Goal: Task Accomplishment & Management: Manage account settings

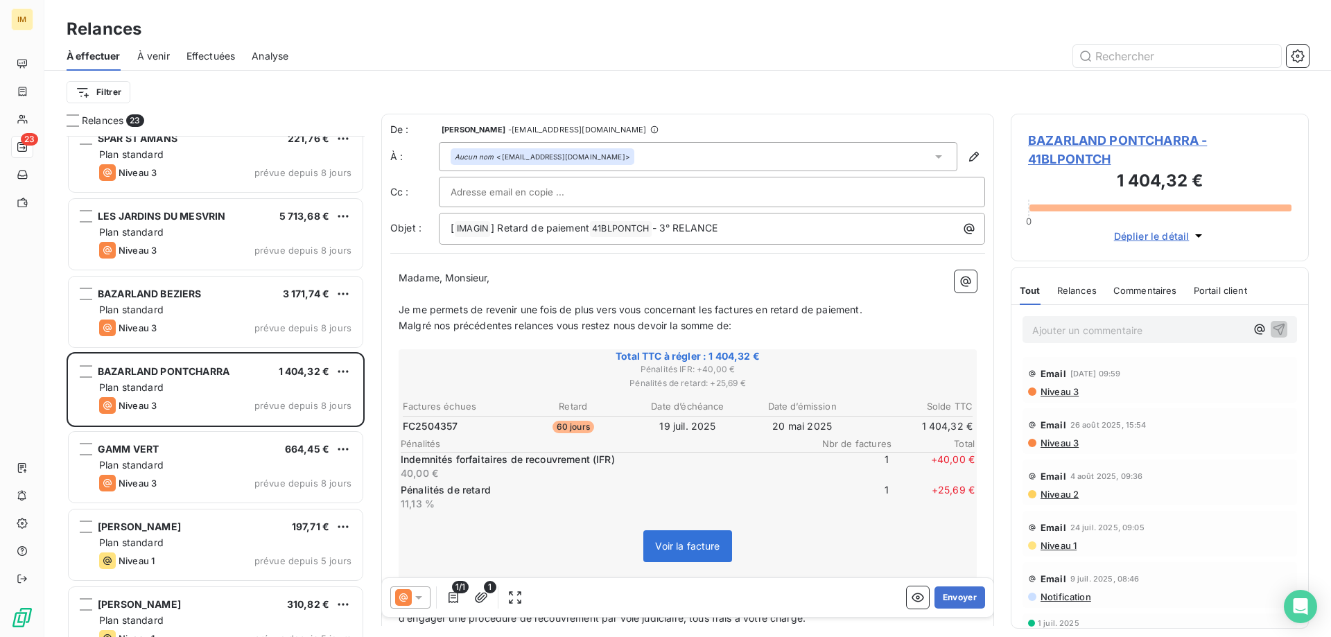
scroll to position [491, 288]
click at [1130, 139] on span "BAZARLAND PONTCHARRA - 41BLPONTCH" at bounding box center [1159, 149] width 263 height 37
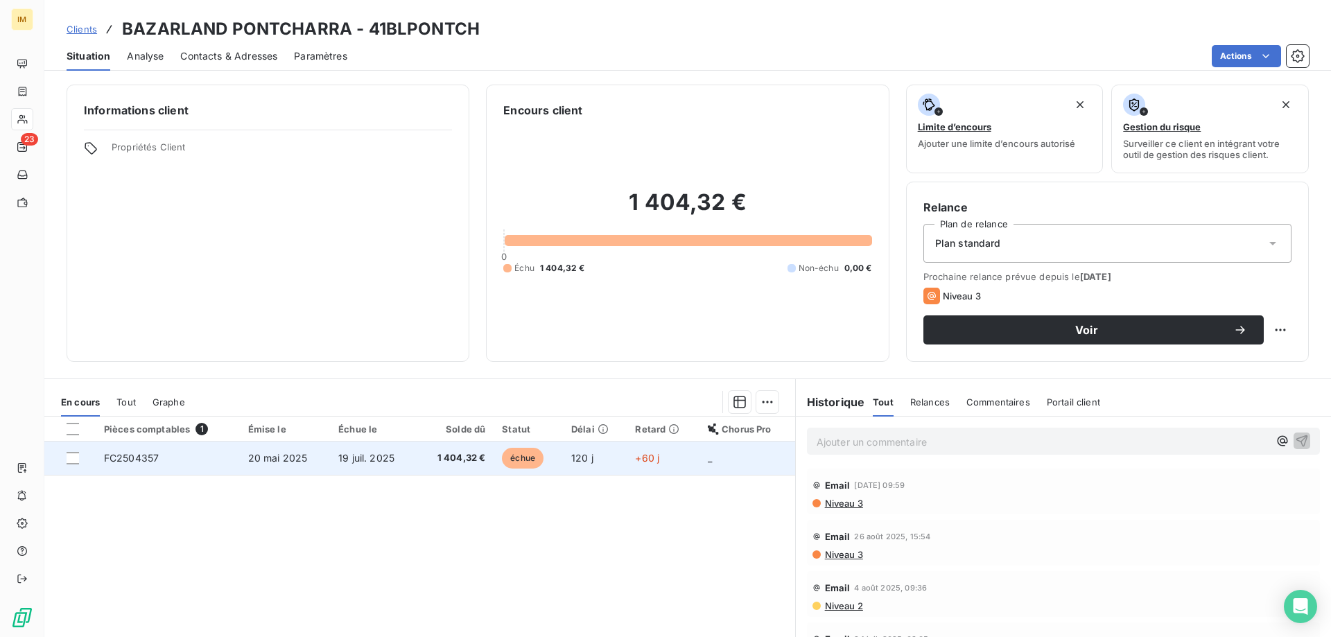
click at [464, 455] on span "1 404,32 €" at bounding box center [455, 458] width 60 height 14
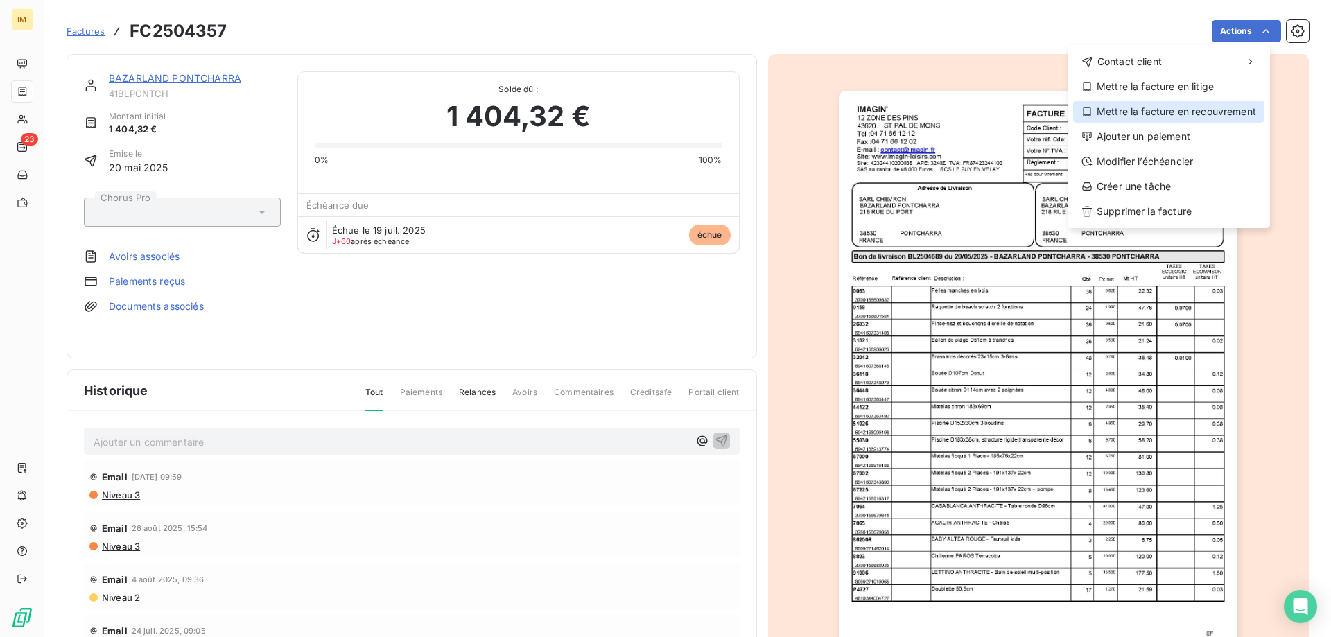
click at [1165, 116] on div "Mettre la facture en recouvrement" at bounding box center [1168, 112] width 191 height 22
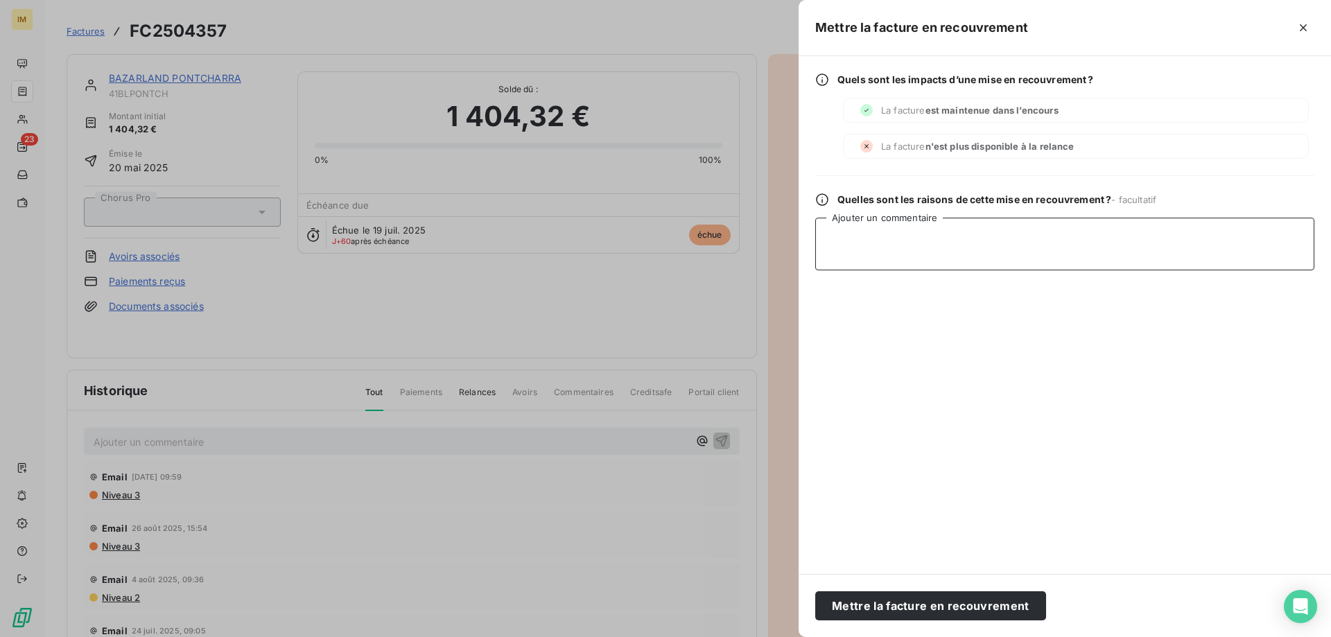
click at [898, 245] on textarea "Ajouter un commentaire" at bounding box center [1064, 244] width 499 height 53
type textarea "MD LRAR"
click at [938, 602] on button "Mettre la facture en recouvrement" at bounding box center [930, 605] width 231 height 29
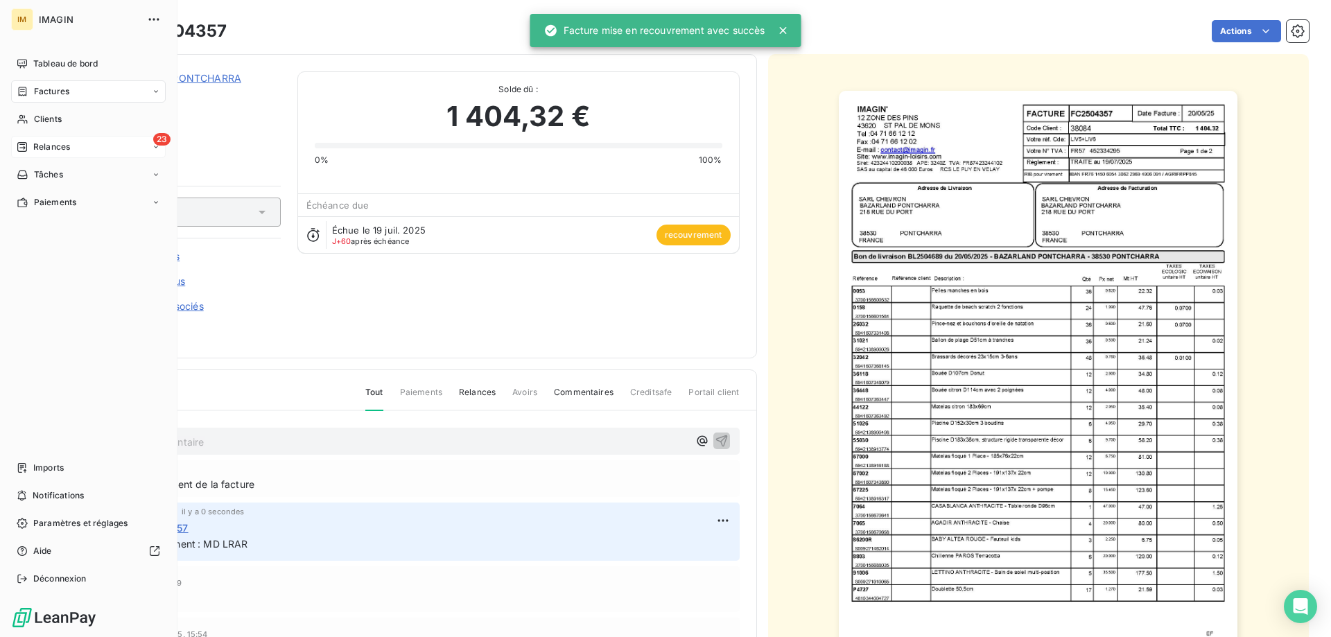
click at [19, 146] on icon at bounding box center [22, 146] width 11 height 11
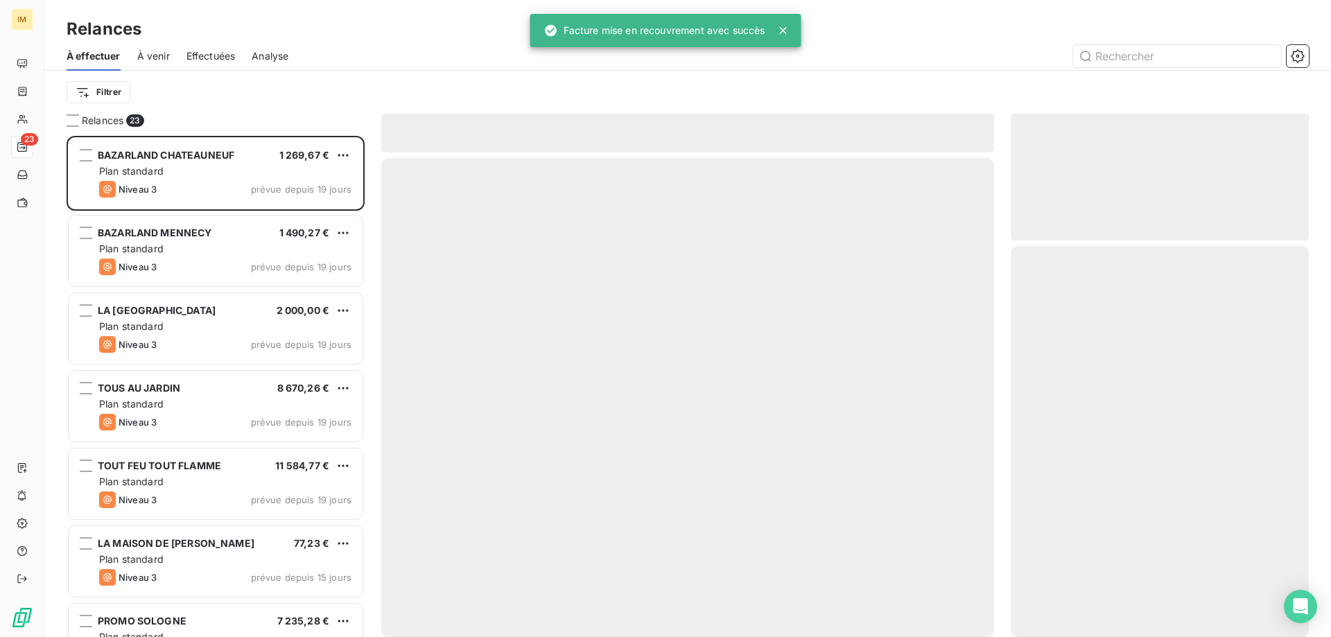
scroll to position [491, 288]
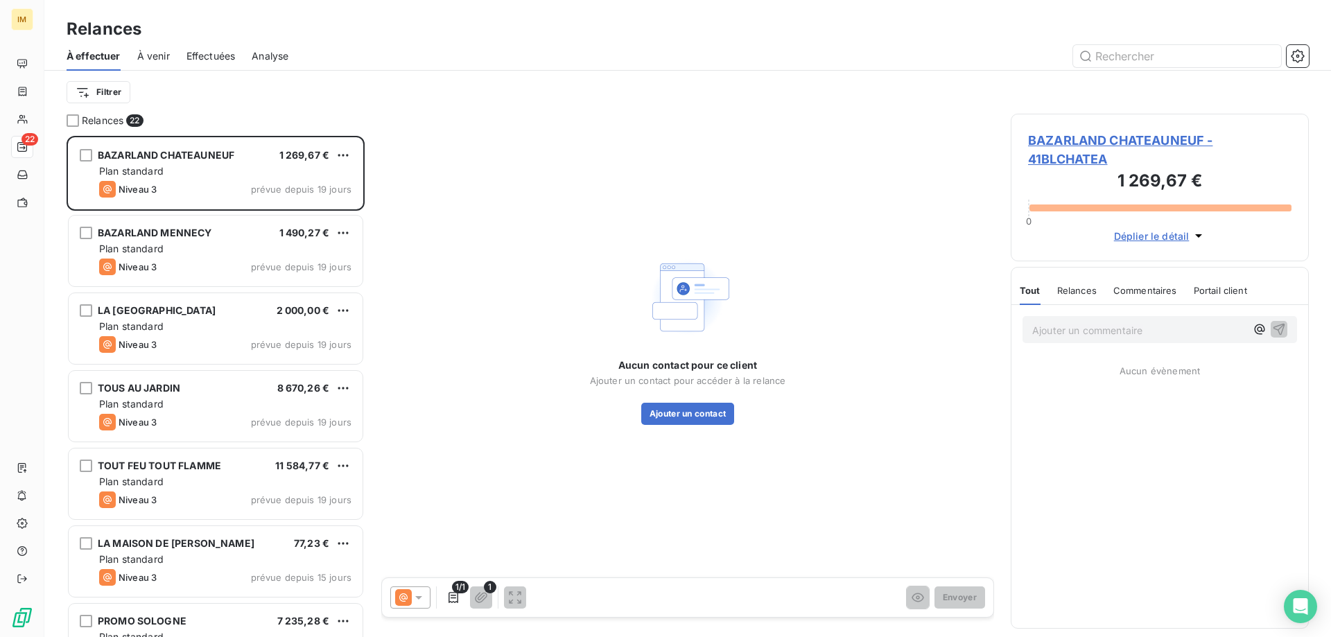
scroll to position [491, 288]
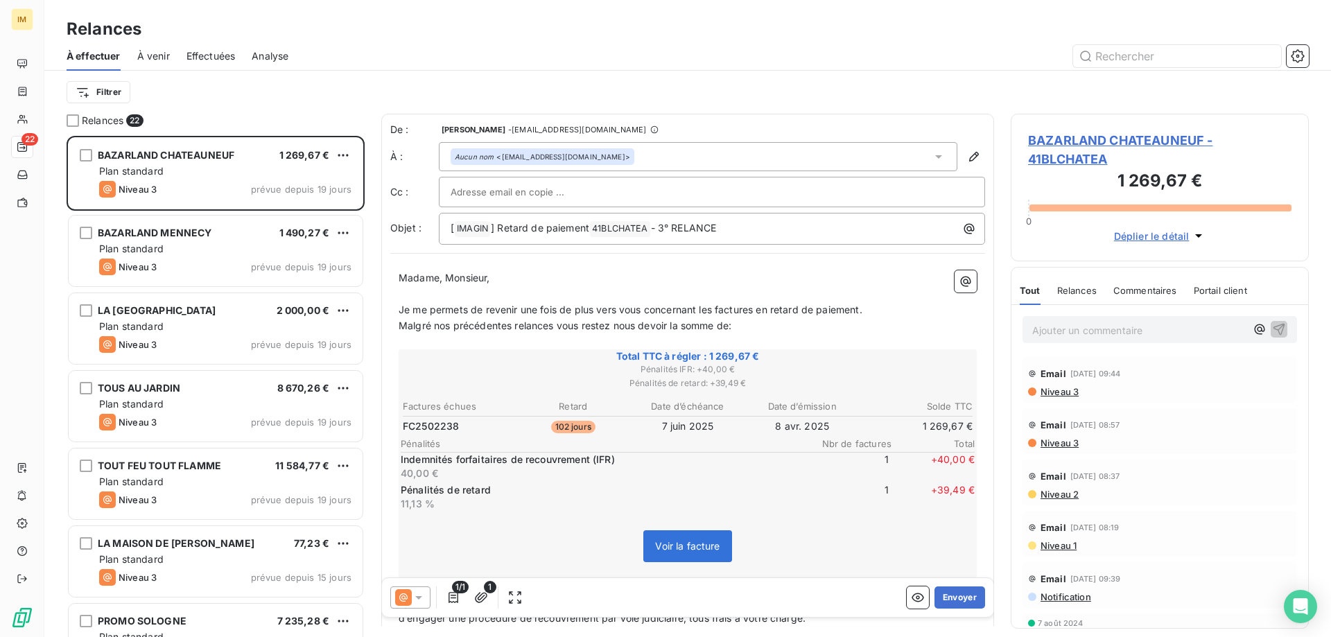
click at [374, 505] on div "Relances 22 BAZARLAND CHATEAUNEUF 1 269,67 € Plan standard Niveau 3 prévue depu…" at bounding box center [687, 375] width 1287 height 523
click at [368, 572] on div "Relances 22 BAZARLAND CHATEAUNEUF 1 269,67 € Plan standard Niveau 3 prévue depu…" at bounding box center [687, 375] width 1287 height 523
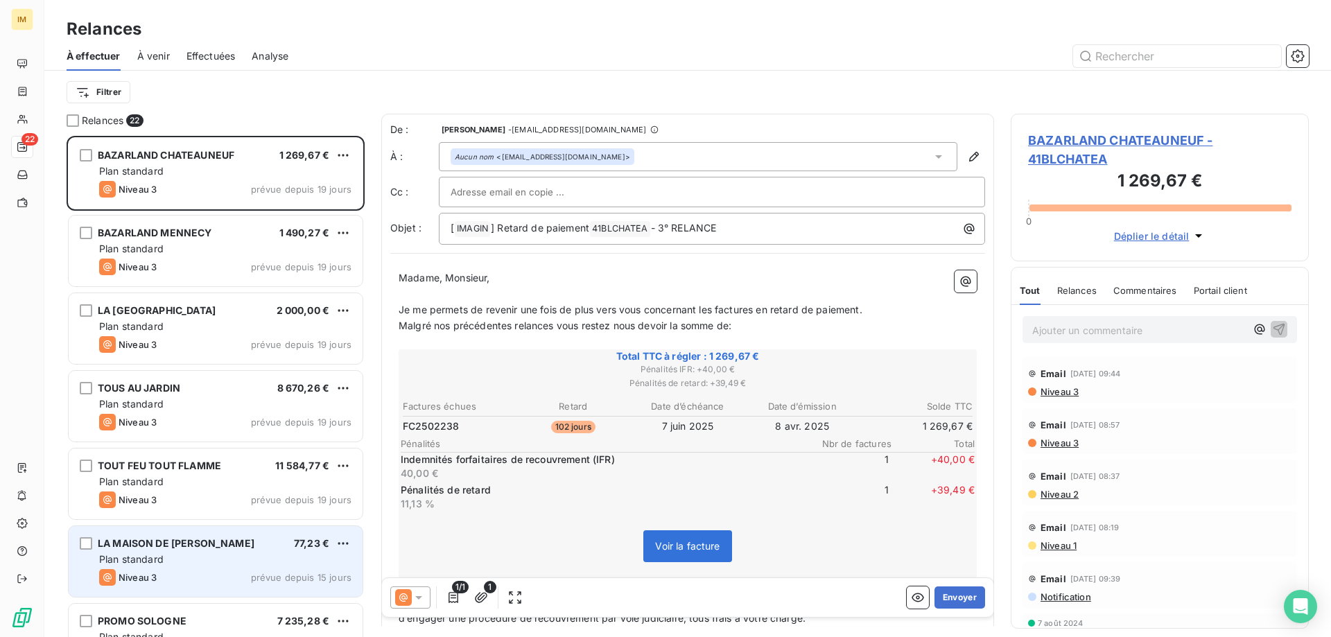
click at [293, 562] on div "Plan standard" at bounding box center [225, 560] width 252 height 14
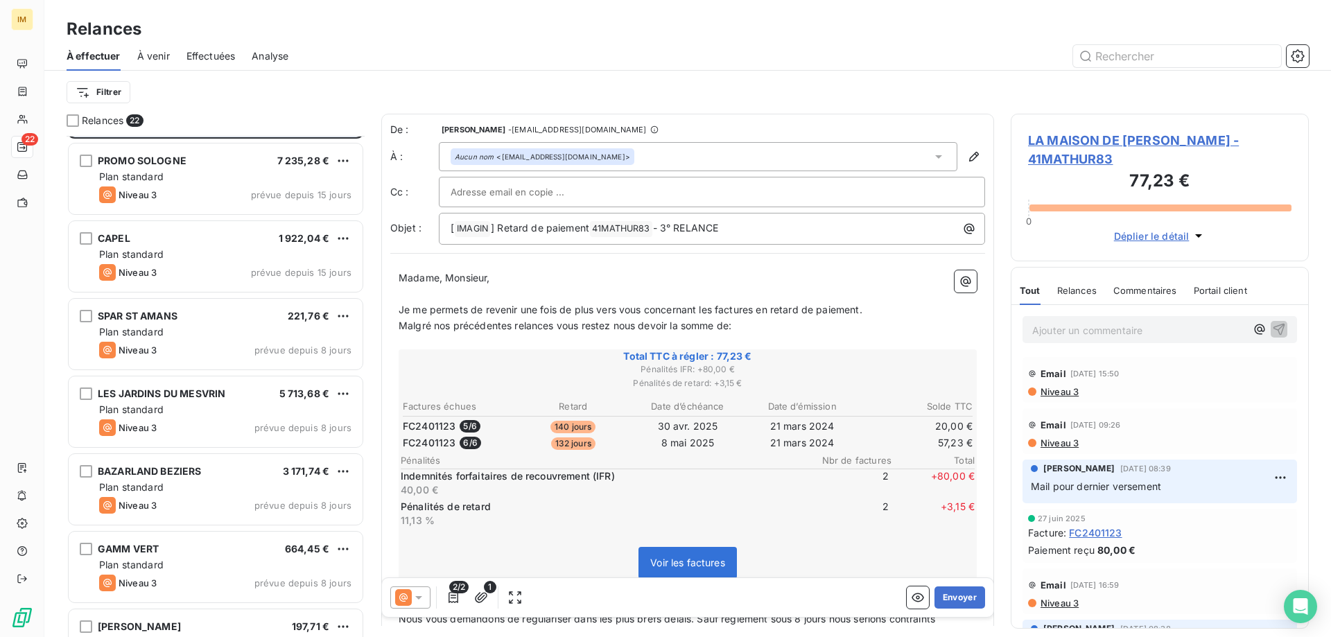
scroll to position [472, 0]
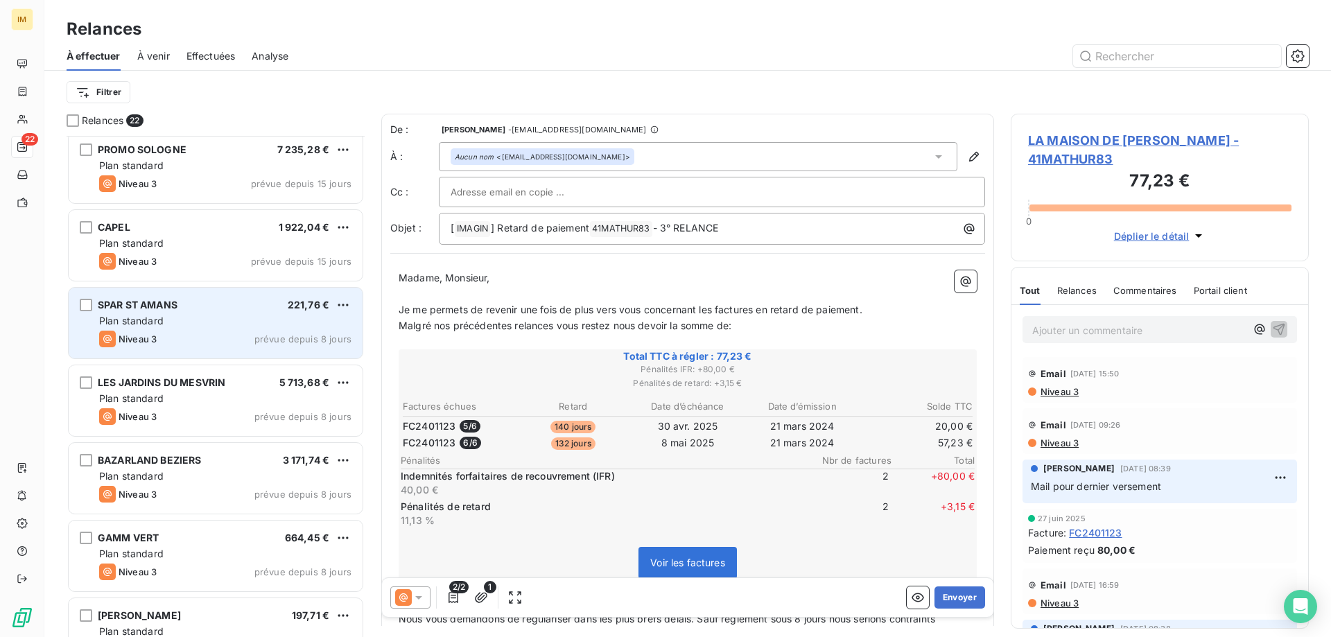
click at [248, 313] on div "SPAR ST AMANS 221,76 € Plan standard Niveau 3 prévue depuis 8 jours" at bounding box center [216, 323] width 294 height 71
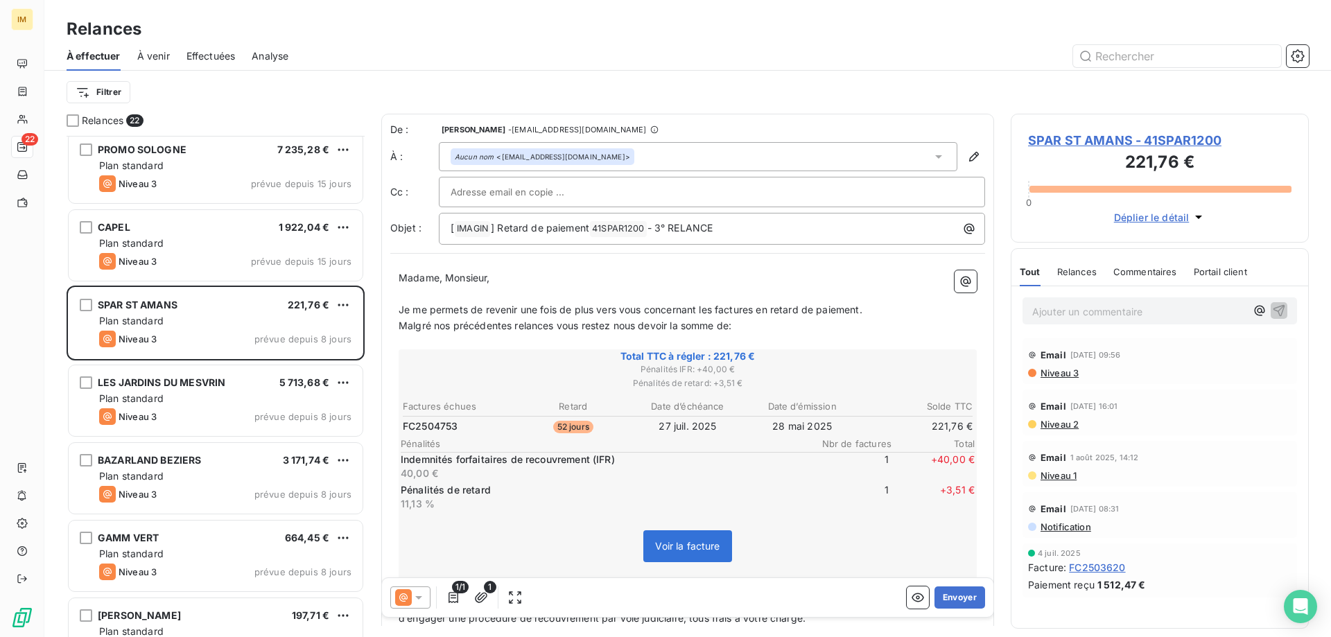
click at [1062, 140] on span "SPAR ST AMANS - 41SPAR1200" at bounding box center [1159, 140] width 263 height 19
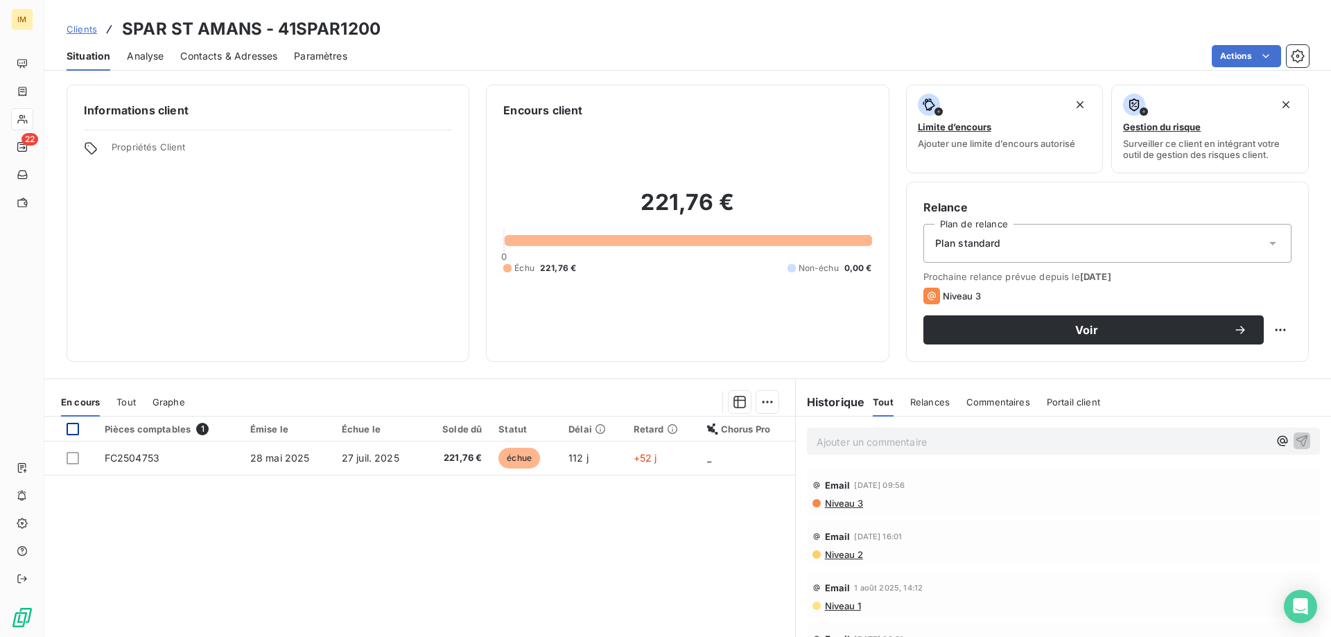
click at [73, 430] on div at bounding box center [73, 429] width 12 height 12
click at [757, 407] on html "IM 22 Clients SPAR ST AMANS - 41SPAR1200 Situation Analyse Contacts & Adresses …" at bounding box center [665, 318] width 1331 height 637
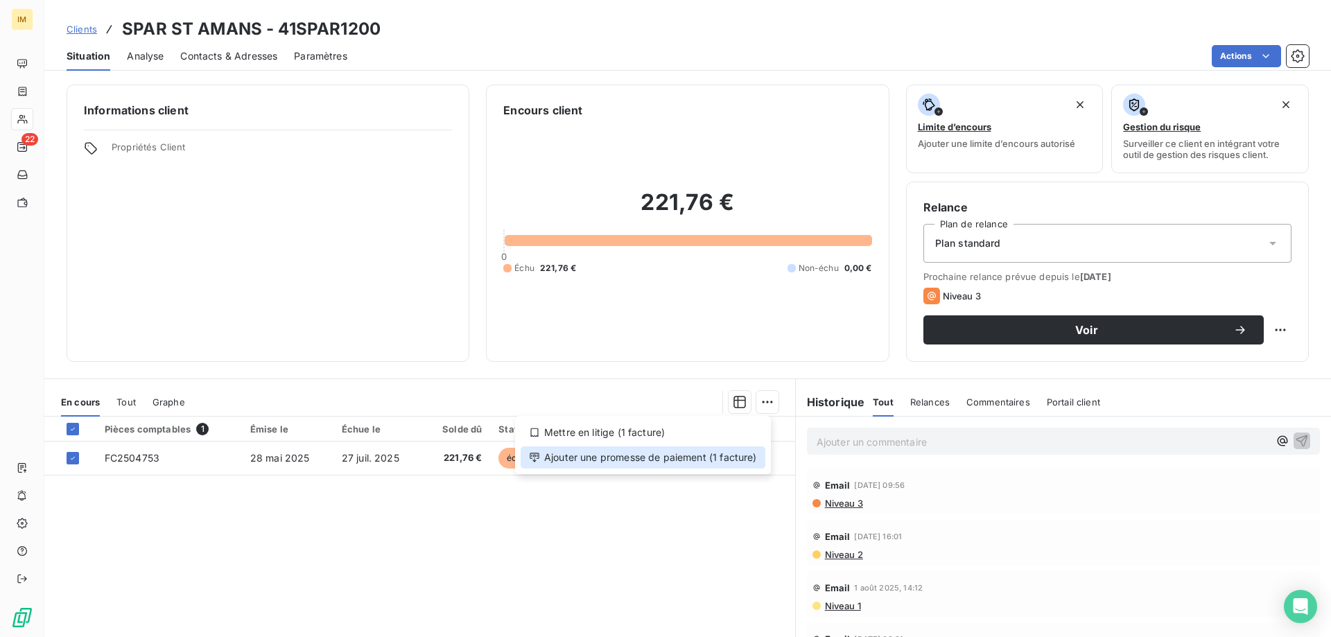
click at [718, 461] on div "Ajouter une promesse de paiement (1 facture)" at bounding box center [643, 457] width 245 height 22
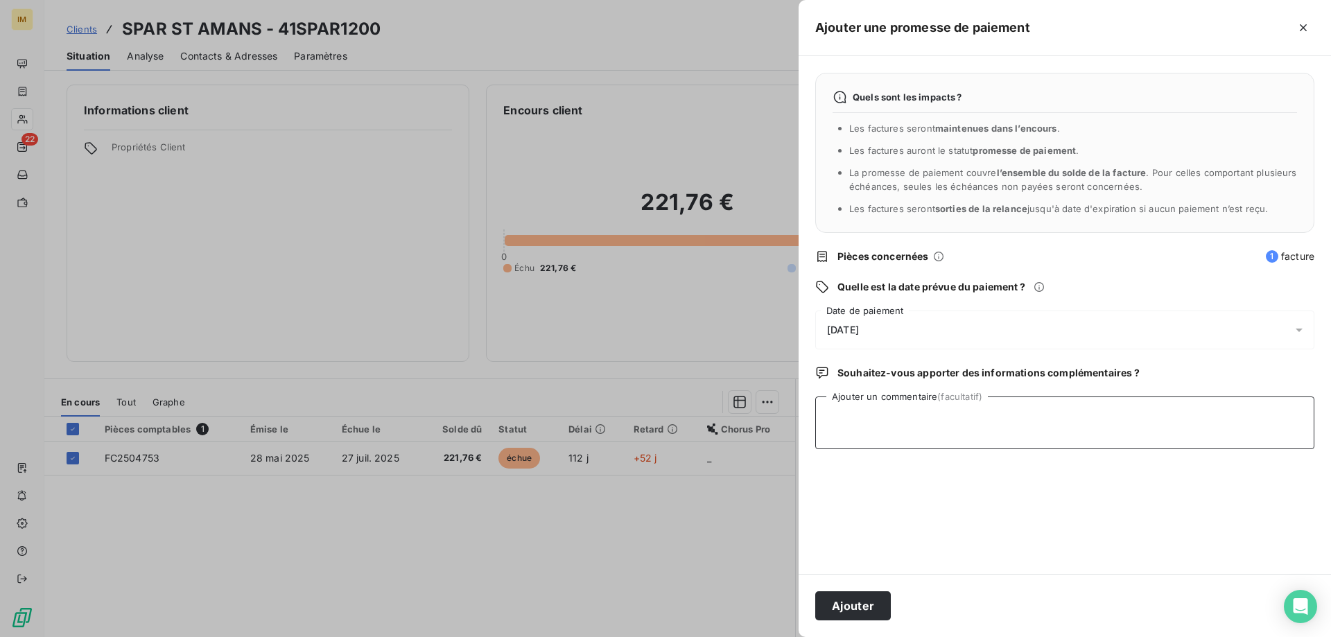
click at [914, 434] on textarea "Ajouter un commentaire (facultatif)" at bounding box center [1064, 423] width 499 height 53
type textarea "Remis LCRD car pas de réponse du client"
click at [849, 602] on button "Ajouter" at bounding box center [853, 605] width 76 height 29
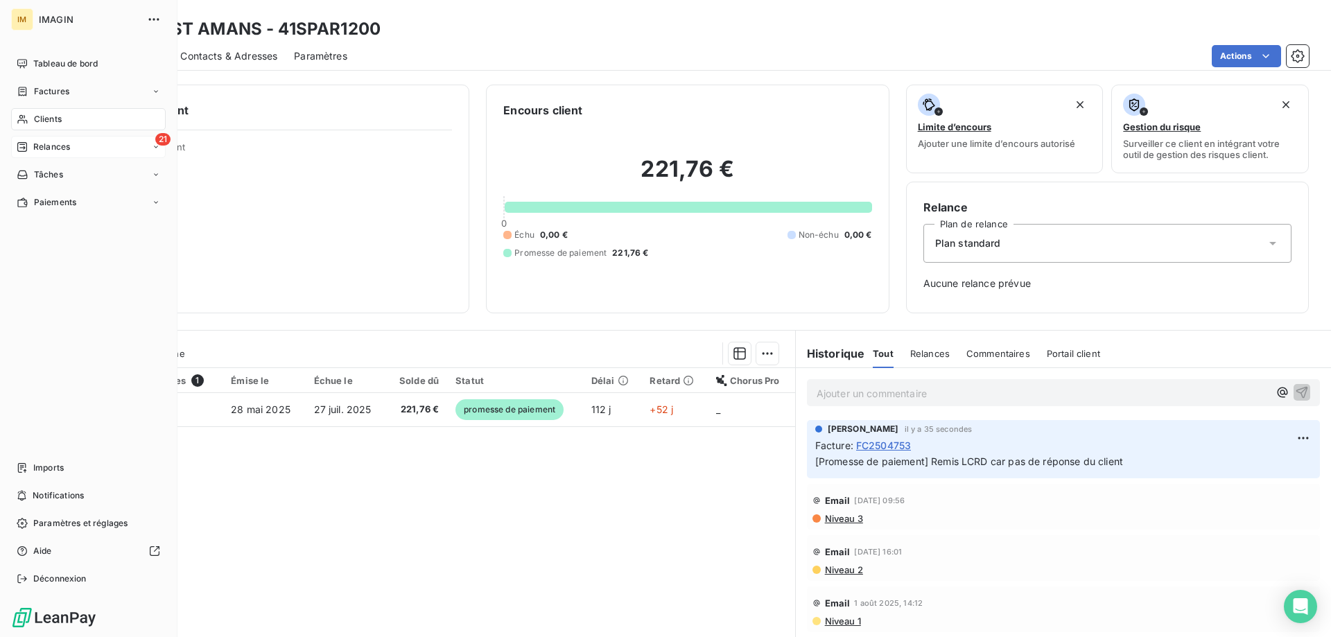
click at [34, 144] on span "Relances" at bounding box center [51, 147] width 37 height 12
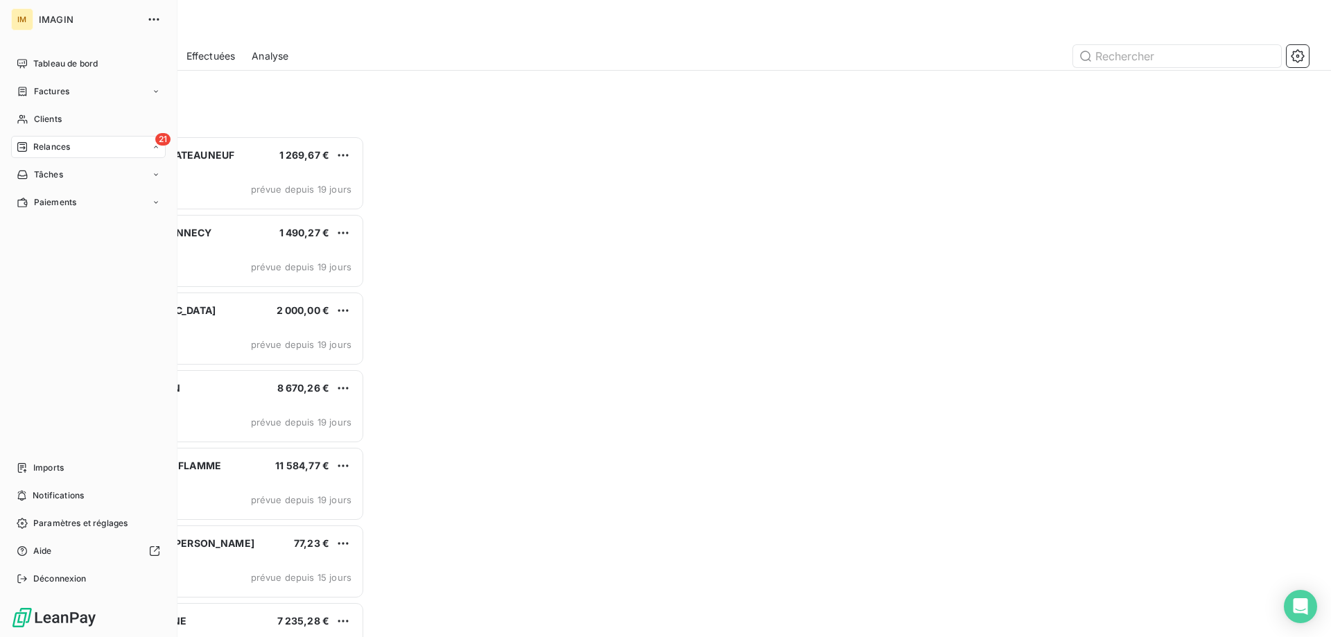
scroll to position [491, 288]
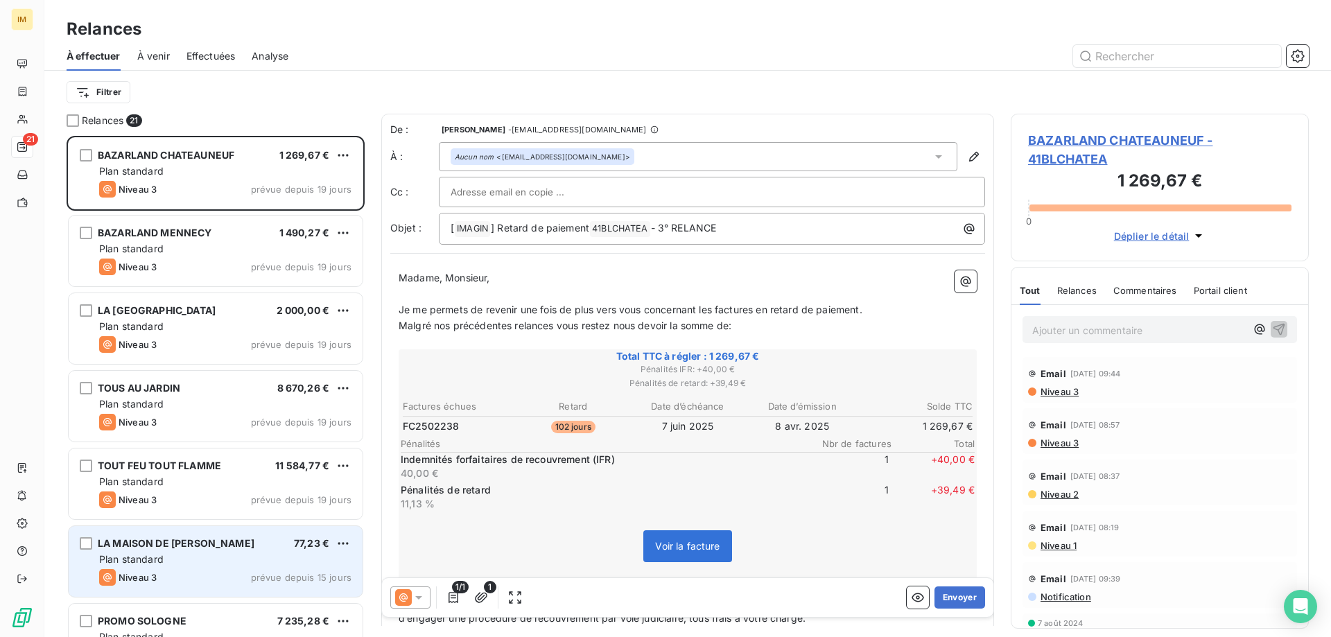
click at [200, 572] on div "Niveau 3 prévue depuis 15 jours" at bounding box center [225, 577] width 252 height 17
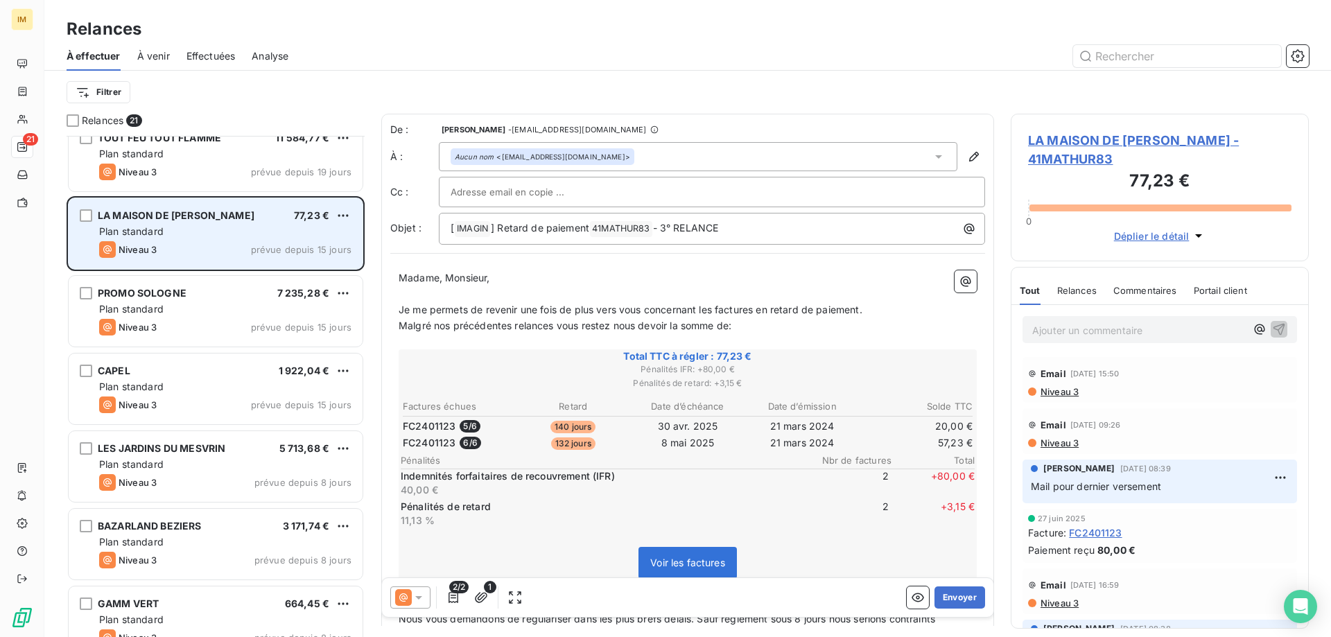
scroll to position [389, 0]
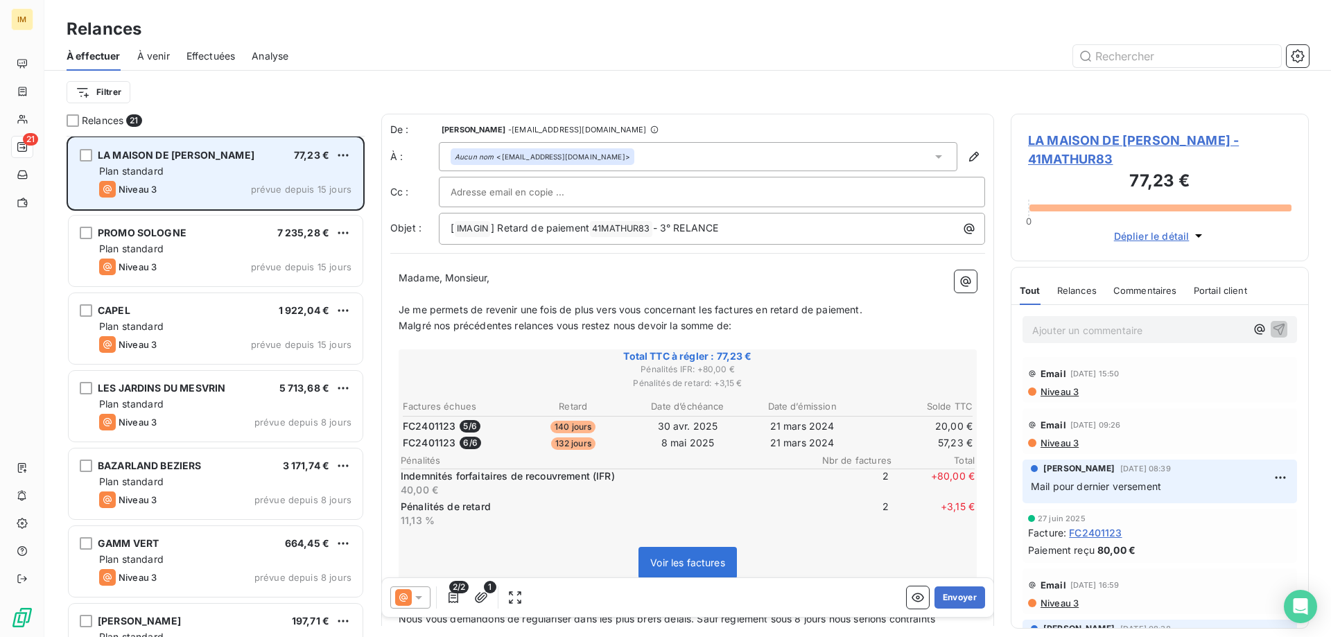
click at [235, 175] on div "Plan standard" at bounding box center [225, 171] width 252 height 14
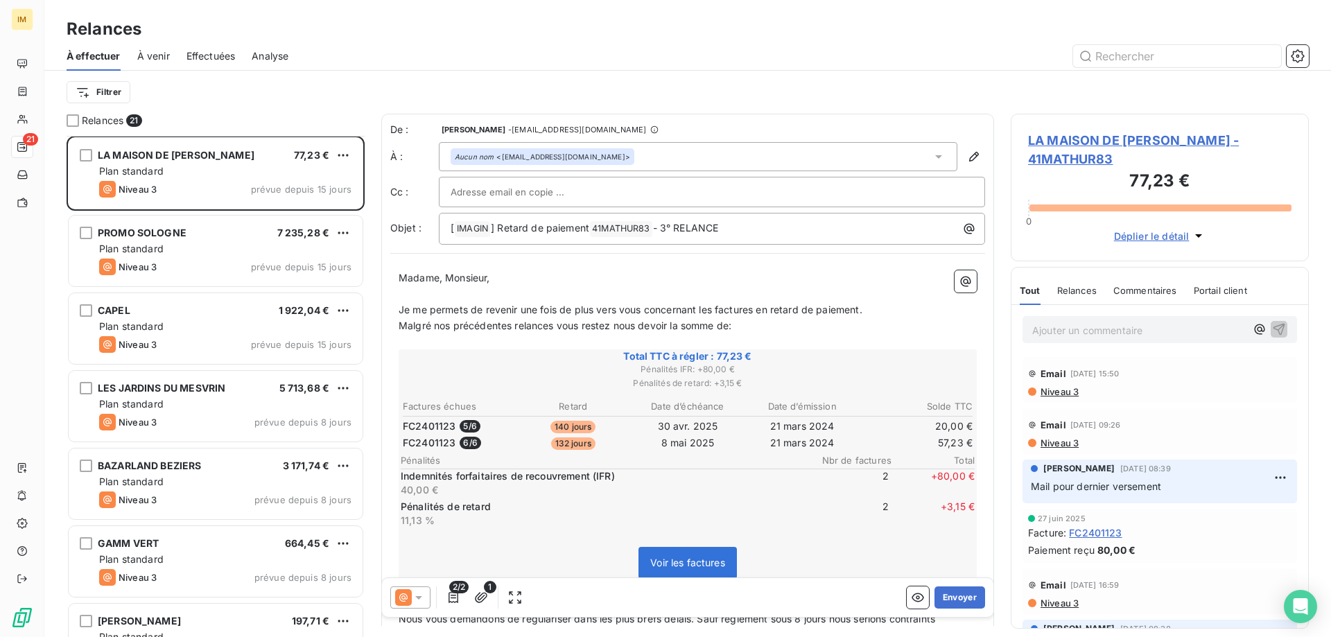
click at [1110, 329] on p "Ajouter un commentaire ﻿" at bounding box center [1139, 330] width 214 height 17
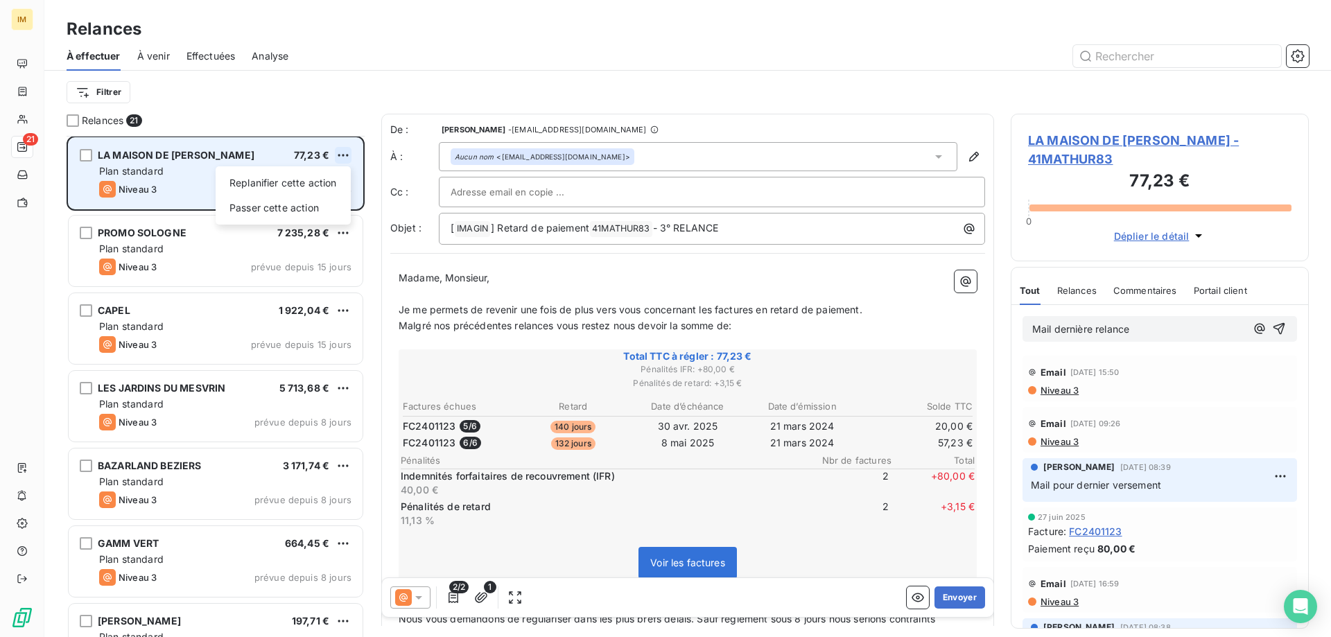
click at [345, 148] on html "IM 21 Relances À effectuer À venir Effectuées Analyse Filtrer Relances 21 TOUT …" at bounding box center [665, 318] width 1331 height 637
click at [309, 185] on div "Replanifier cette action" at bounding box center [283, 183] width 124 height 22
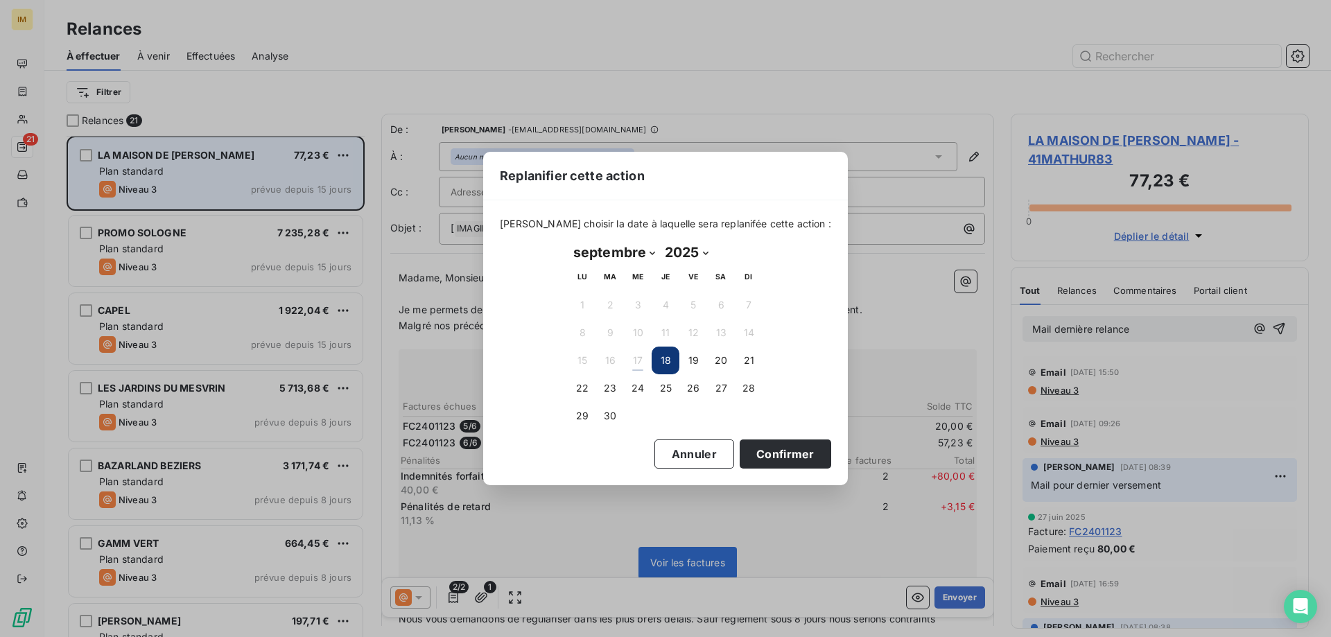
click at [648, 254] on select "janvier février mars avril mai juin juillet août septembre octobre novembre déc…" at bounding box center [614, 252] width 92 height 22
select select "9"
click at [568, 241] on select "janvier février mars avril mai juin juillet août septembre octobre novembre déc…" at bounding box center [614, 252] width 92 height 22
click at [589, 337] on button "6" at bounding box center [582, 333] width 28 height 28
click at [770, 444] on button "Confirmer" at bounding box center [786, 454] width 92 height 29
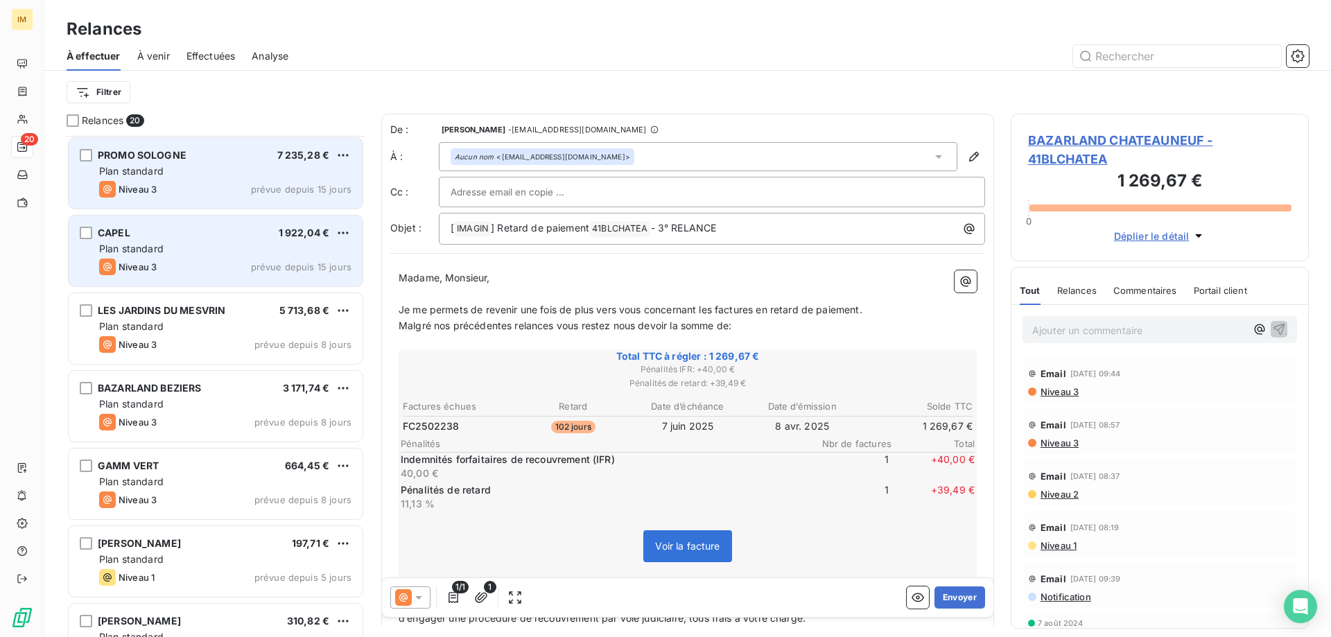
click at [279, 254] on div "Plan standard" at bounding box center [225, 249] width 252 height 14
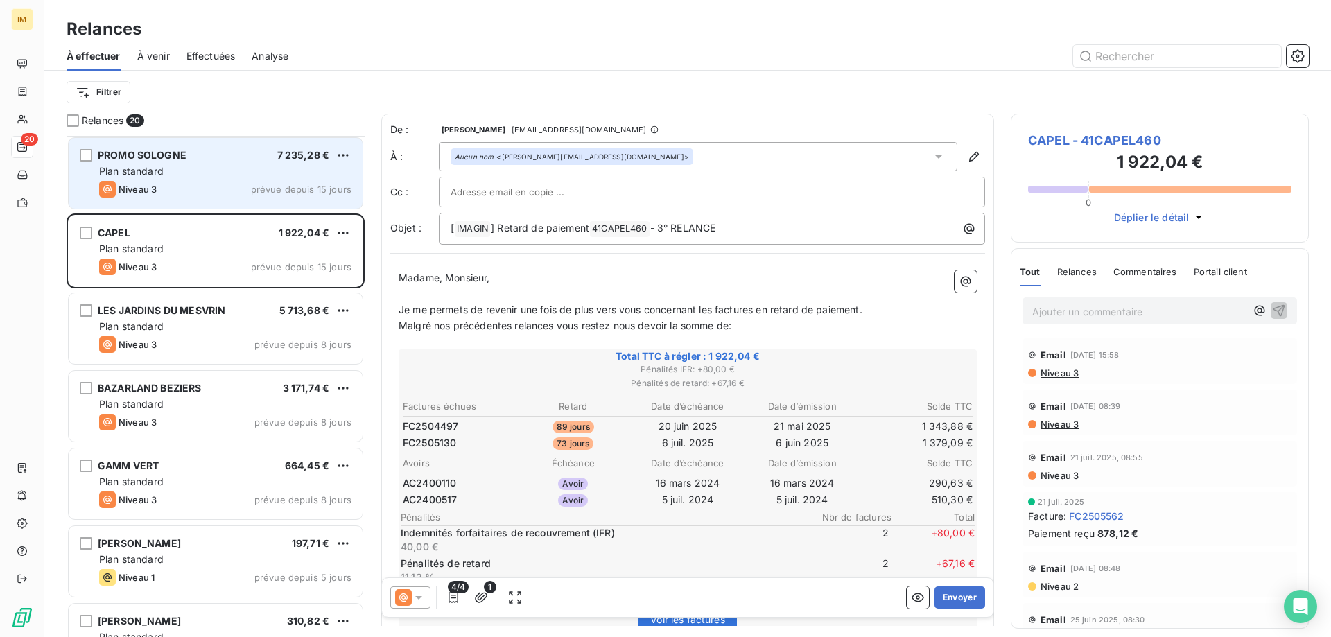
click at [670, 435] on td "6 juil. 2025" at bounding box center [687, 442] width 113 height 15
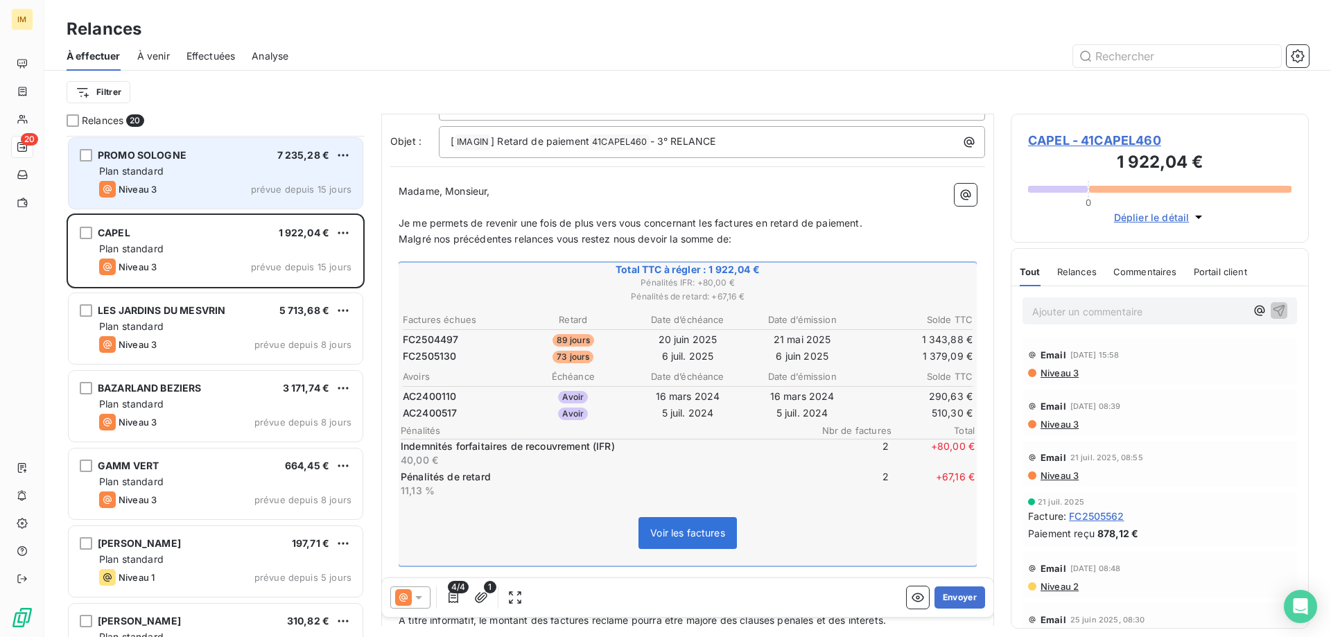
scroll to position [104, 0]
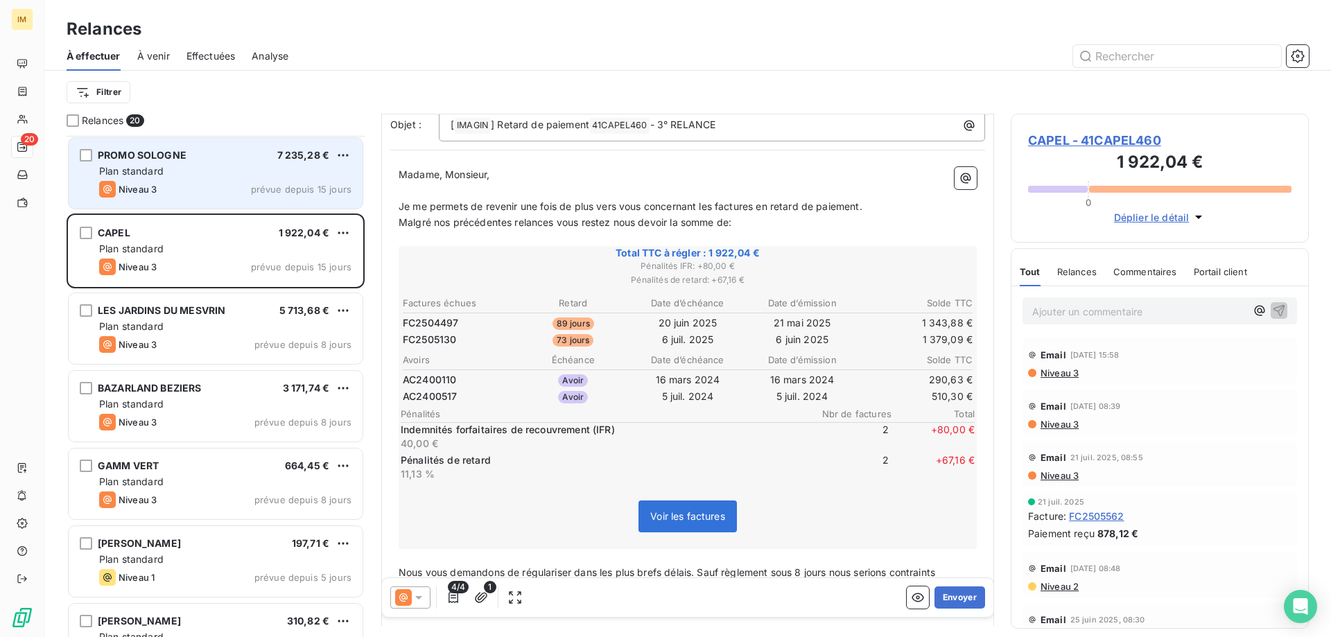
click at [1115, 142] on span "CAPEL - 41CAPEL460" at bounding box center [1159, 140] width 263 height 19
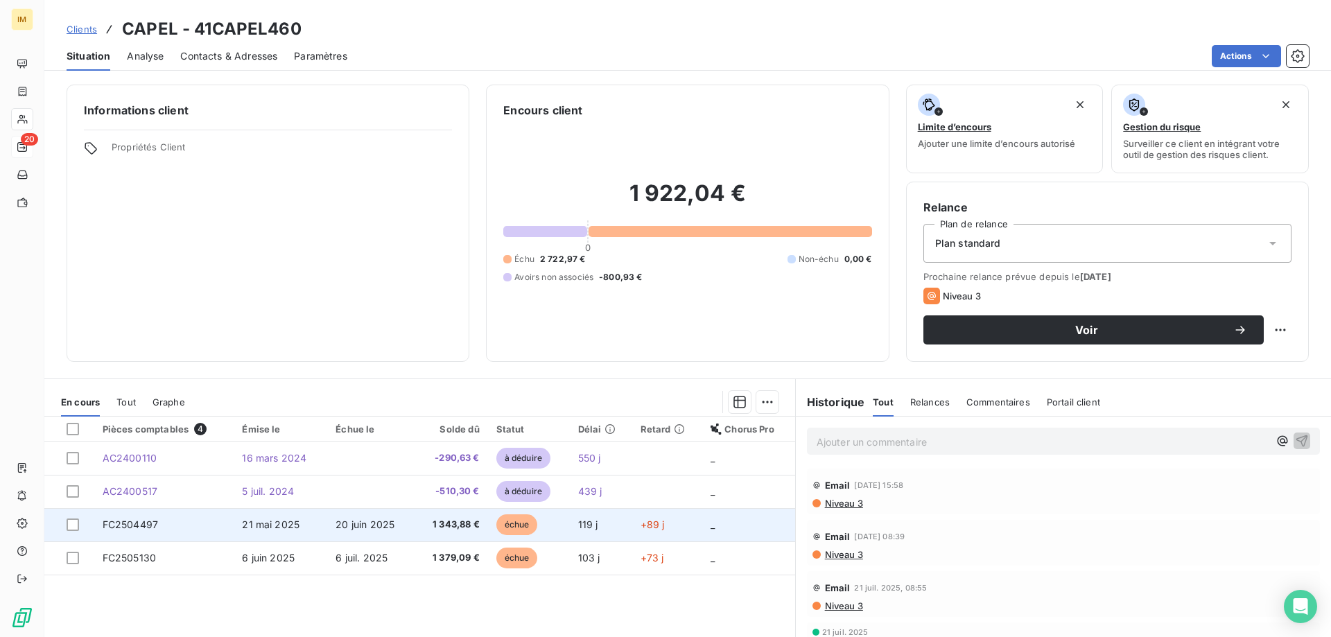
click at [406, 529] on td "20 juin 2025" at bounding box center [370, 524] width 87 height 33
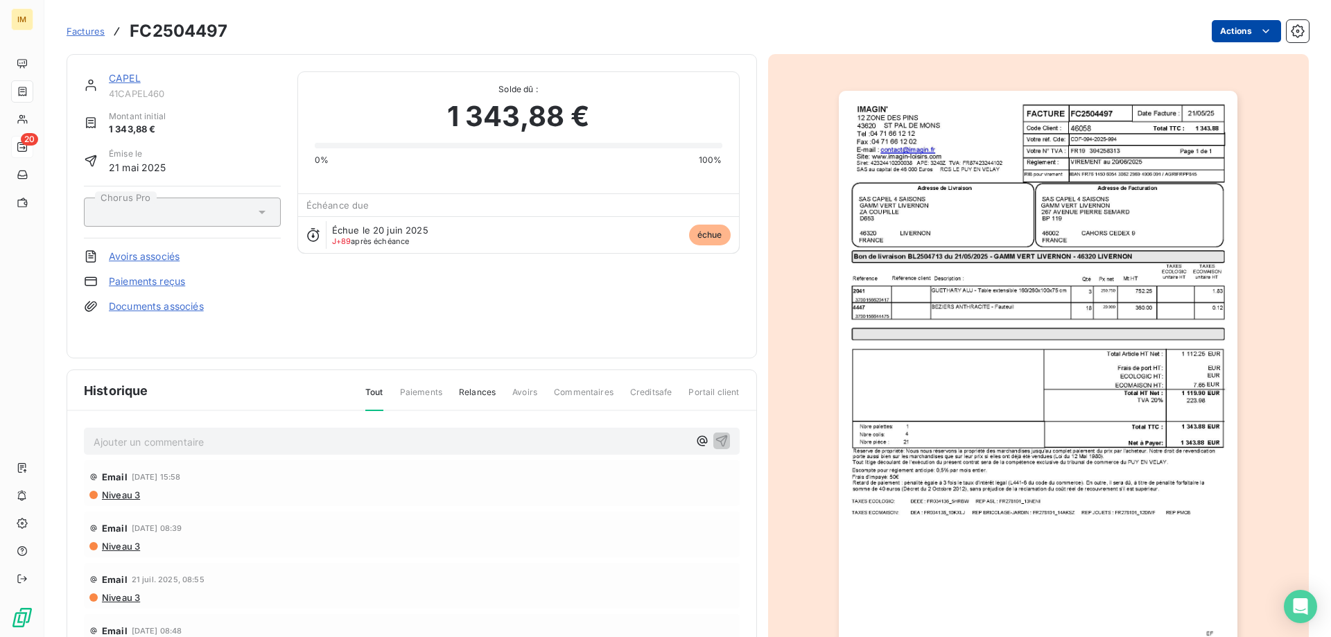
click at [1269, 33] on html "IM 20 Factures FC2504497 Actions CAPEL 41CAPEL460 Montant initial 1 343,88 € Ém…" at bounding box center [665, 318] width 1331 height 637
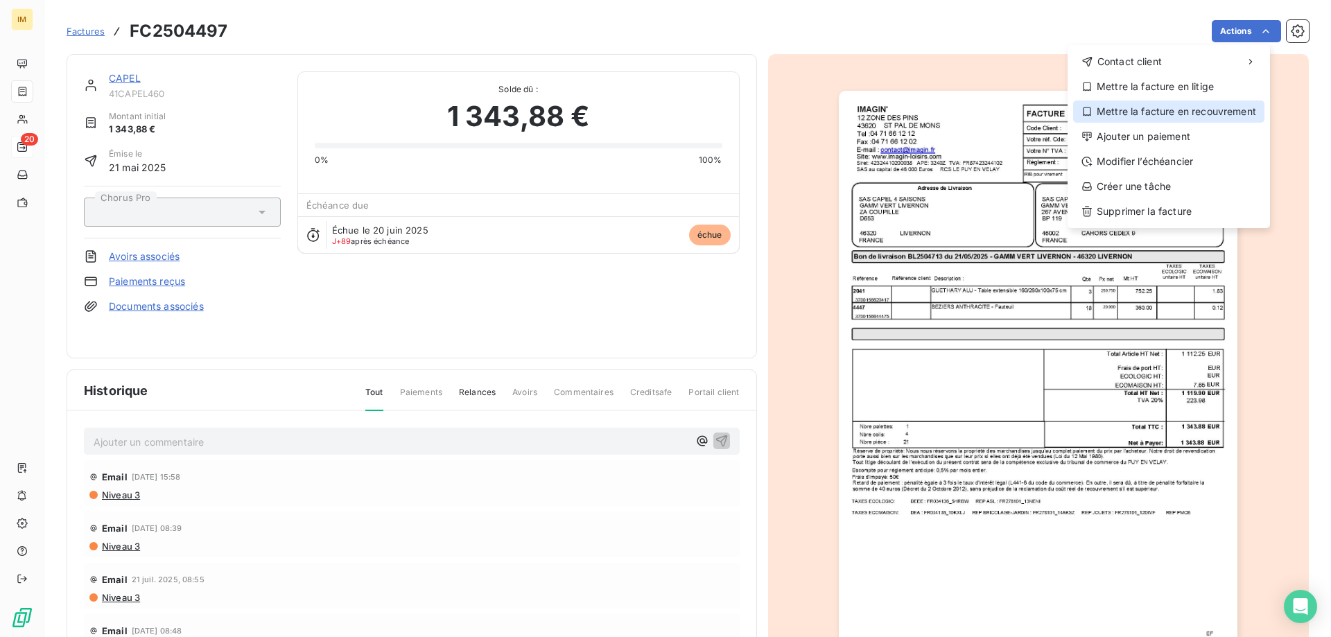
click at [1201, 110] on div "Mettre la facture en recouvrement" at bounding box center [1168, 112] width 191 height 22
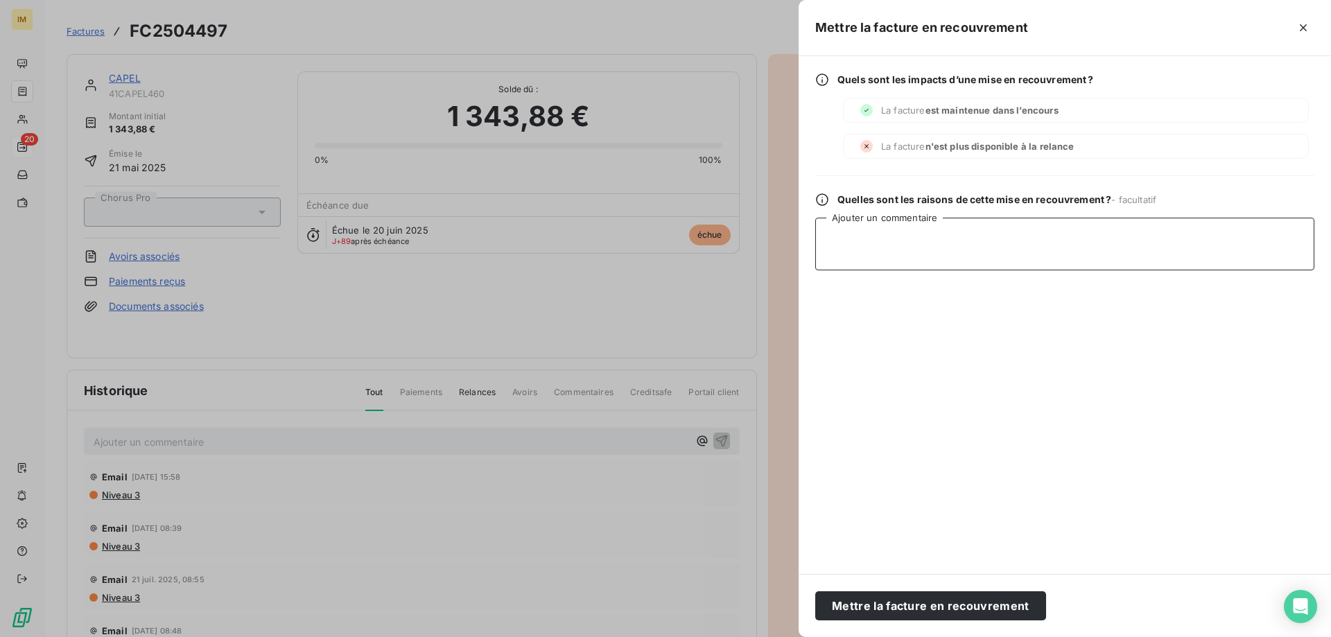
click at [925, 241] on textarea "Ajouter un commentaire" at bounding box center [1064, 244] width 499 height 53
type textarea "MD LRAR"
click at [926, 612] on button "Mettre la facture en recouvrement" at bounding box center [930, 605] width 231 height 29
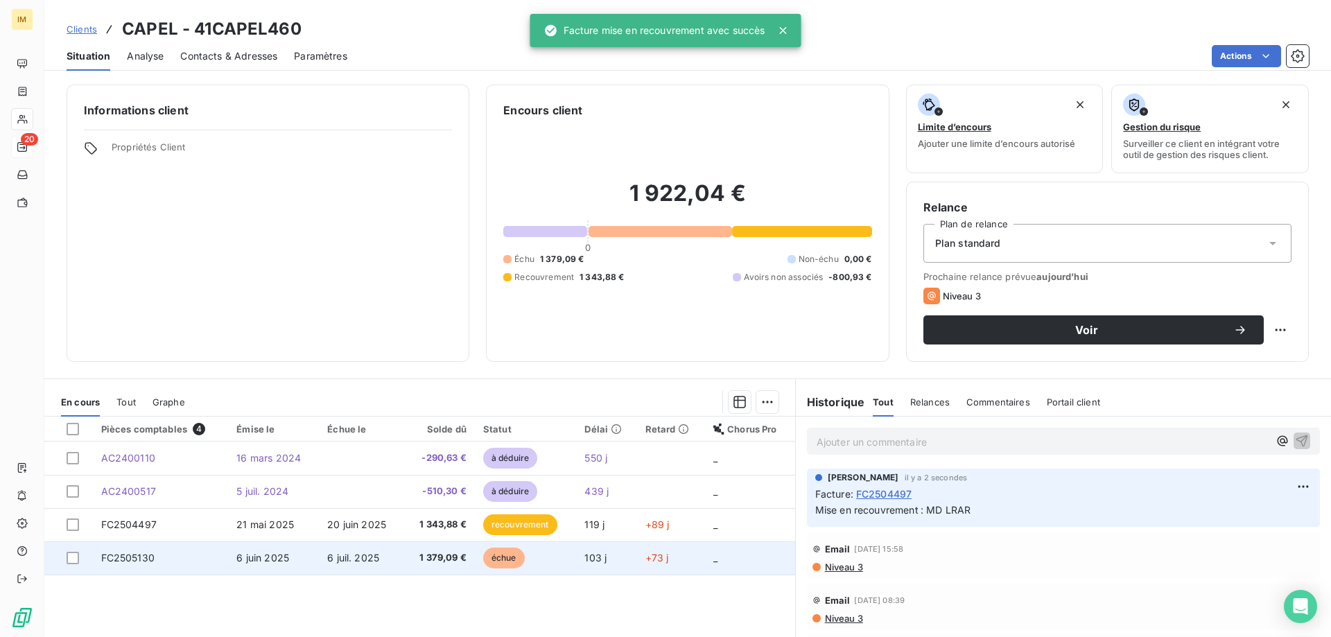
click at [434, 550] on td "1 379,09 €" at bounding box center [438, 557] width 71 height 33
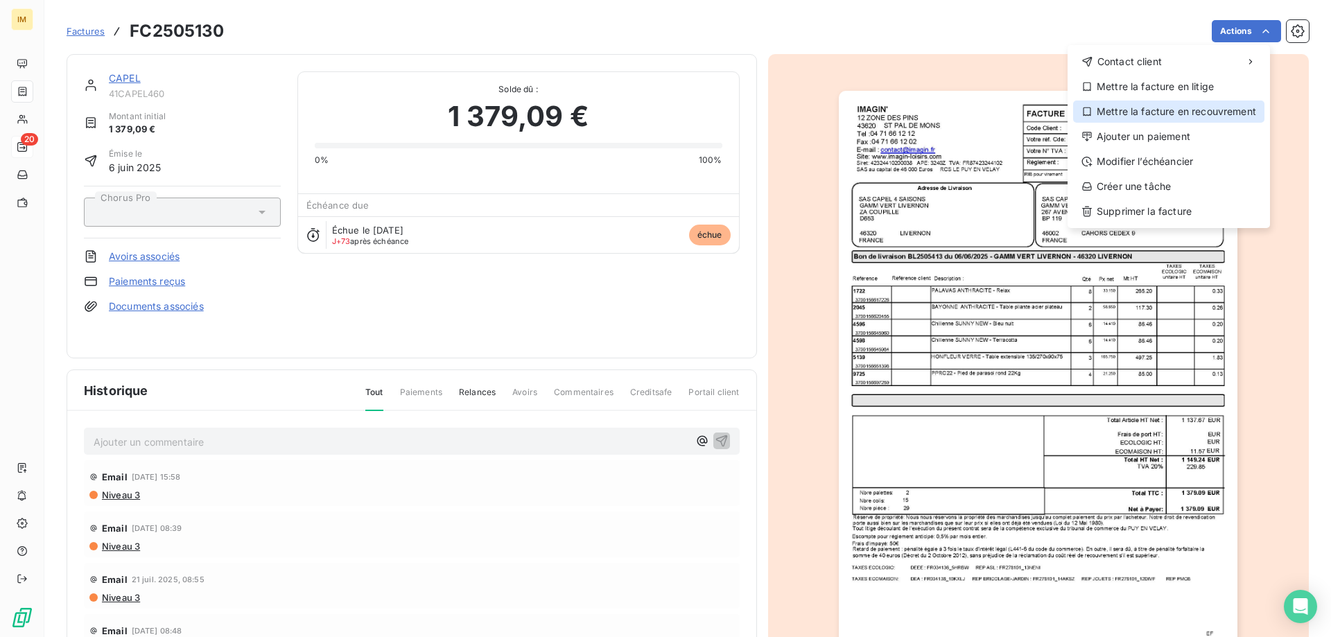
click at [1201, 109] on div "Mettre la facture en recouvrement" at bounding box center [1168, 112] width 191 height 22
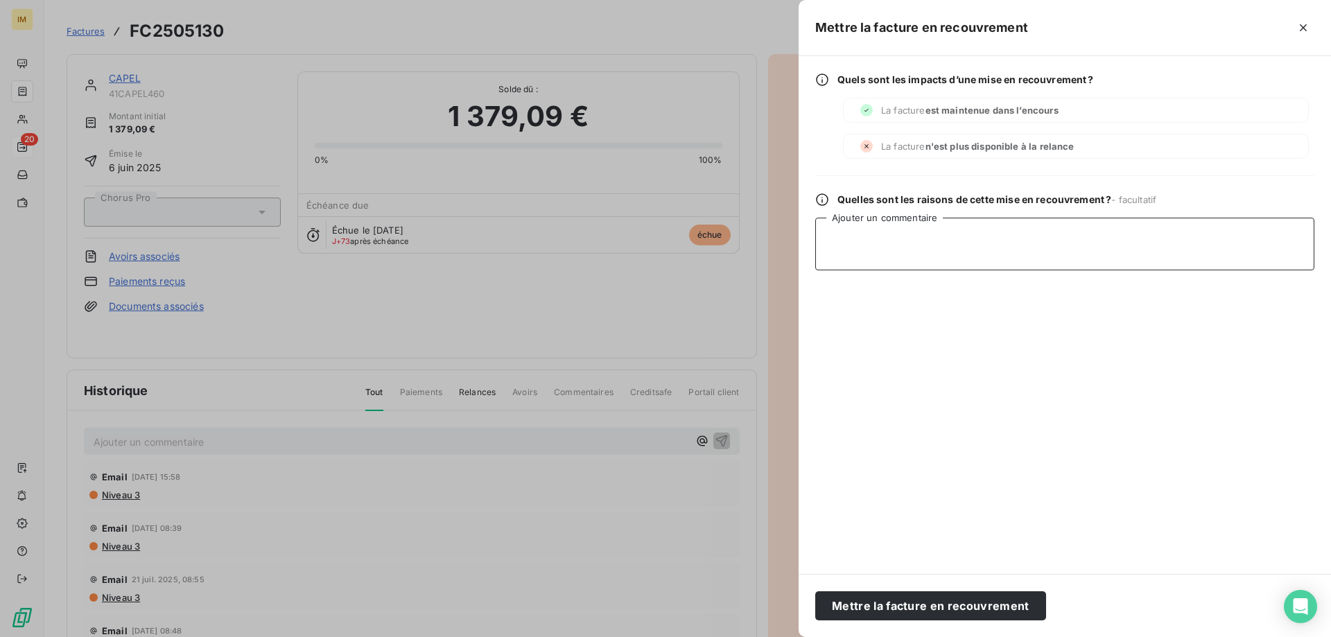
click at [984, 236] on textarea "Ajouter un commentaire" at bounding box center [1064, 244] width 499 height 53
type textarea "MD LRAR"
click at [950, 610] on button "Mettre la facture en recouvrement" at bounding box center [930, 605] width 231 height 29
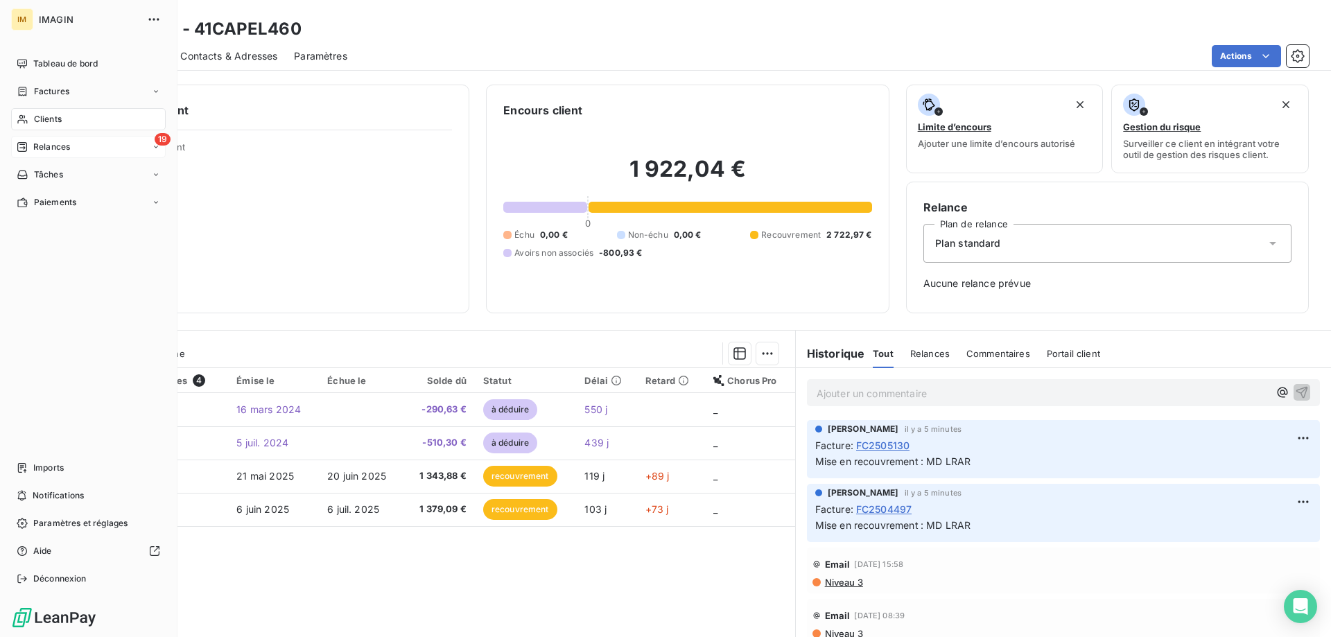
click at [22, 148] on icon at bounding box center [22, 146] width 11 height 11
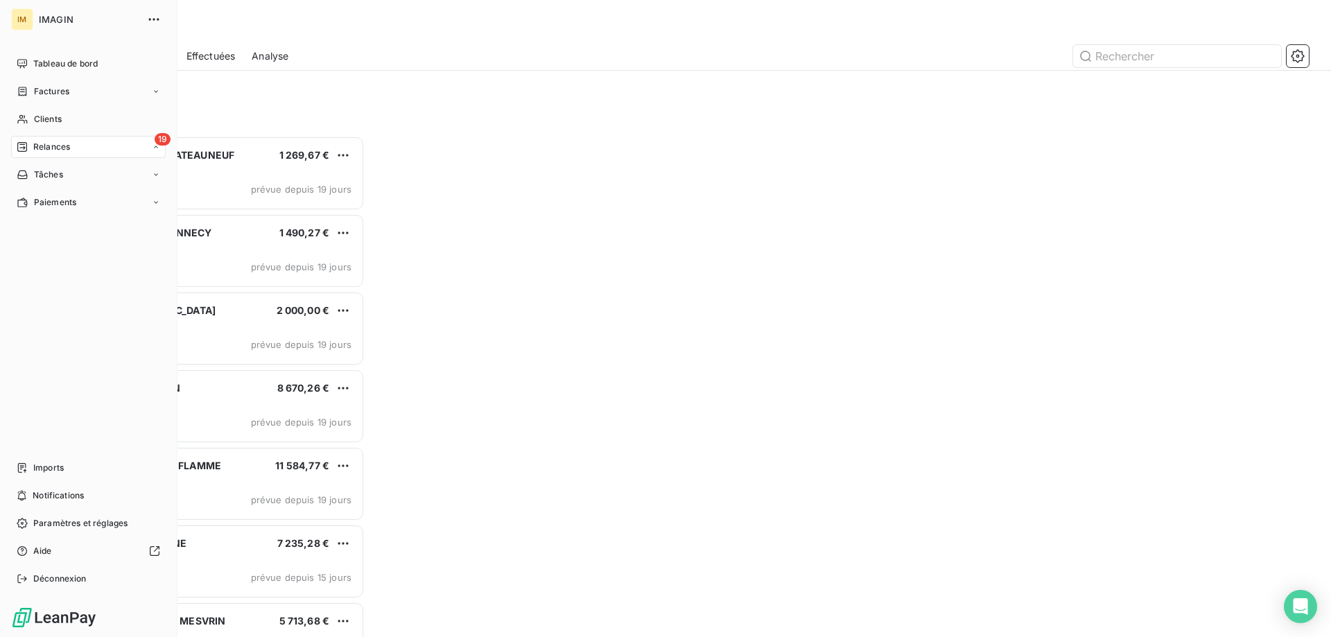
scroll to position [491, 288]
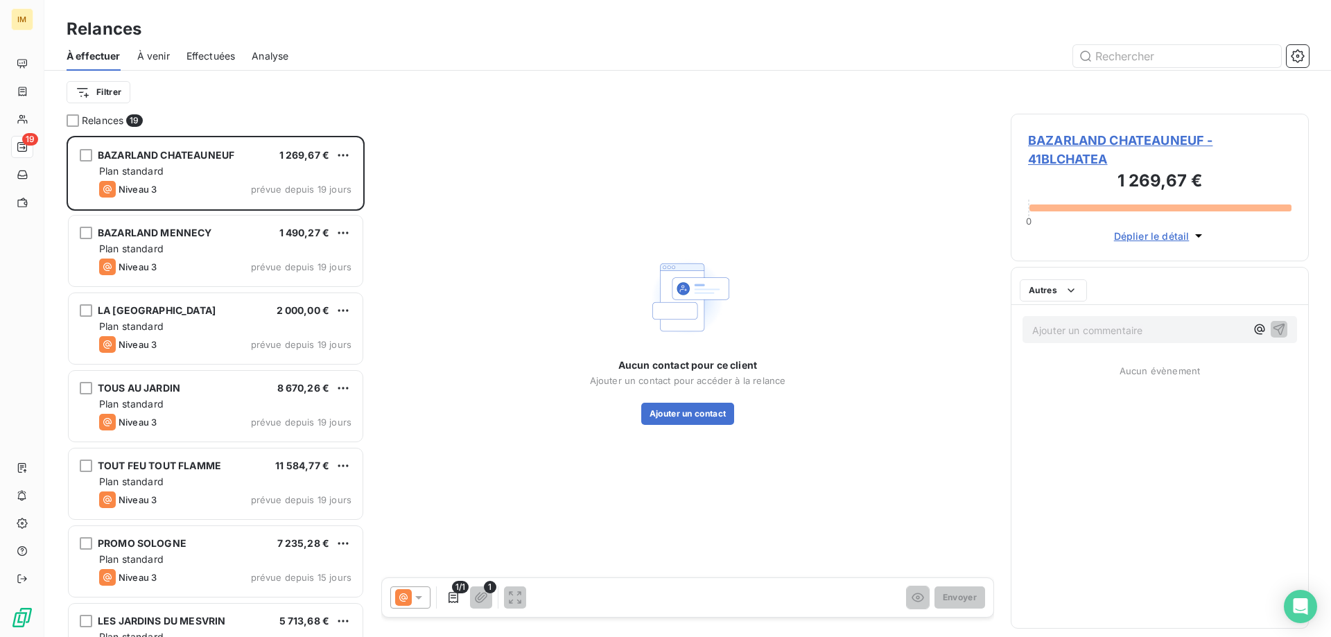
scroll to position [491, 288]
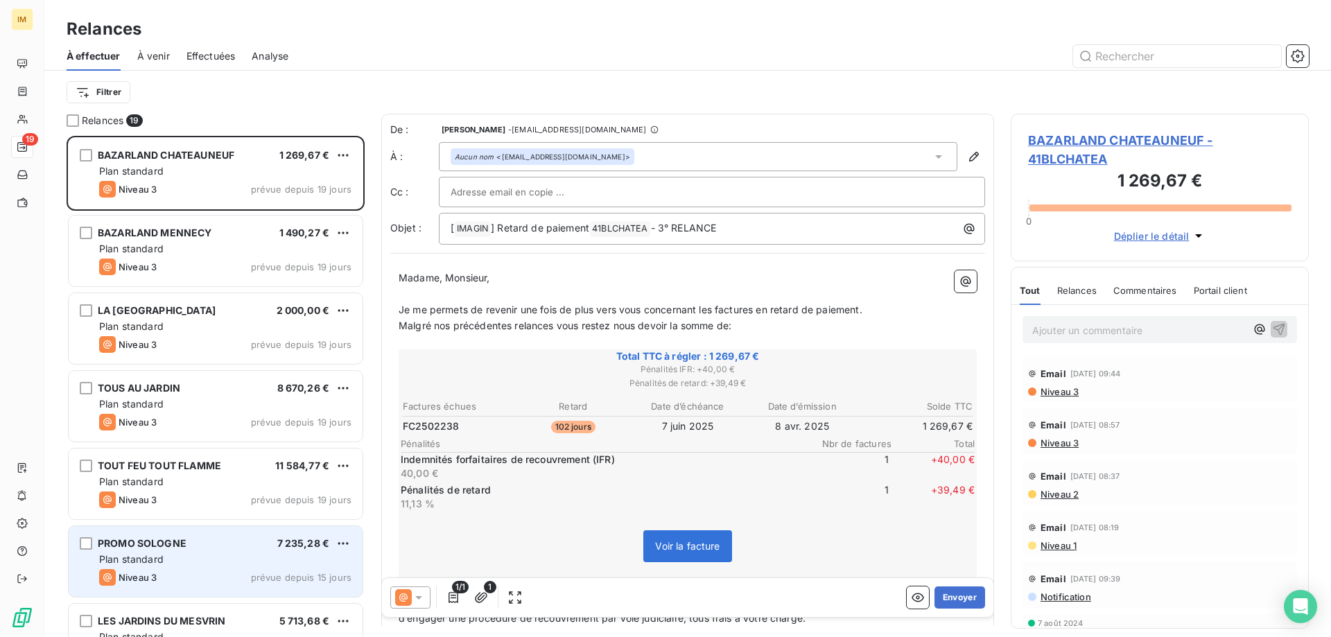
click at [272, 575] on span "prévue depuis 15 jours" at bounding box center [301, 577] width 101 height 11
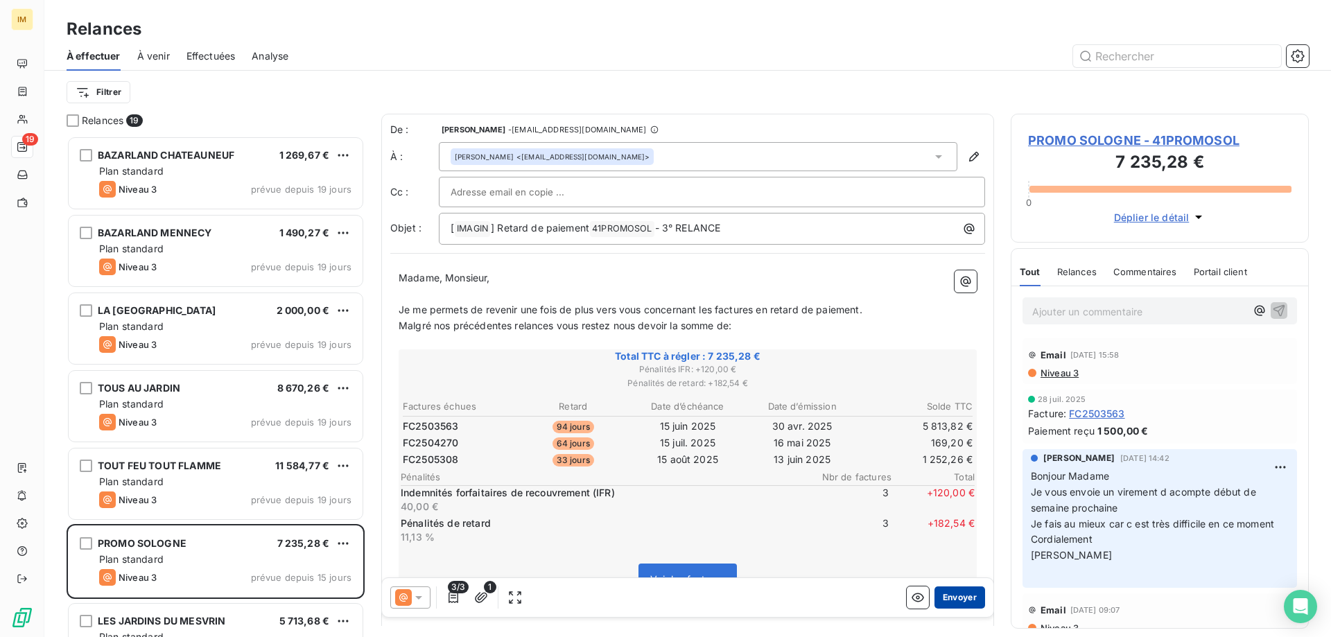
click at [958, 597] on button "Envoyer" at bounding box center [960, 598] width 51 height 22
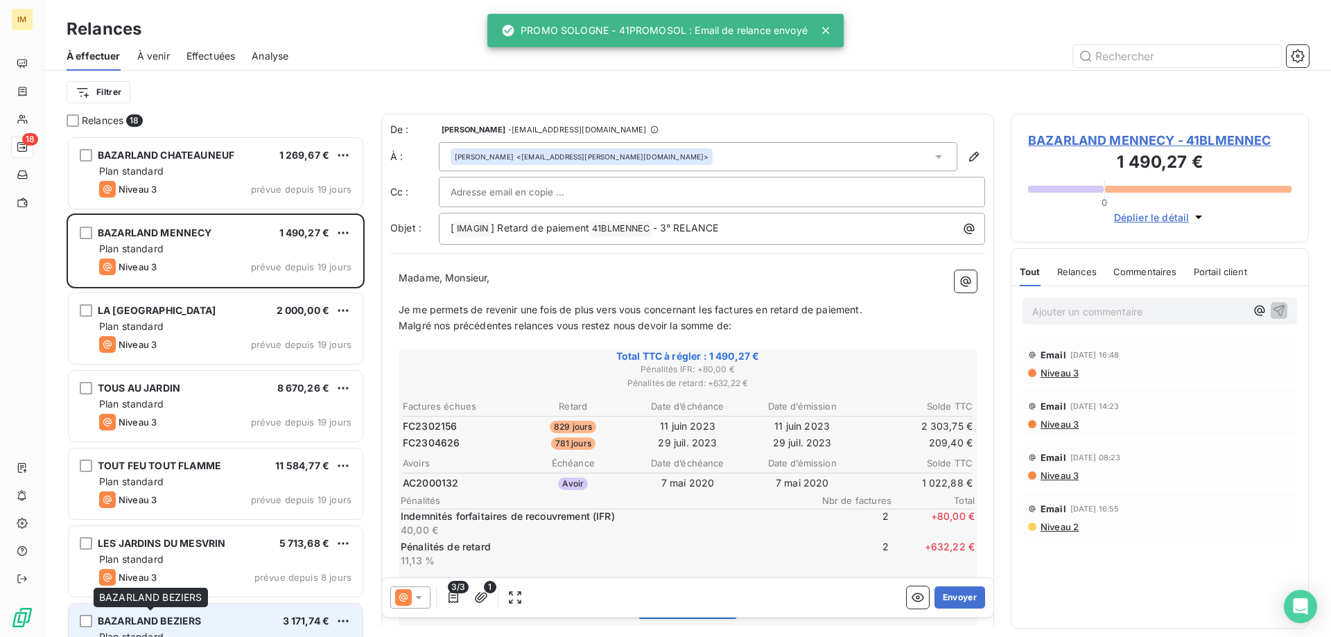
click at [148, 616] on span "BAZARLAND BEZIERS" at bounding box center [150, 621] width 104 height 12
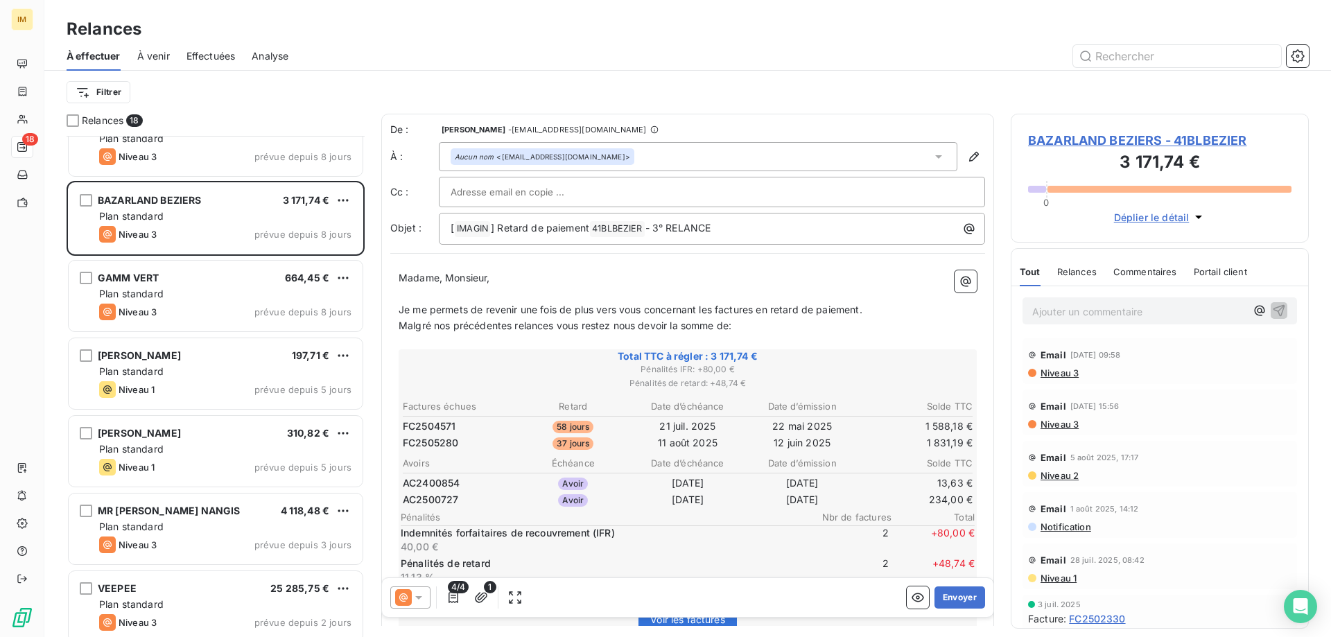
scroll to position [444, 0]
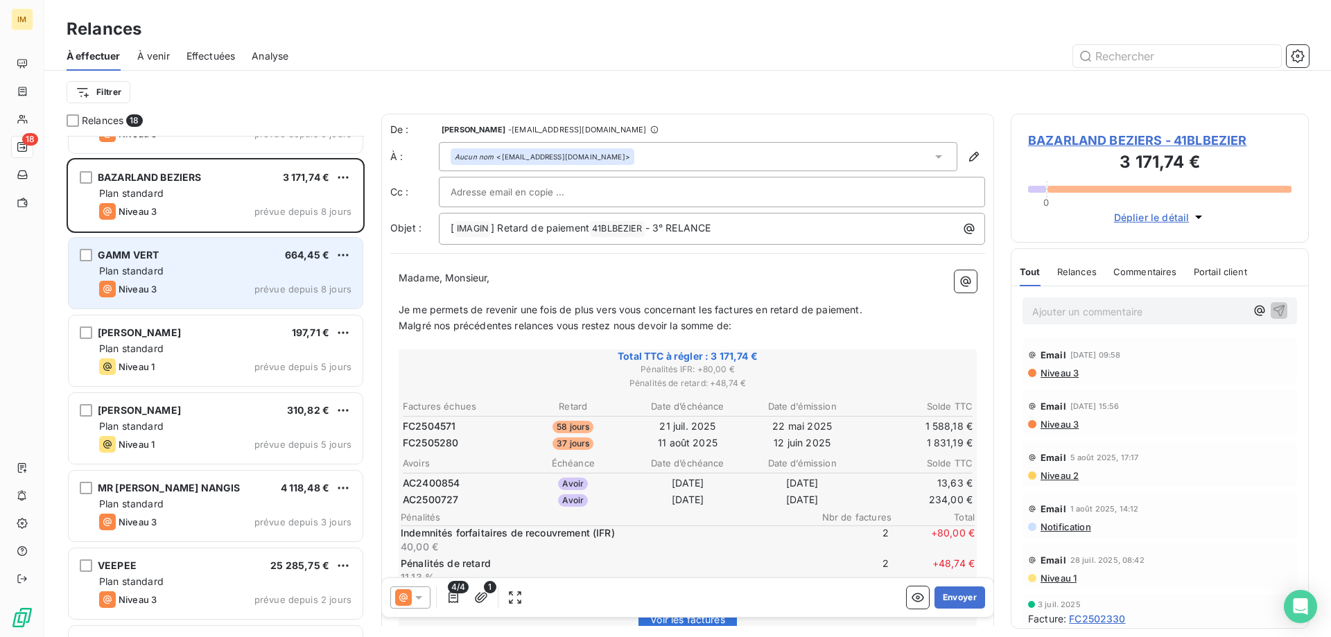
click at [229, 260] on div "GAMM VERT 664,45 €" at bounding box center [225, 255] width 252 height 12
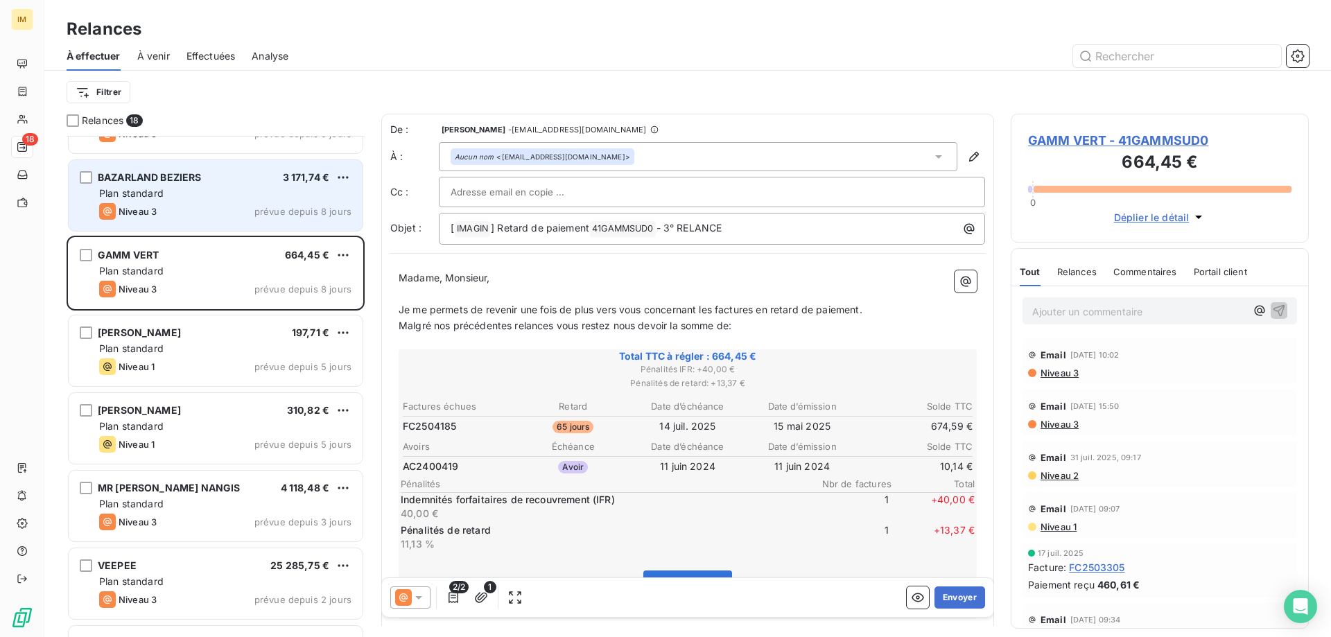
click at [216, 207] on div "Niveau 3 prévue depuis 8 jours" at bounding box center [225, 211] width 252 height 17
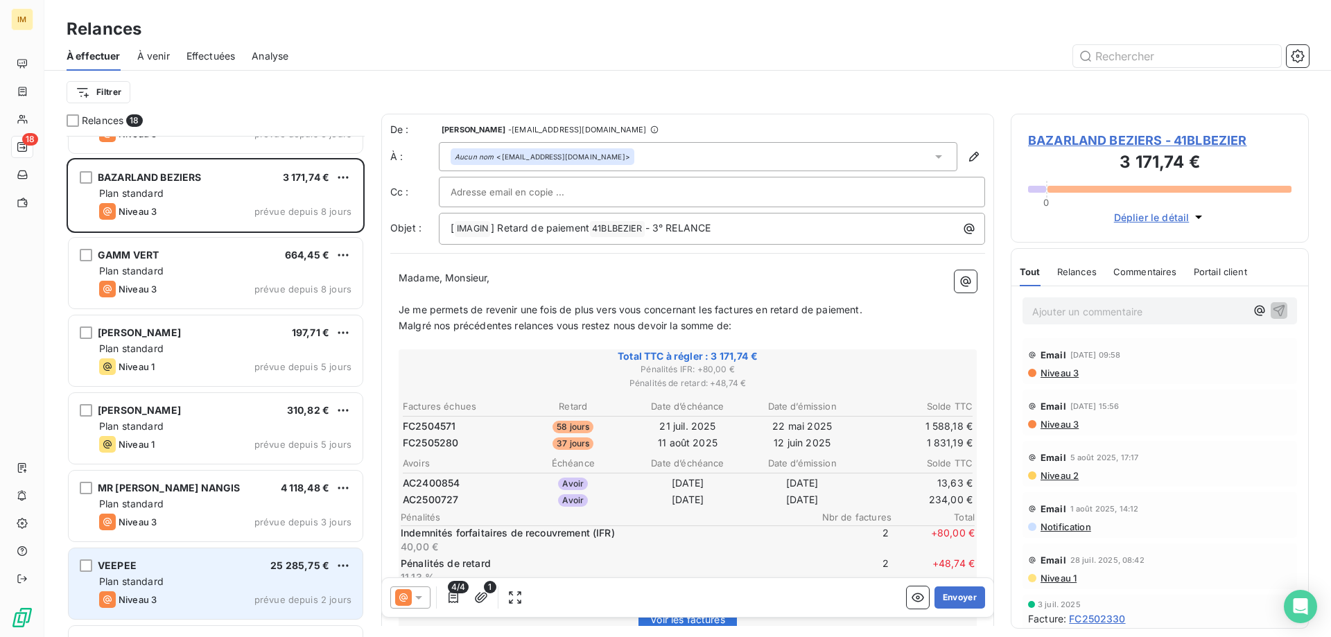
click at [223, 574] on div "VEEPEE 25 285,75 € Plan standard Niveau 3 prévue depuis 2 jours" at bounding box center [216, 583] width 294 height 71
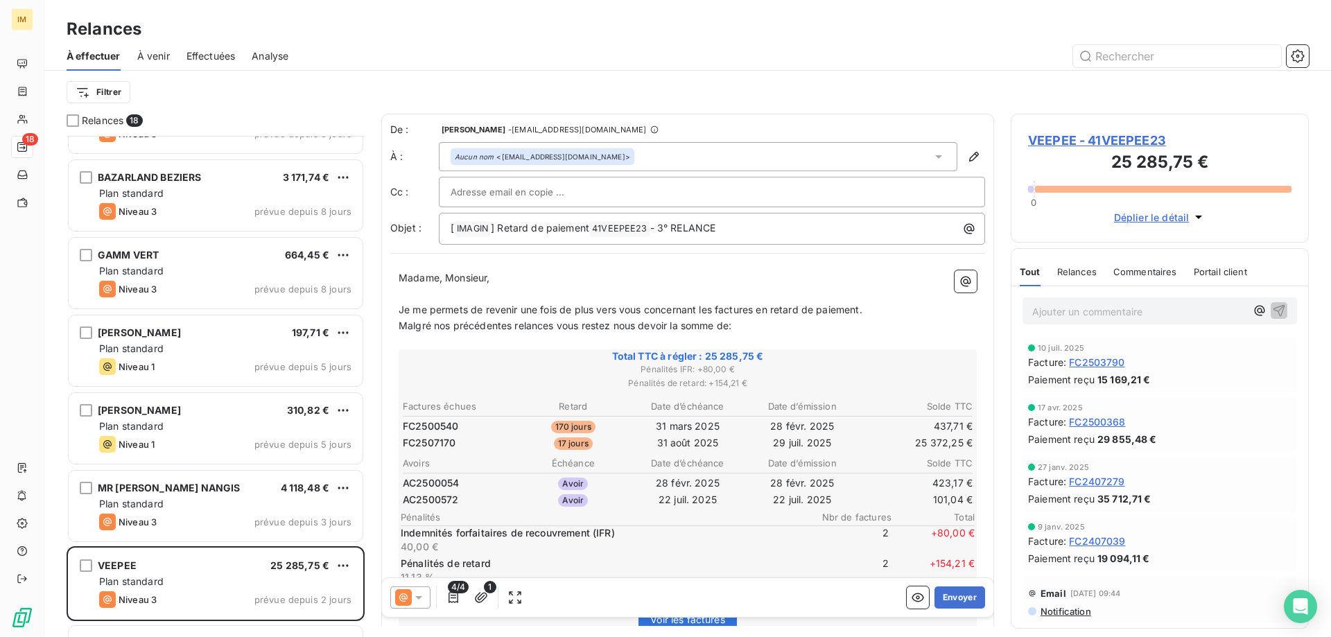
click at [1053, 138] on span "VEEPEE - 41VEEPEE23" at bounding box center [1159, 140] width 263 height 19
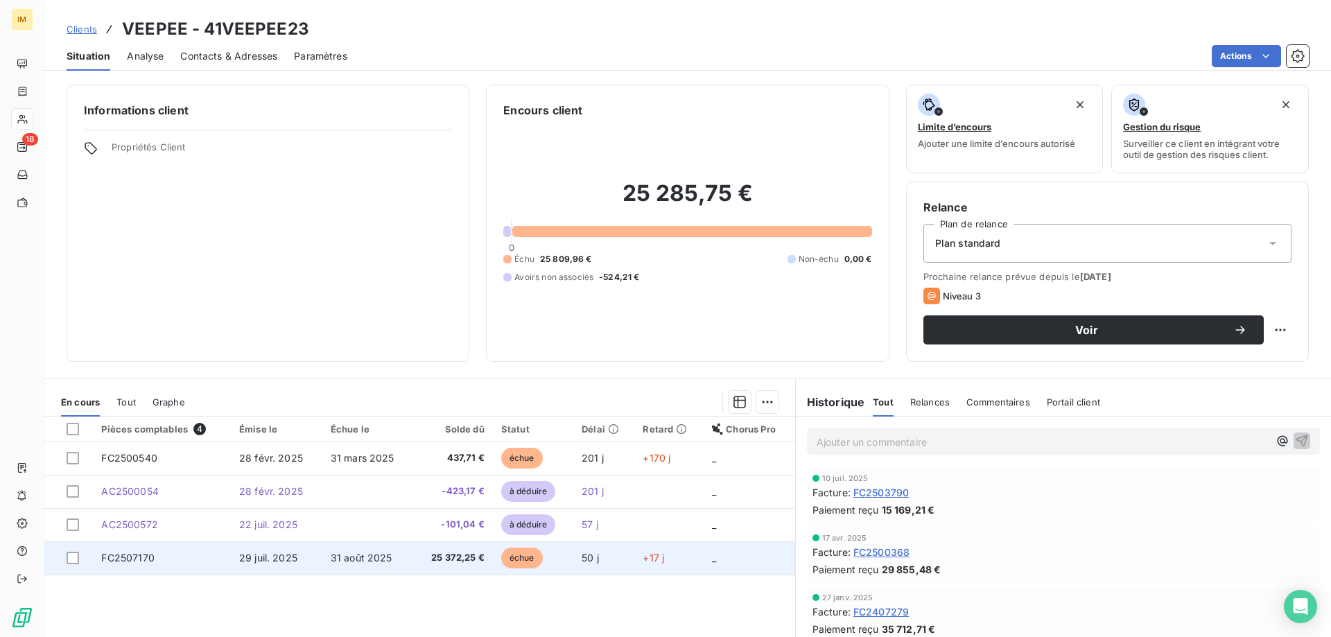
click at [385, 557] on span "31 août 2025" at bounding box center [362, 558] width 62 height 12
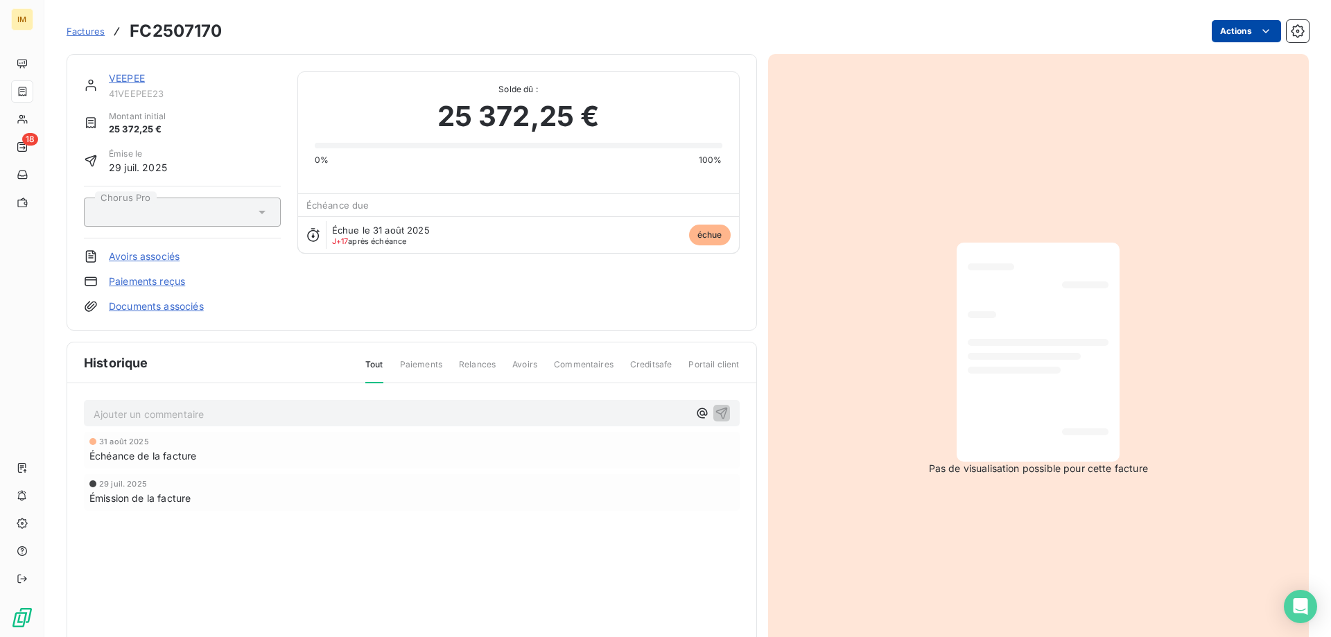
click at [1263, 26] on html "IM 18 Factures FC2507170 Actions VEEPEE 41VEEPEE23 Montant initial 25 372,25 € …" at bounding box center [665, 318] width 1331 height 637
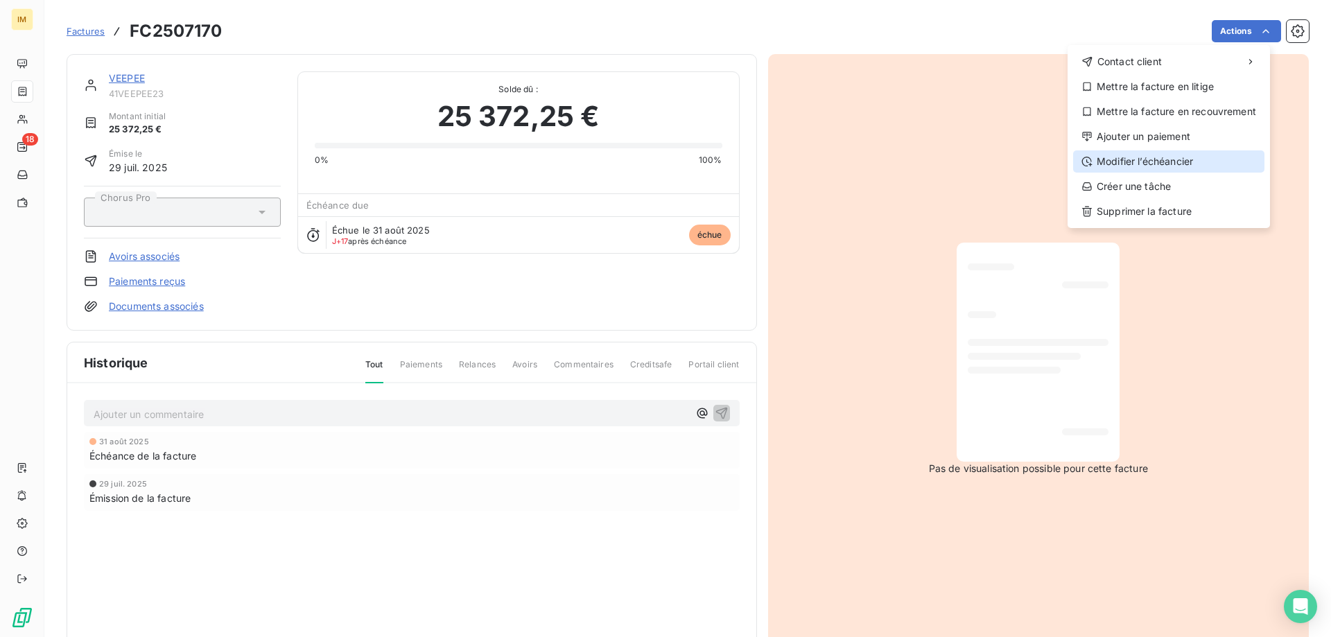
click at [1176, 166] on div "Modifier l’échéancier" at bounding box center [1168, 161] width 191 height 22
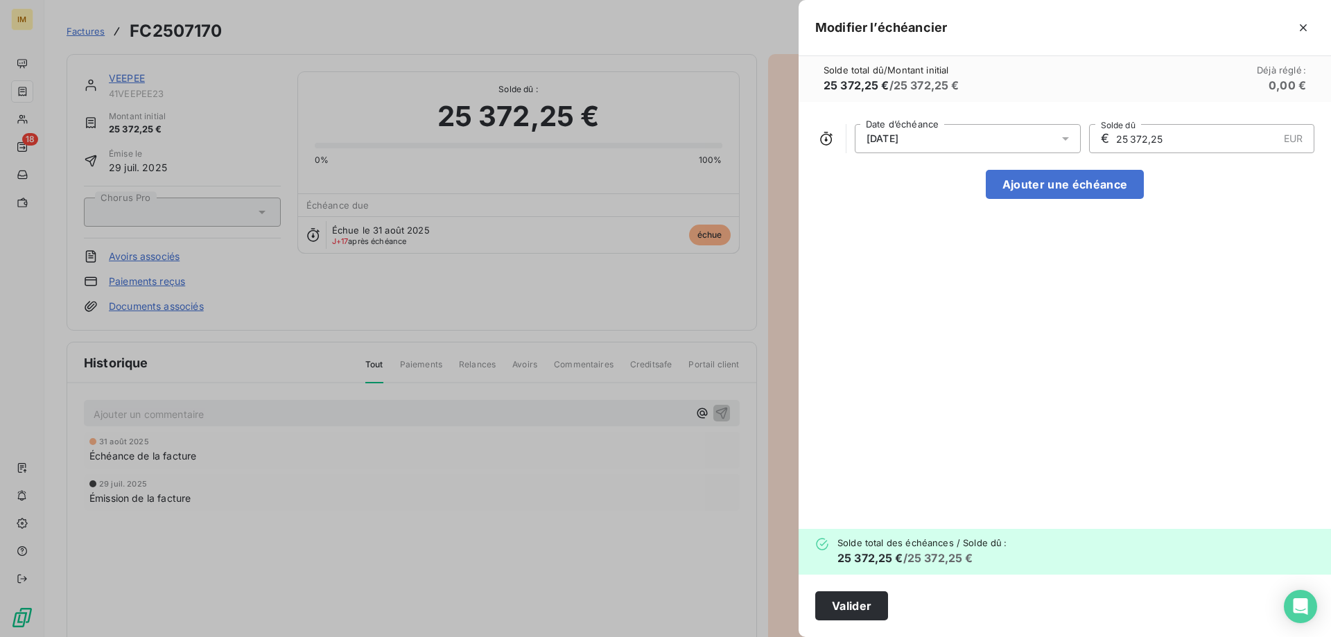
click at [1064, 142] on icon at bounding box center [1066, 139] width 14 height 14
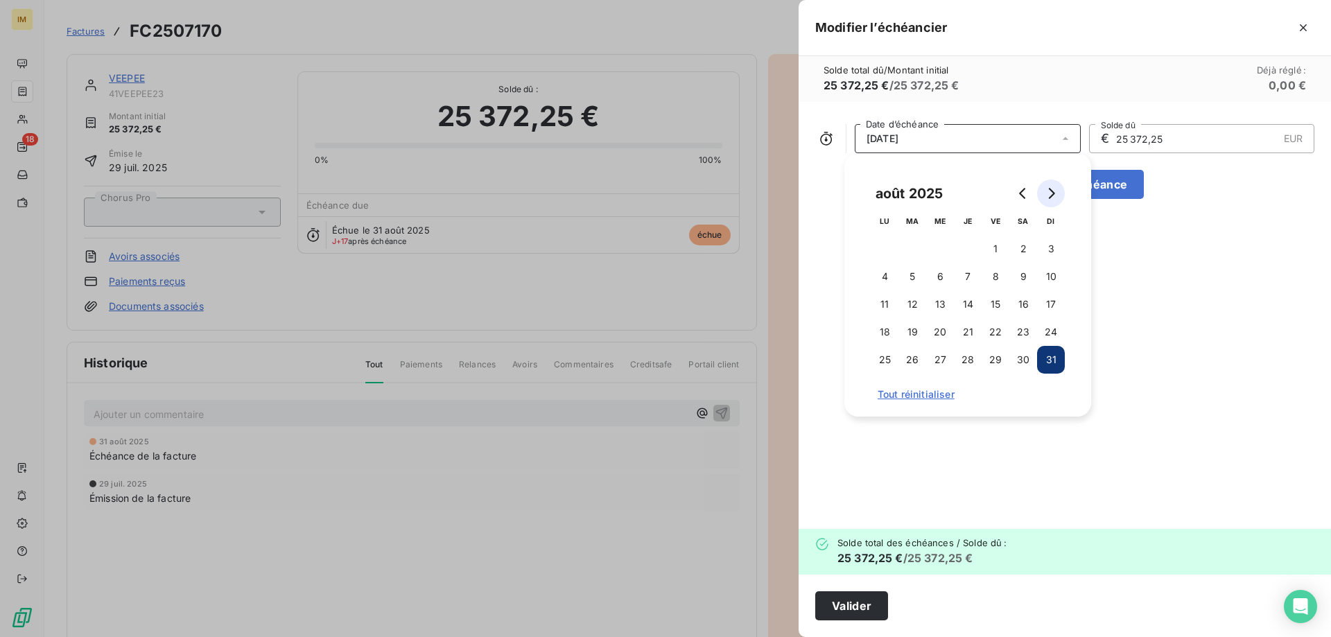
click at [1050, 191] on icon "Go to next month" at bounding box center [1050, 193] width 11 height 11
click at [914, 358] on button "30" at bounding box center [912, 360] width 28 height 28
click at [862, 611] on button "Valider" at bounding box center [851, 605] width 73 height 29
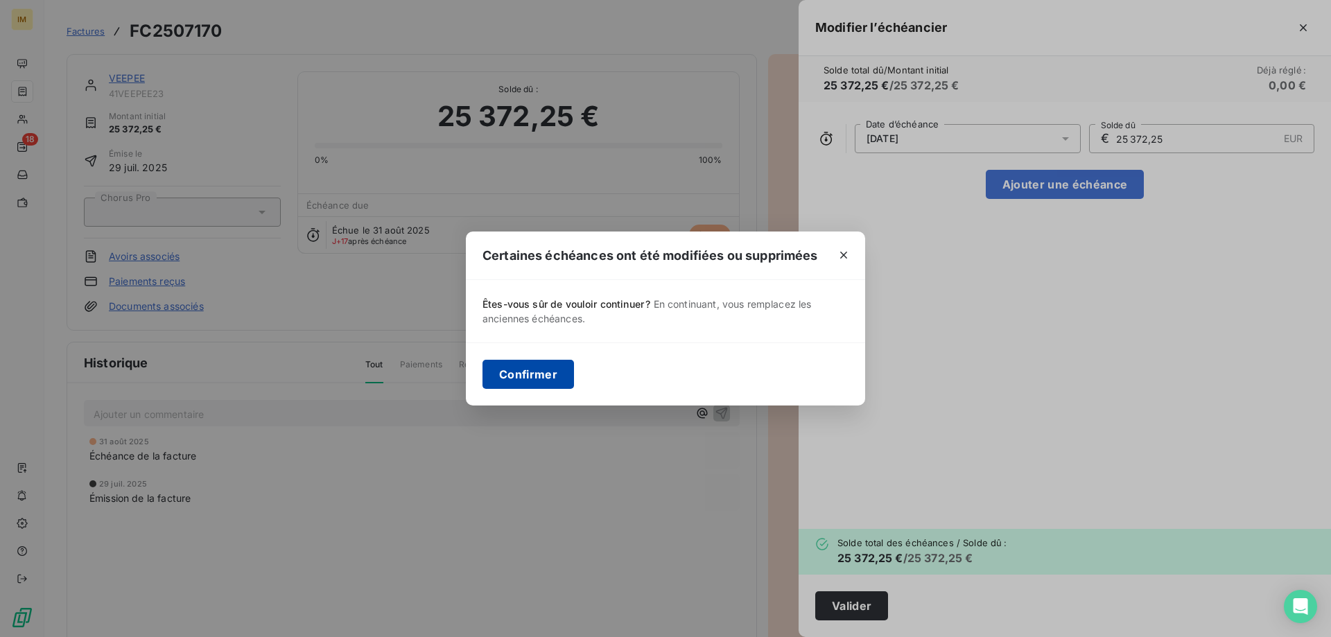
click at [533, 379] on button "Confirmer" at bounding box center [529, 374] width 92 height 29
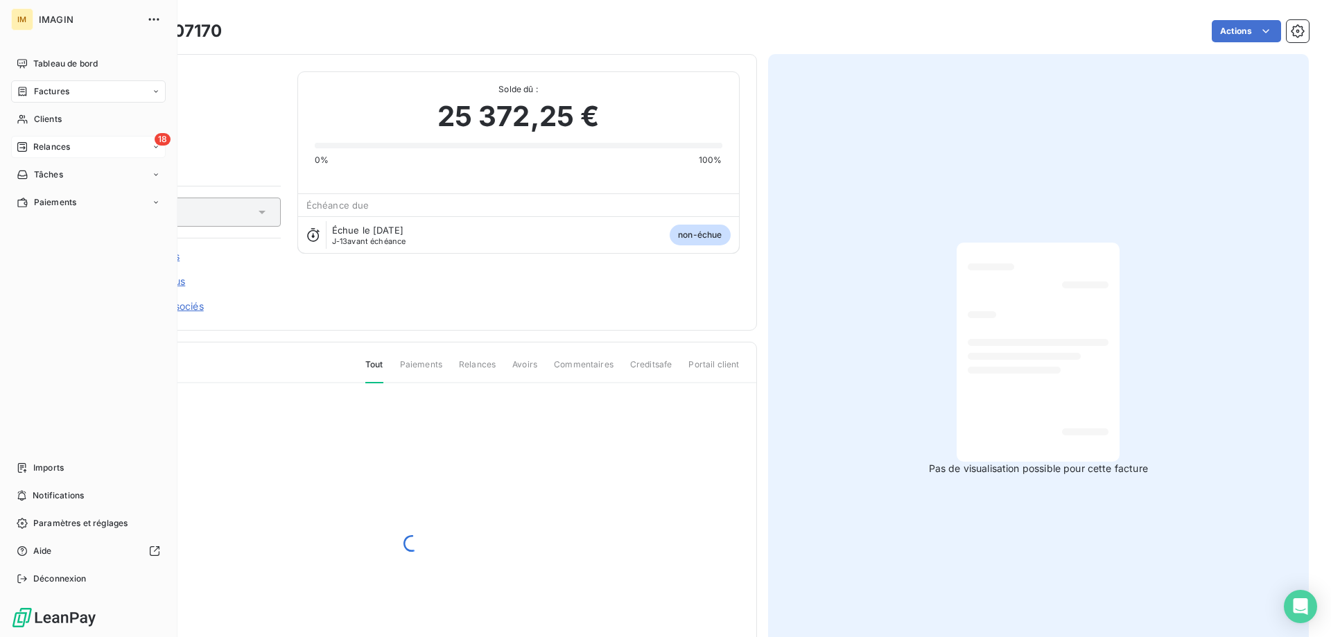
click at [28, 143] on div "Relances" at bounding box center [43, 147] width 53 height 12
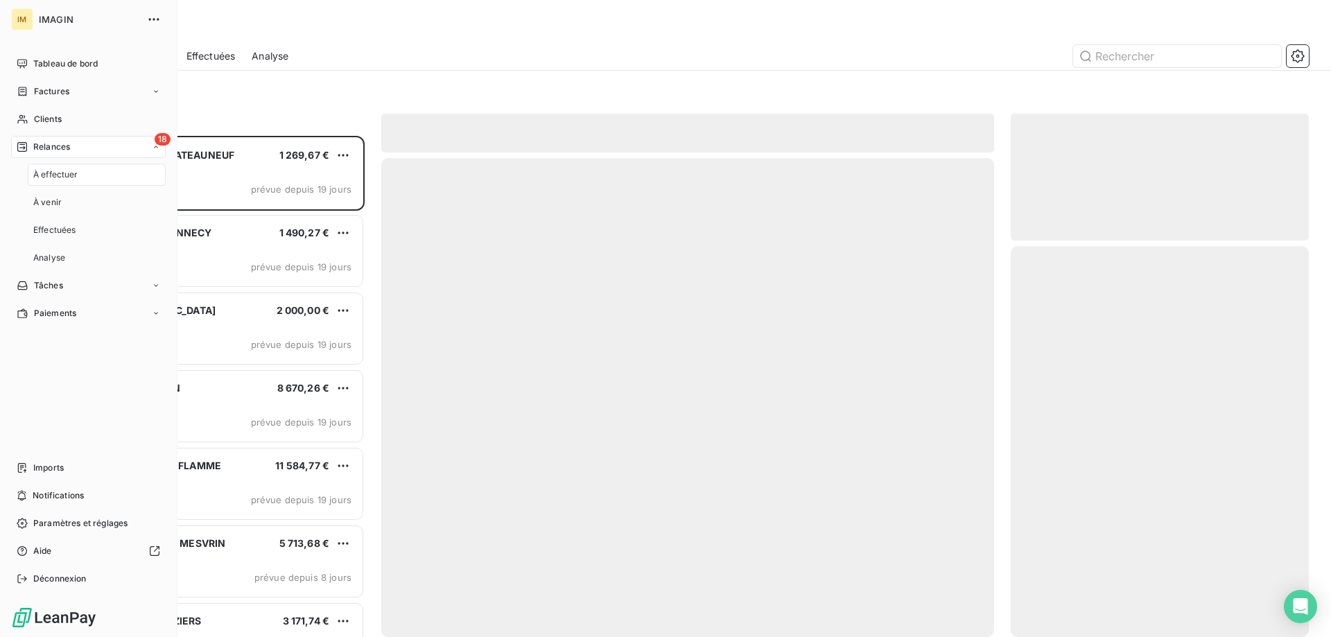
scroll to position [491, 288]
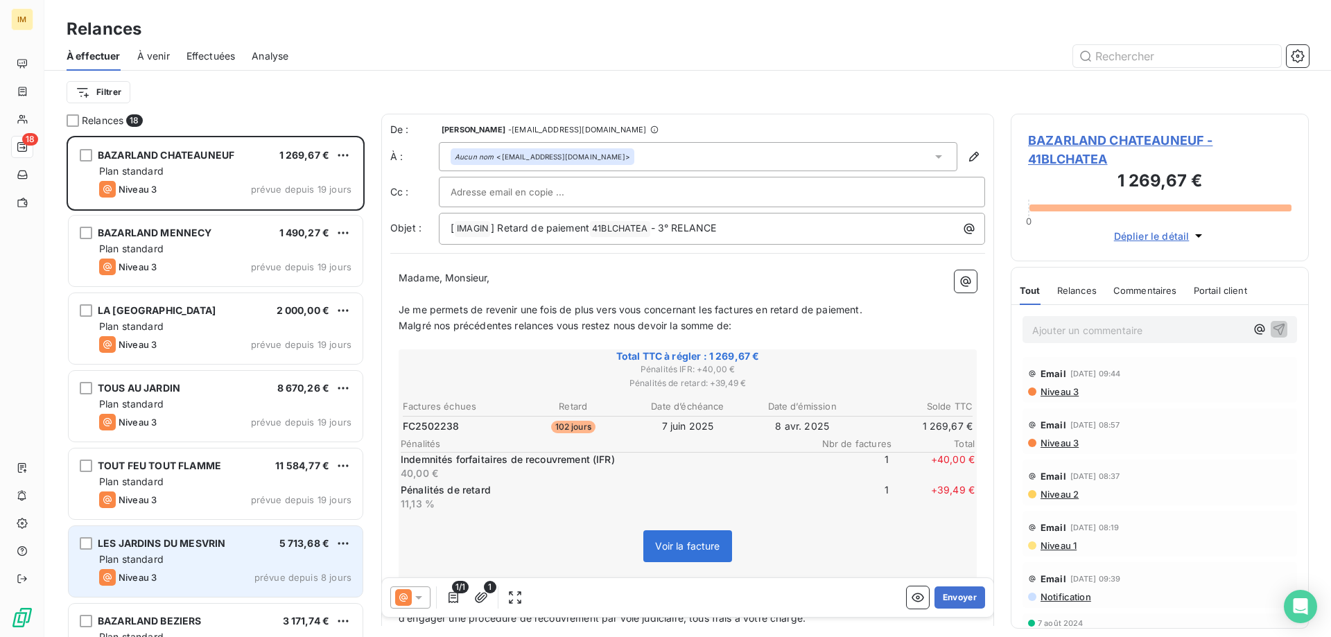
click at [315, 537] on div "5 713,68 €" at bounding box center [304, 544] width 51 height 14
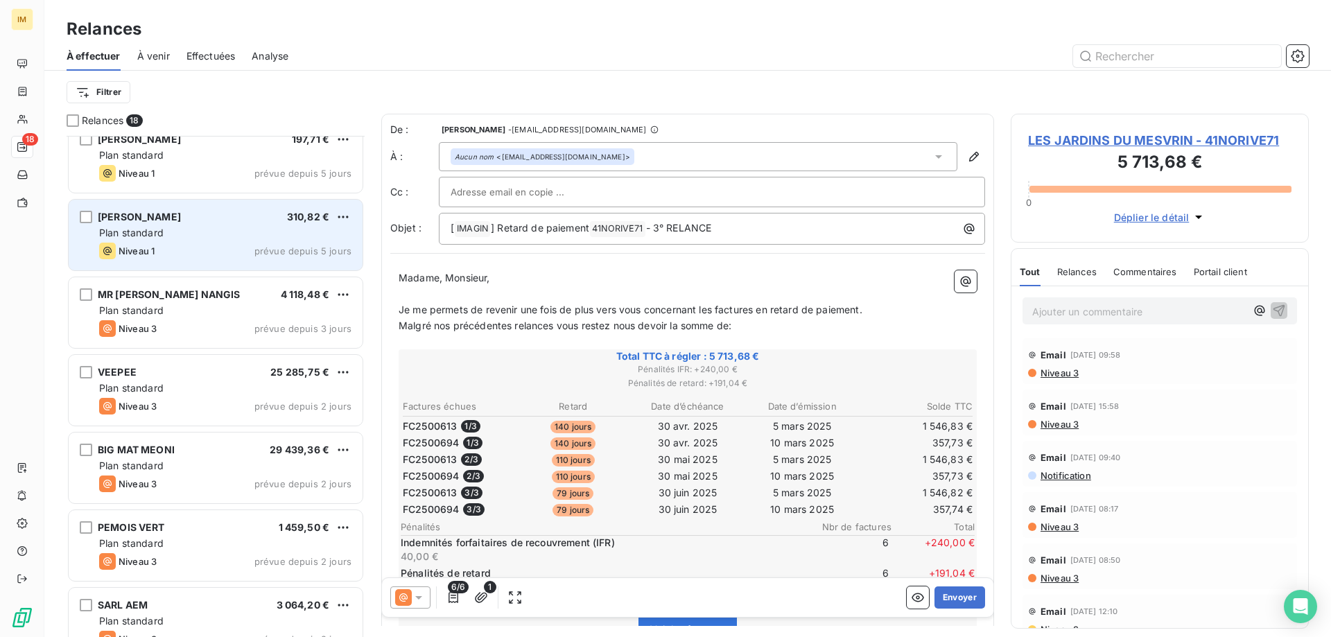
scroll to position [638, 0]
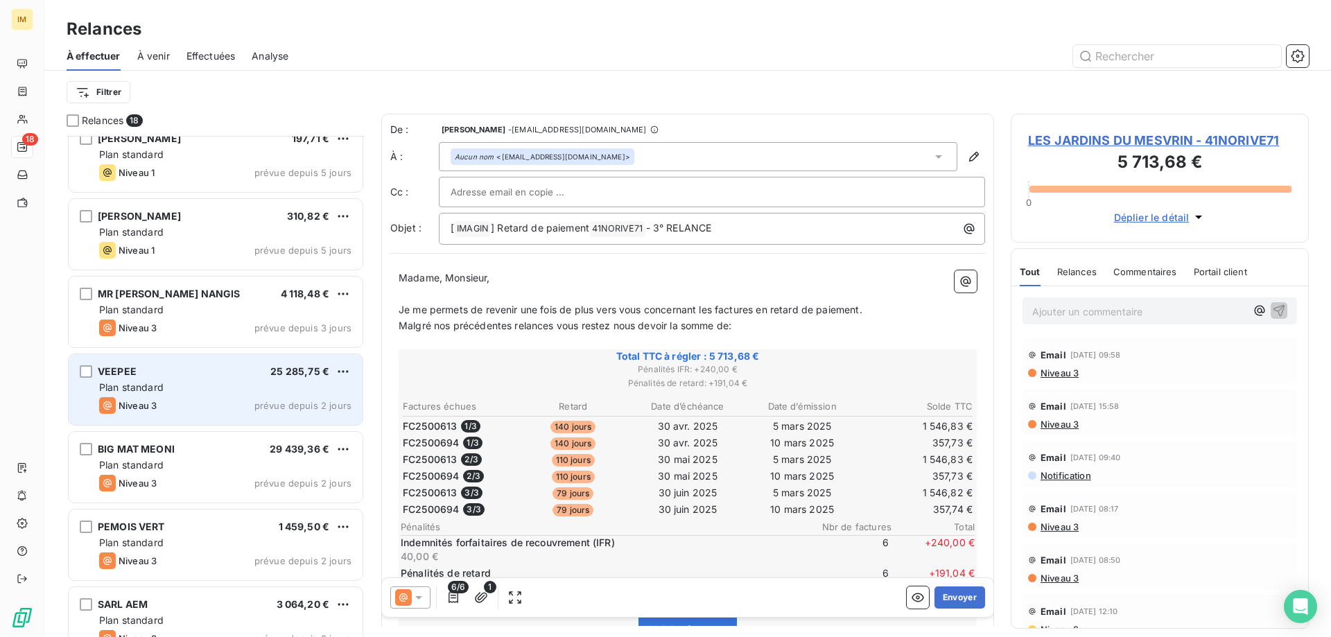
click at [349, 390] on div "Plan standard" at bounding box center [225, 388] width 252 height 14
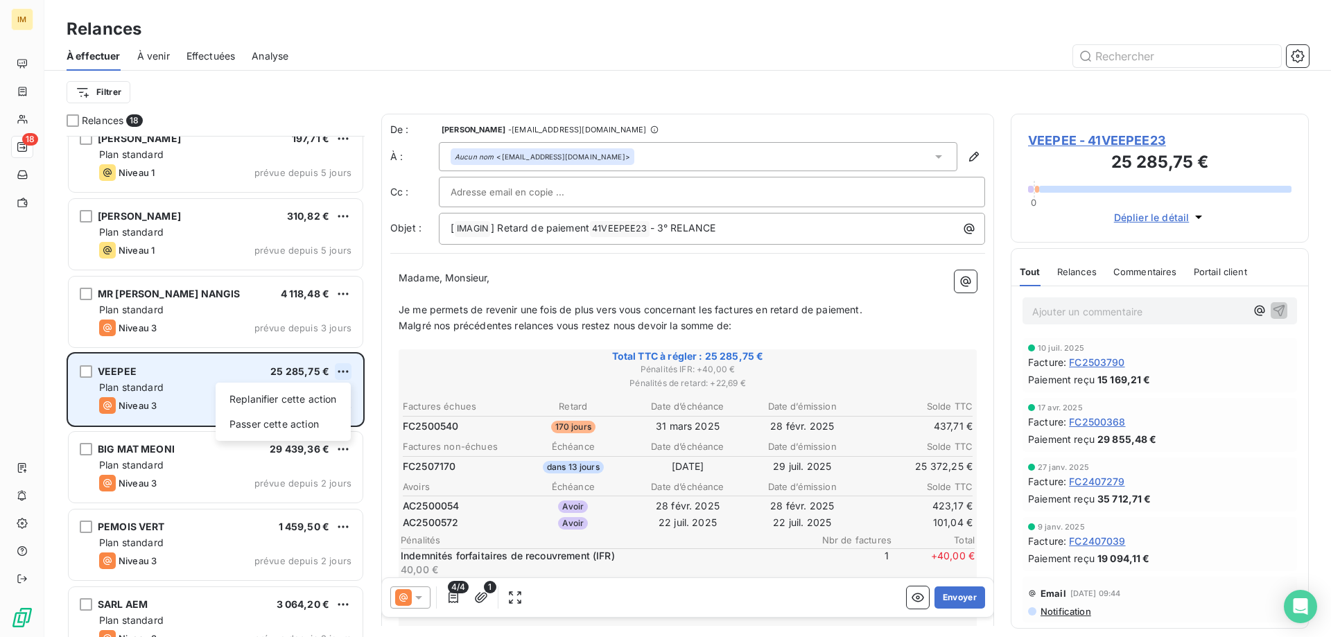
click at [348, 372] on html "IM 18 Relances À effectuer À venir Effectuées Analyse Filtrer Relances 18 GAMM …" at bounding box center [665, 318] width 1331 height 637
click at [302, 399] on div "Replanifier cette action" at bounding box center [283, 399] width 124 height 22
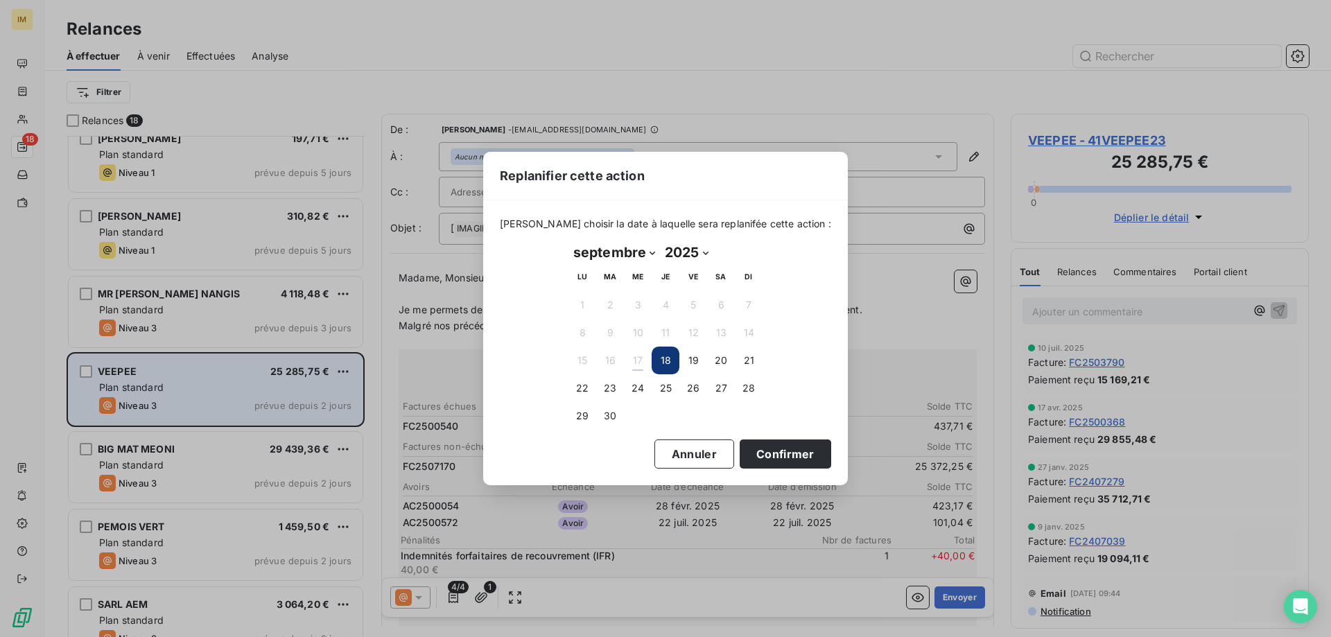
click at [654, 255] on select "janvier février mars avril mai juin juillet août septembre octobre novembre déc…" at bounding box center [614, 252] width 92 height 22
select select "9"
click at [568, 241] on select "janvier février mars avril mai juin juillet août septembre octobre novembre déc…" at bounding box center [614, 252] width 92 height 22
click at [587, 331] on button "6" at bounding box center [582, 333] width 28 height 28
click at [767, 454] on button "Confirmer" at bounding box center [786, 454] width 92 height 29
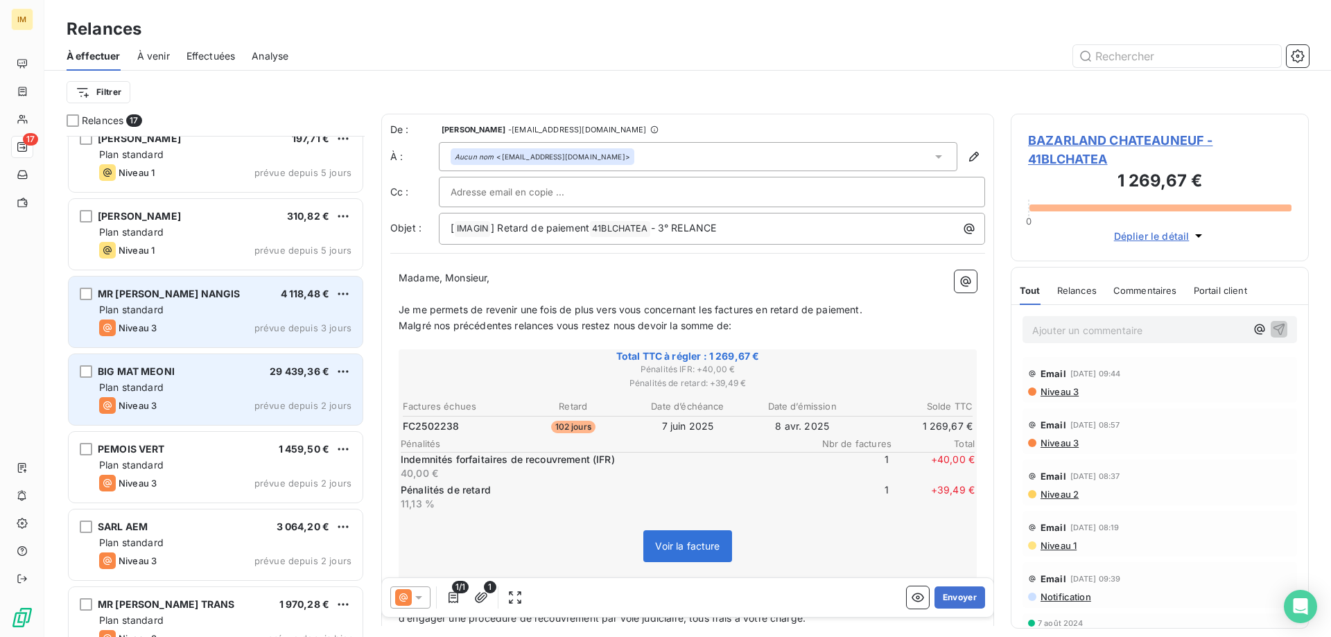
click at [226, 299] on div "MR BRICOLAGE NANGIS 4 118,48 €" at bounding box center [225, 294] width 252 height 12
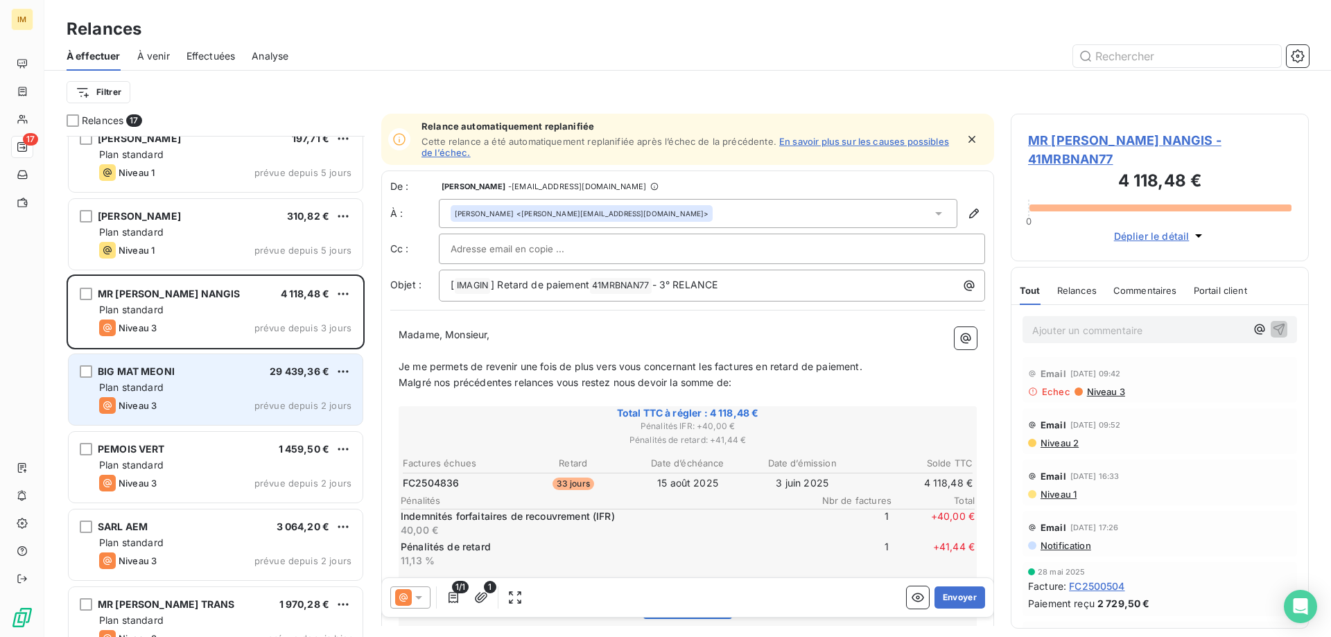
click at [1110, 146] on span "MR BRICOLAGE NANGIS - 41MRBNAN77" at bounding box center [1159, 149] width 263 height 37
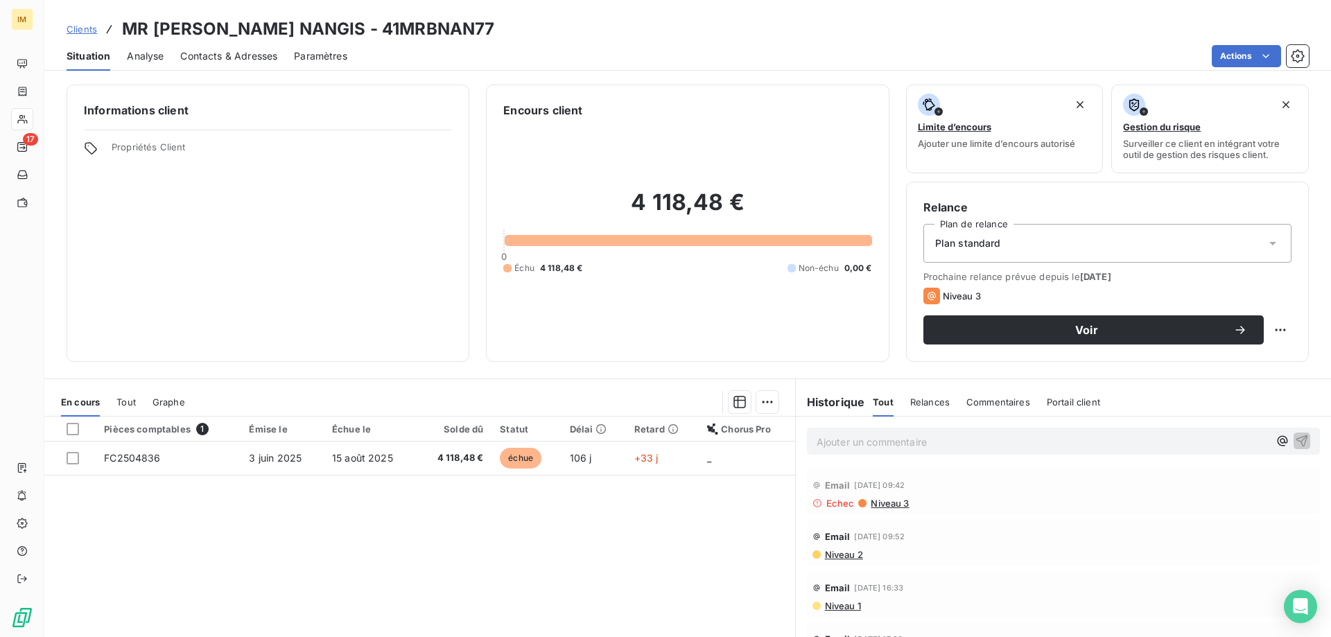
click at [251, 58] on span "Contacts & Adresses" at bounding box center [228, 56] width 97 height 14
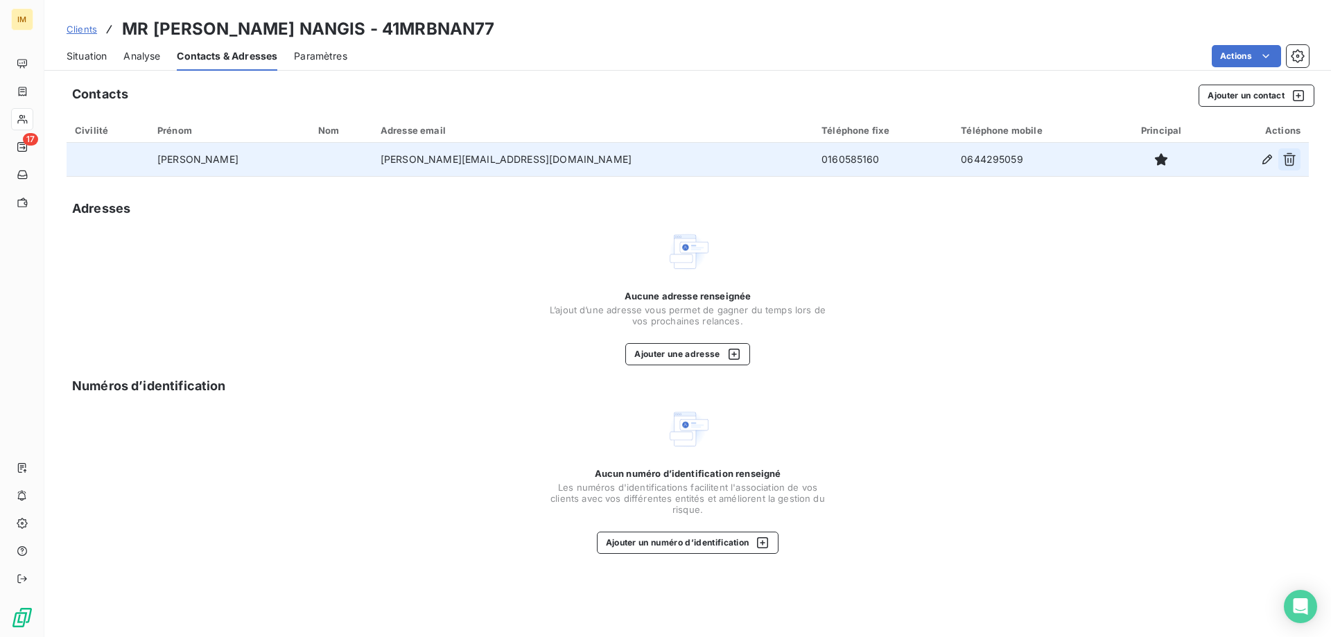
click at [1289, 158] on icon "button" at bounding box center [1290, 160] width 14 height 14
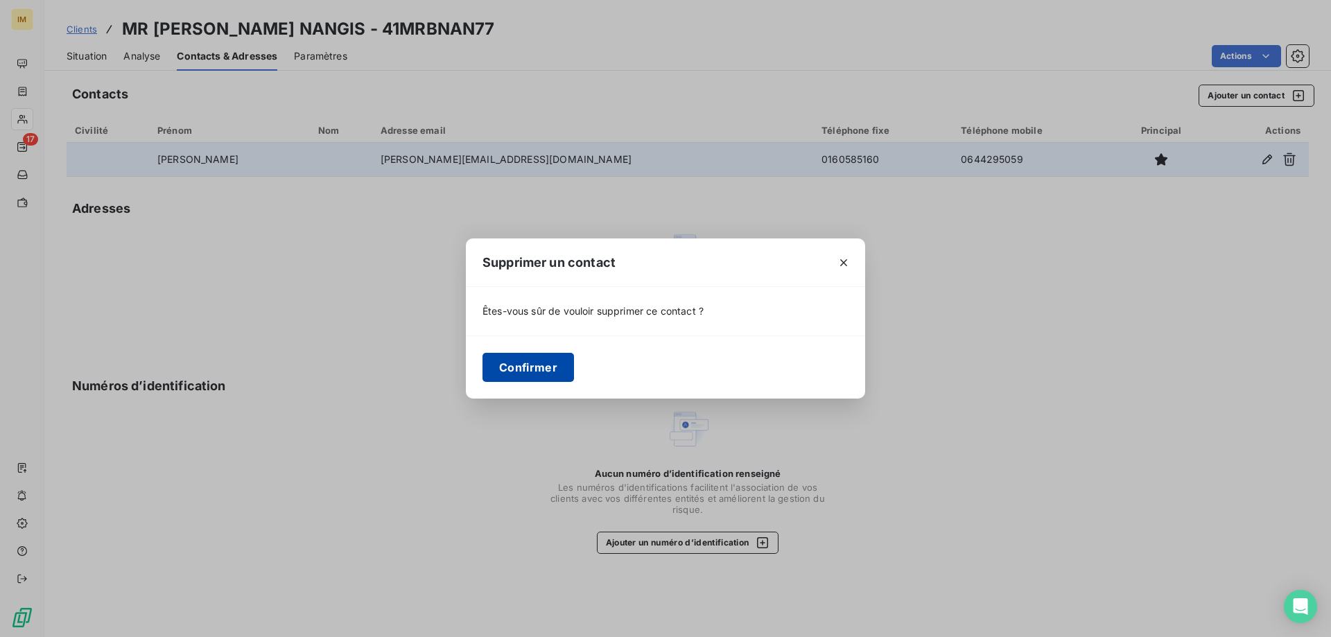
click at [509, 363] on button "Confirmer" at bounding box center [529, 367] width 92 height 29
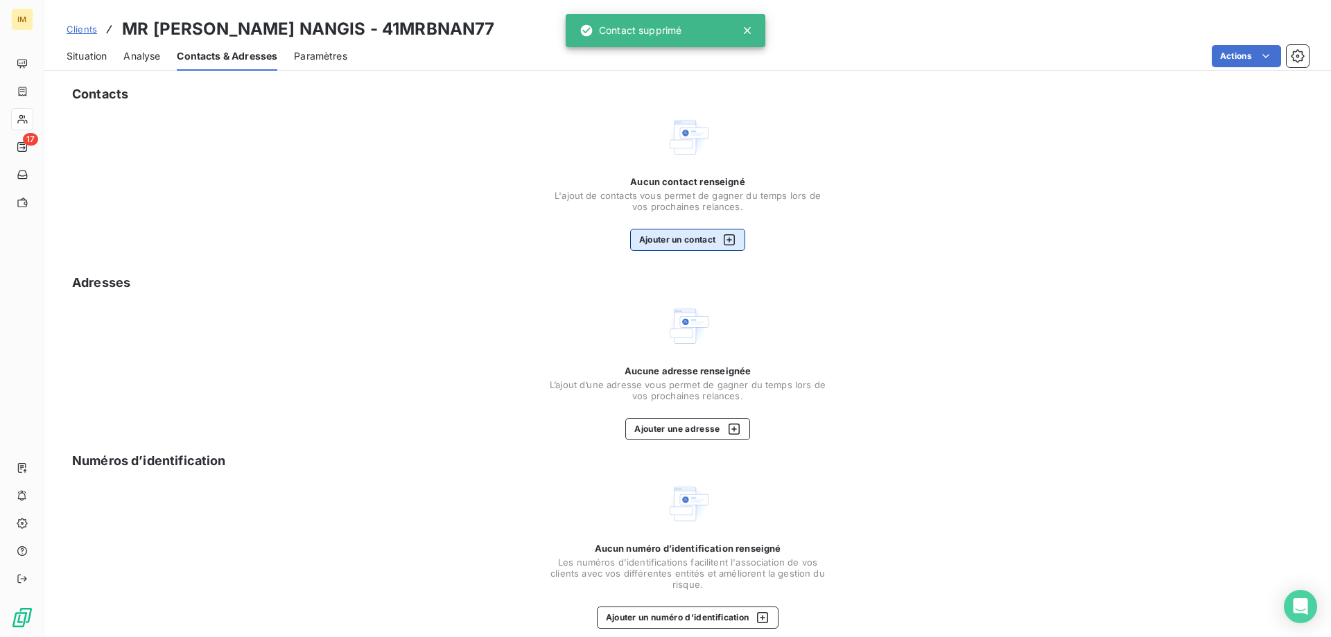
click at [716, 236] on div "button" at bounding box center [725, 240] width 21 height 14
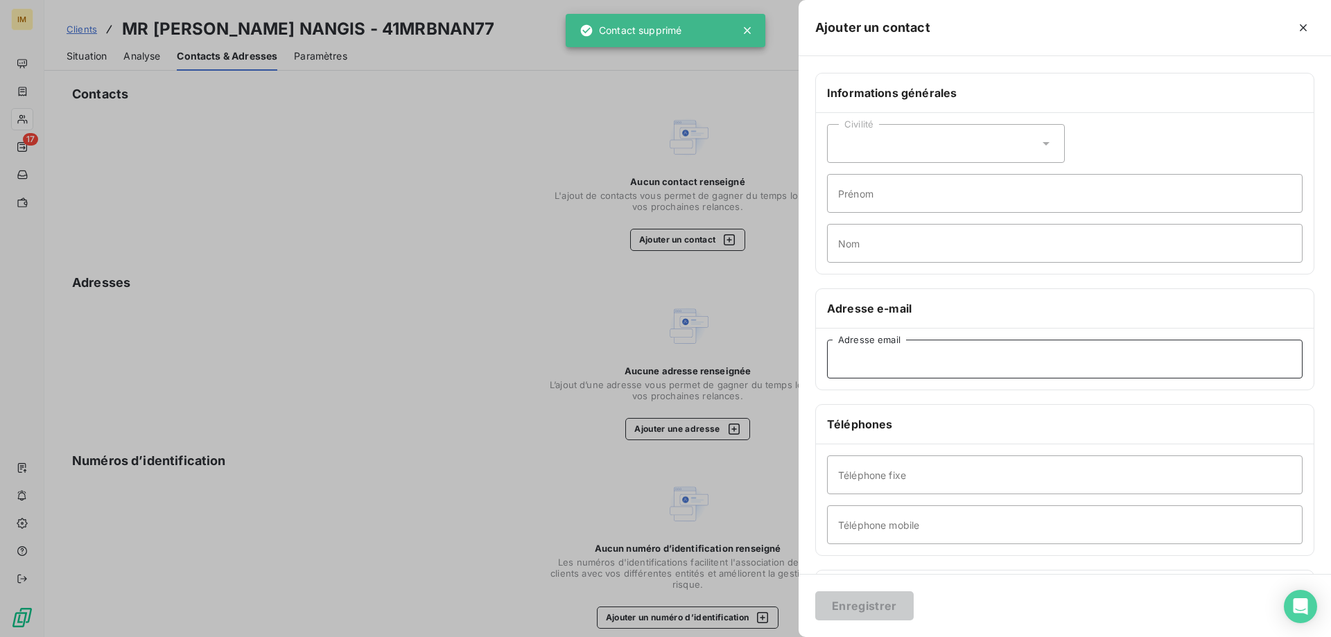
click at [886, 358] on input "Adresse email" at bounding box center [1065, 359] width 476 height 39
paste input "carole.barret@mrbricolage.fr"
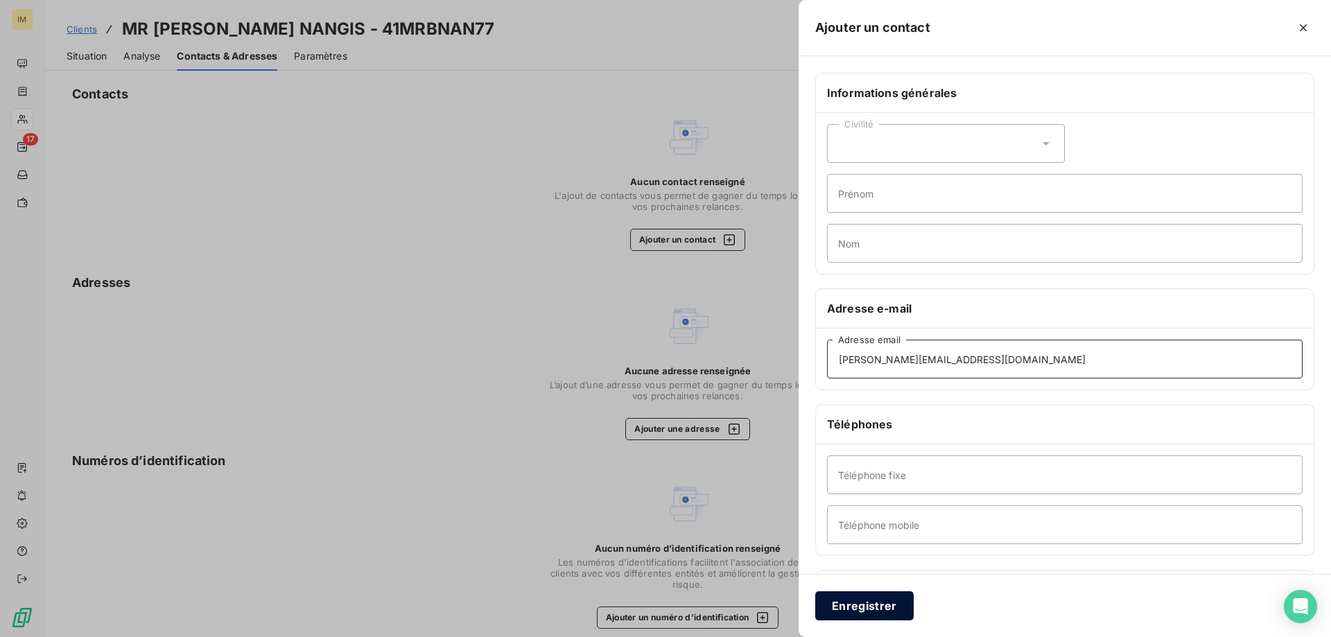
type input "carole.barret@mrbricolage.fr"
click at [862, 608] on button "Enregistrer" at bounding box center [864, 605] width 98 height 29
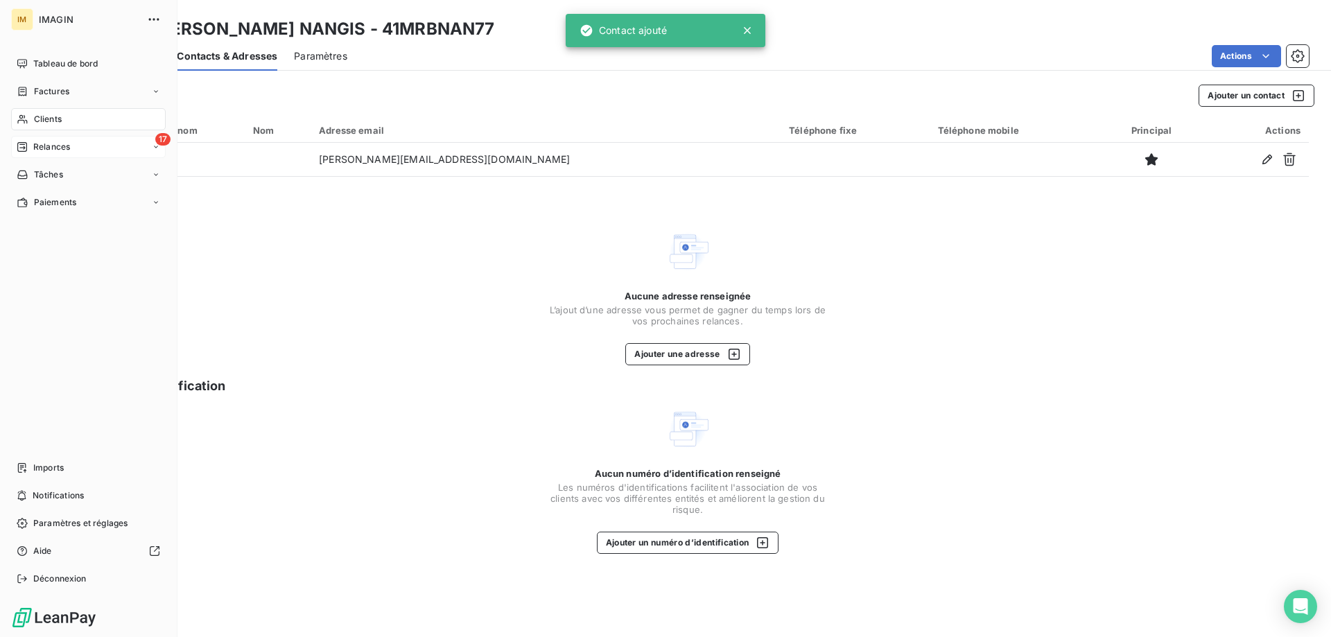
click at [23, 144] on icon at bounding box center [22, 147] width 10 height 10
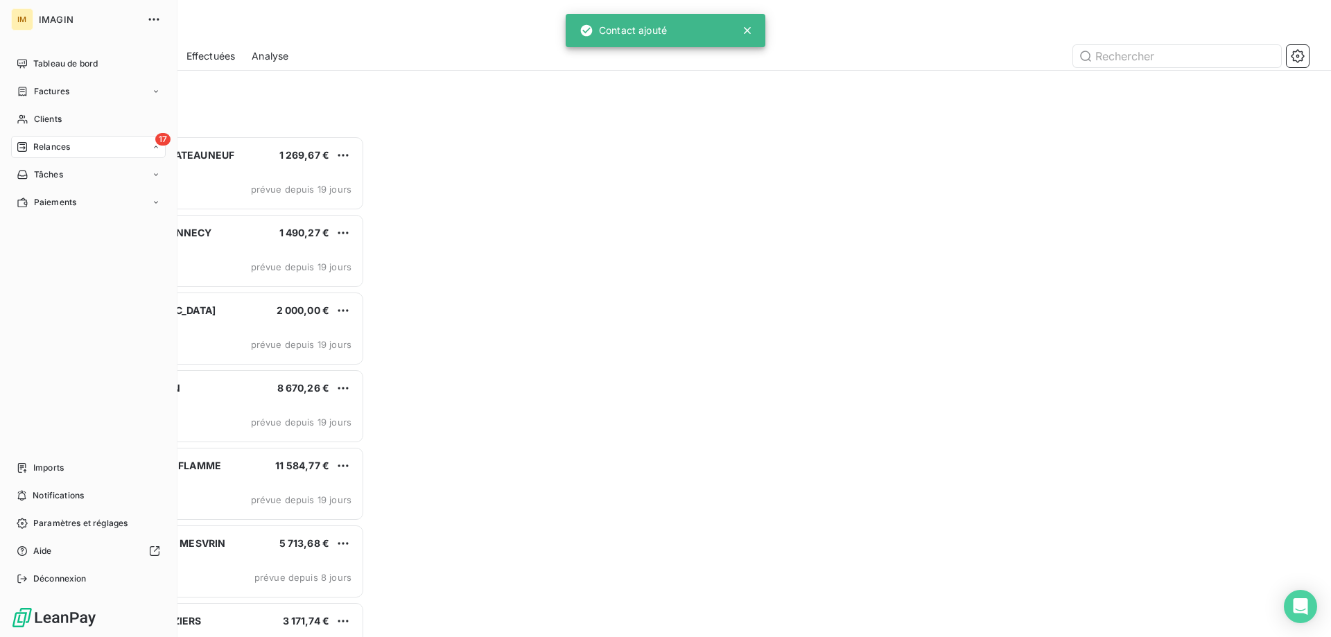
scroll to position [491, 288]
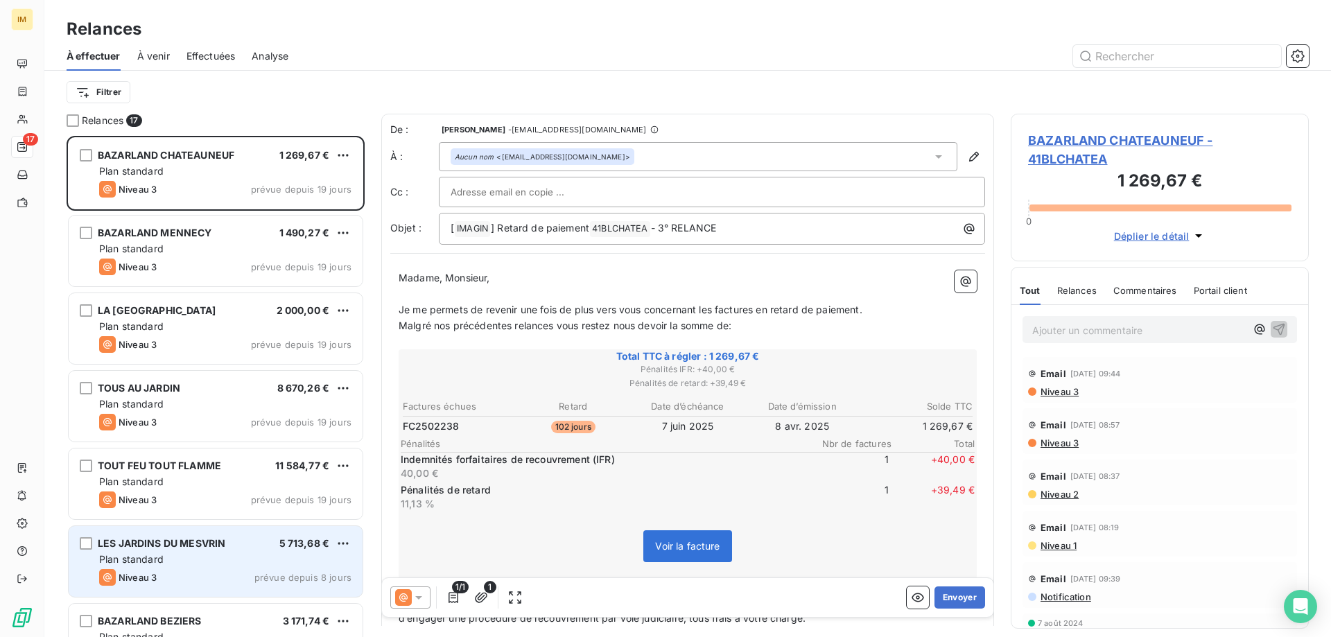
click at [308, 553] on div "Plan standard" at bounding box center [225, 560] width 252 height 14
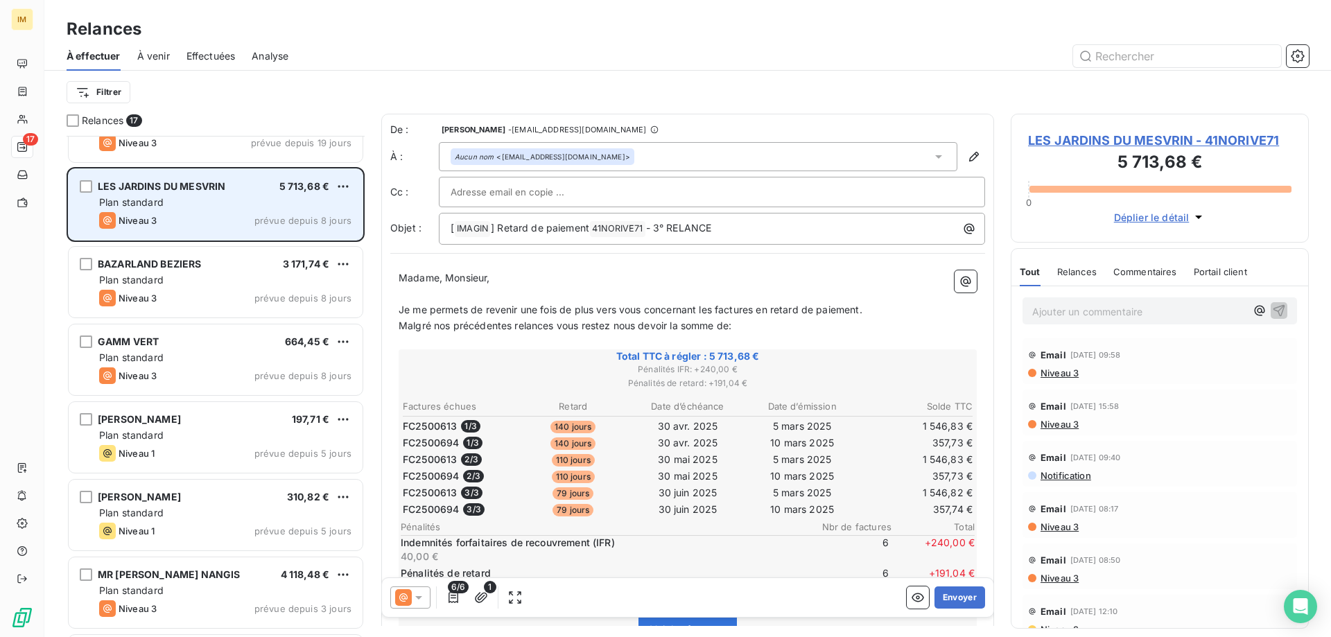
scroll to position [361, 0]
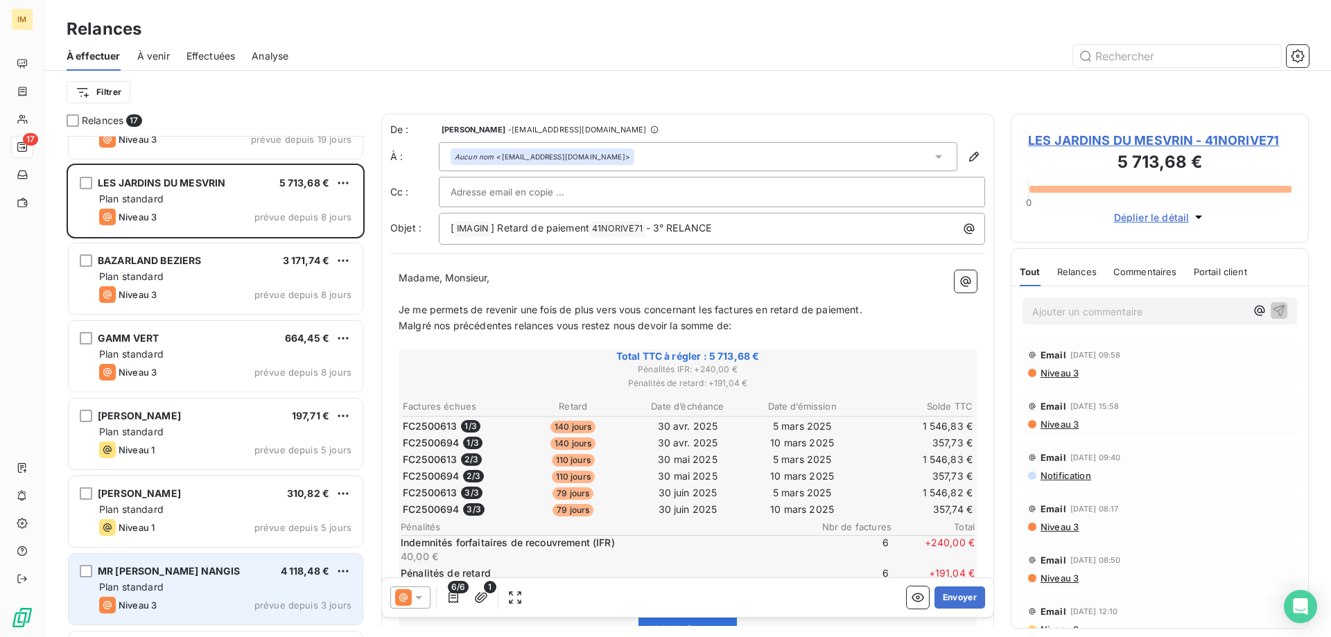
click at [299, 576] on span "4 118,48 €" at bounding box center [305, 571] width 49 height 12
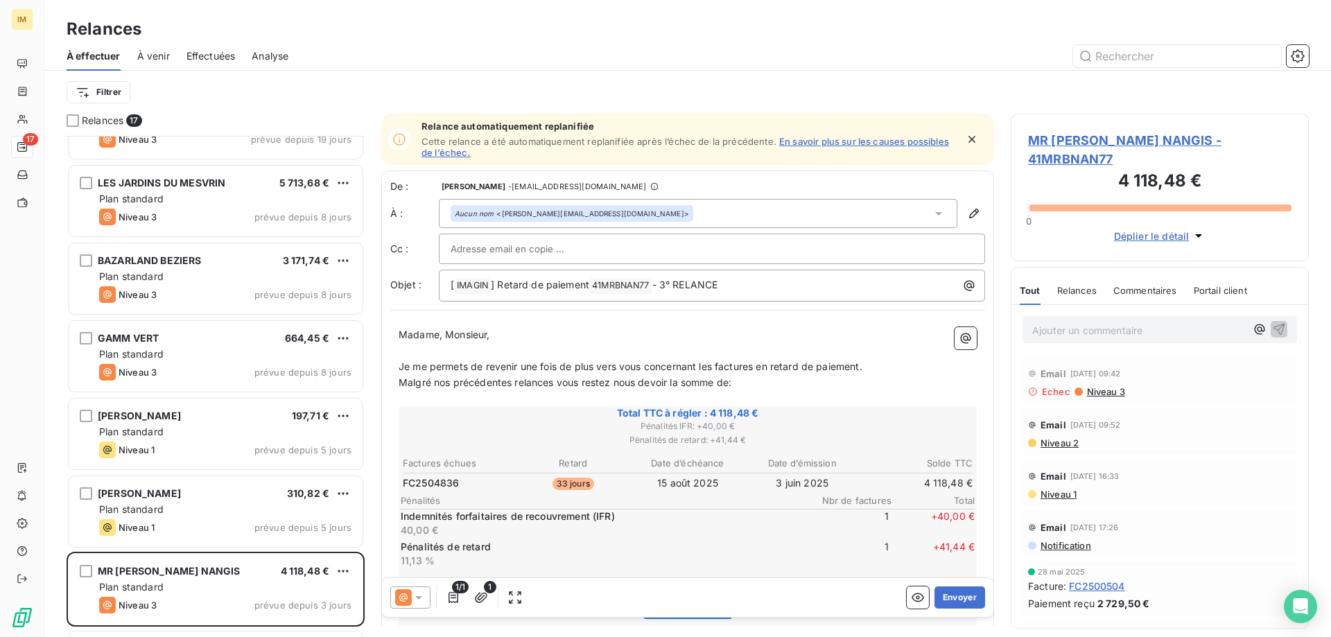
click at [965, 133] on icon "button" at bounding box center [972, 139] width 14 height 14
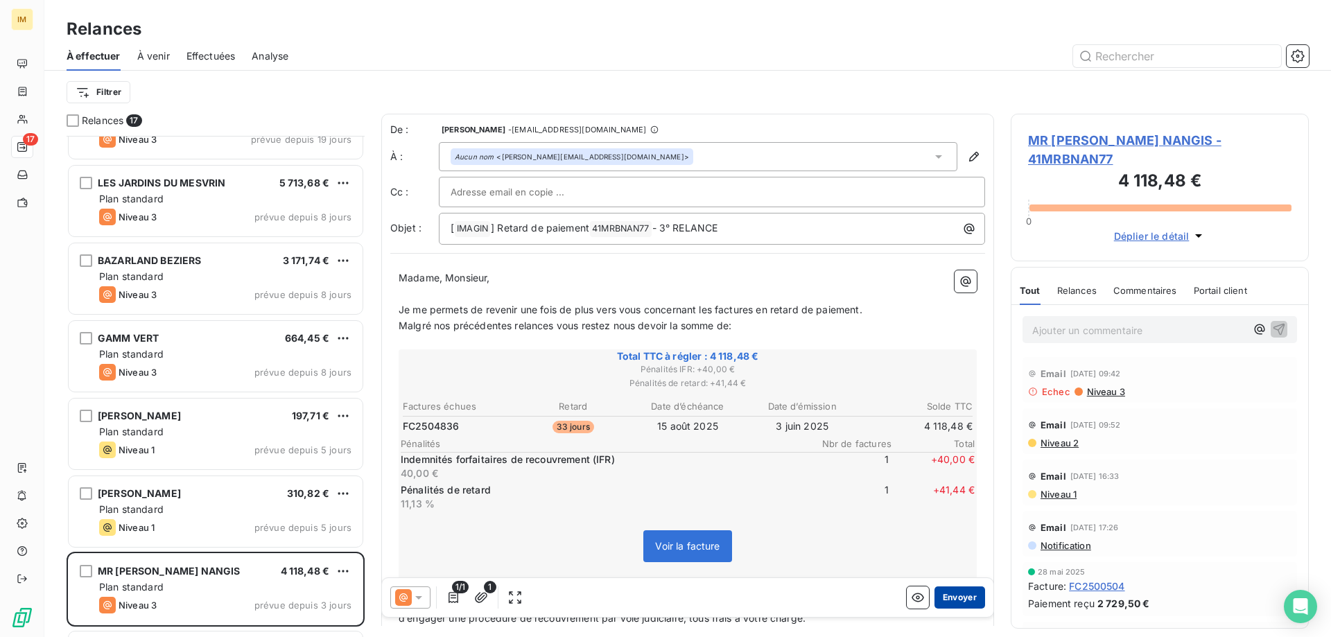
click at [942, 599] on button "Envoyer" at bounding box center [960, 598] width 51 height 22
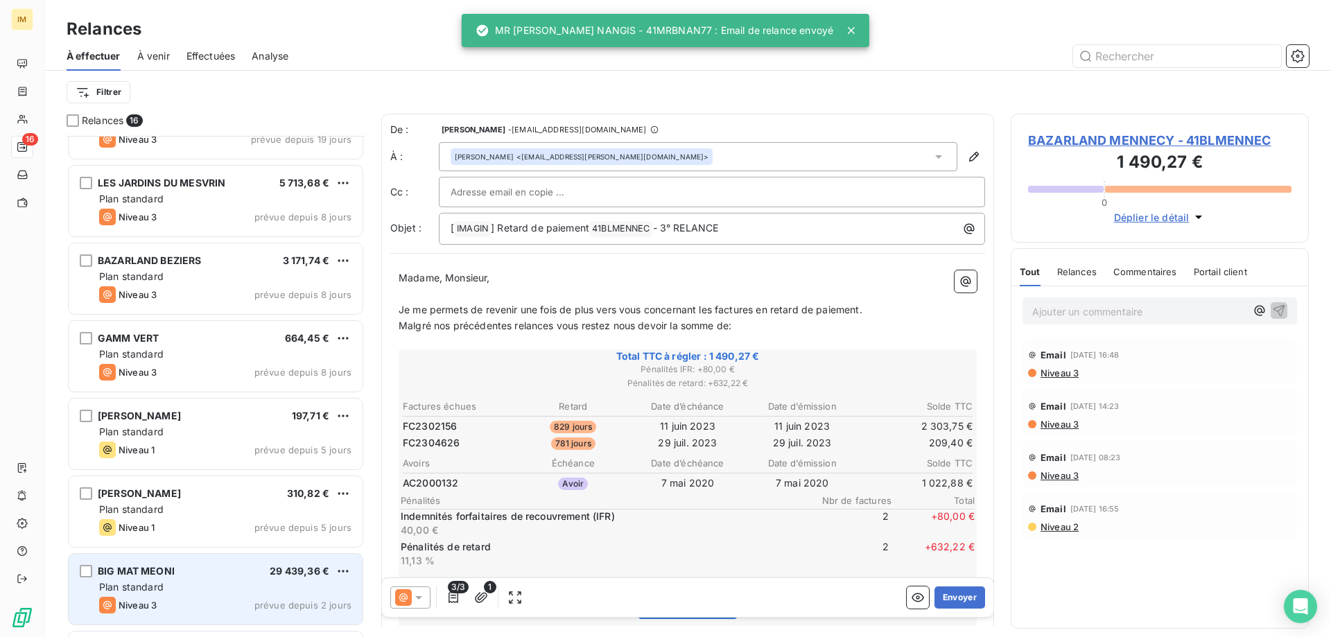
click at [297, 581] on div "Plan standard" at bounding box center [225, 587] width 252 height 14
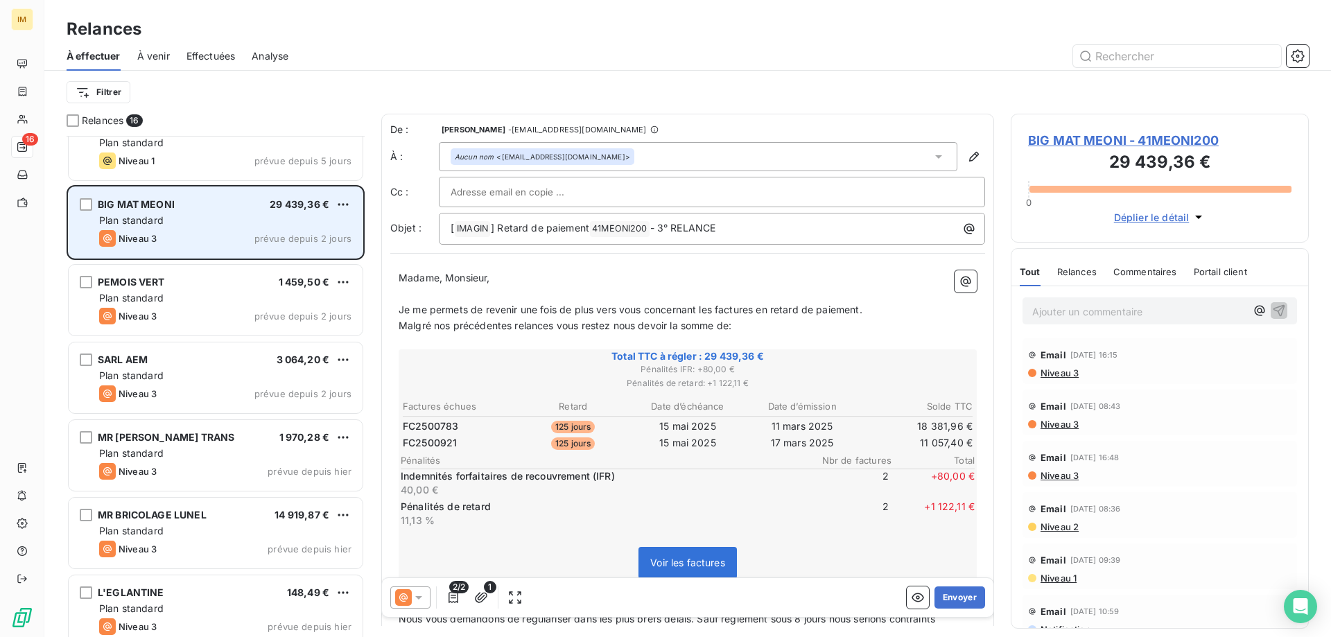
scroll to position [742, 0]
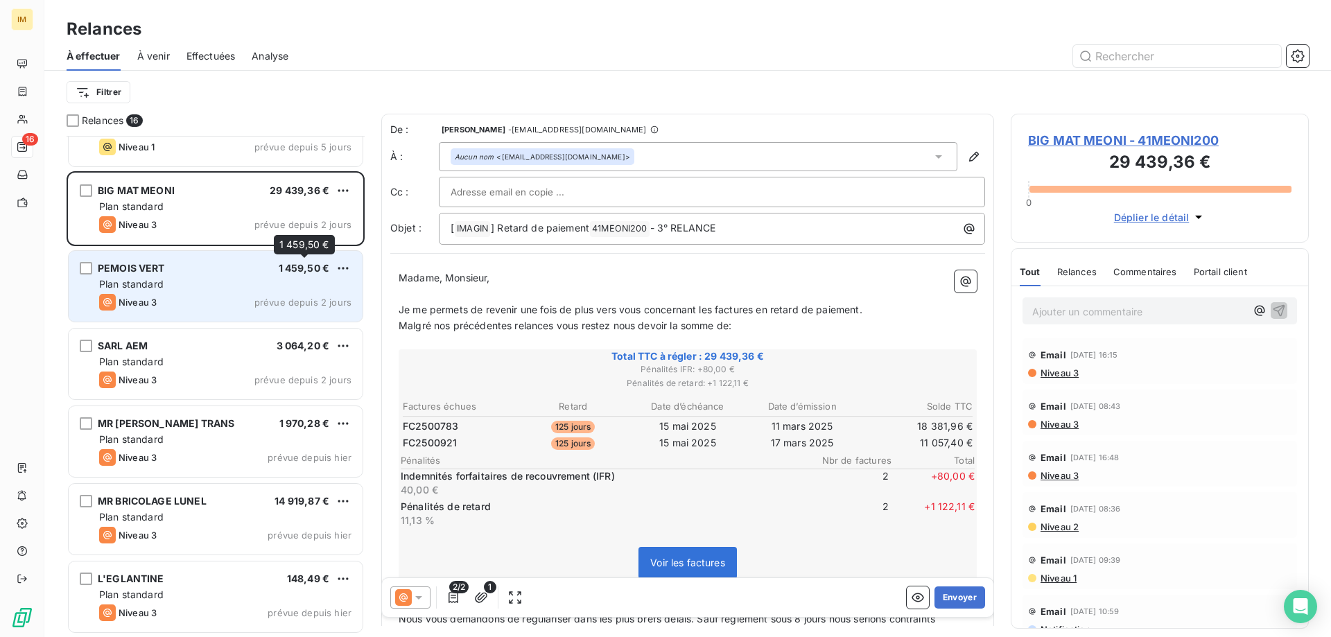
click at [315, 275] on div "1 459,50 €" at bounding box center [304, 268] width 51 height 14
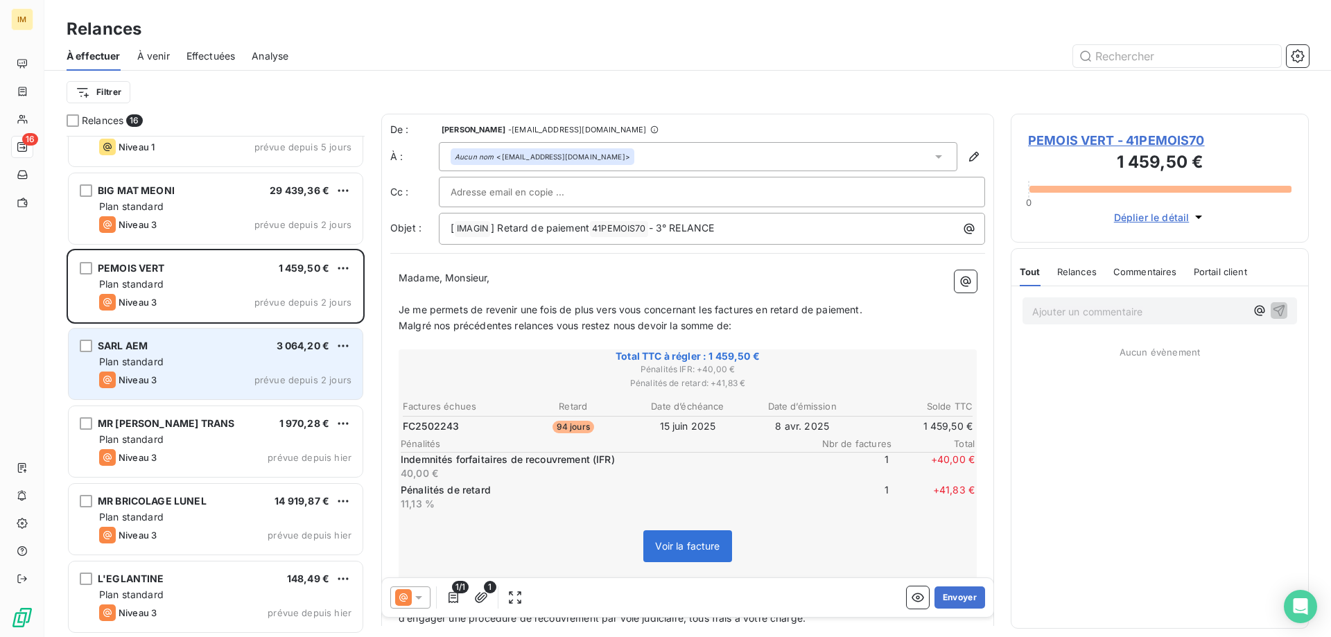
click at [301, 360] on div "Plan standard" at bounding box center [225, 362] width 252 height 14
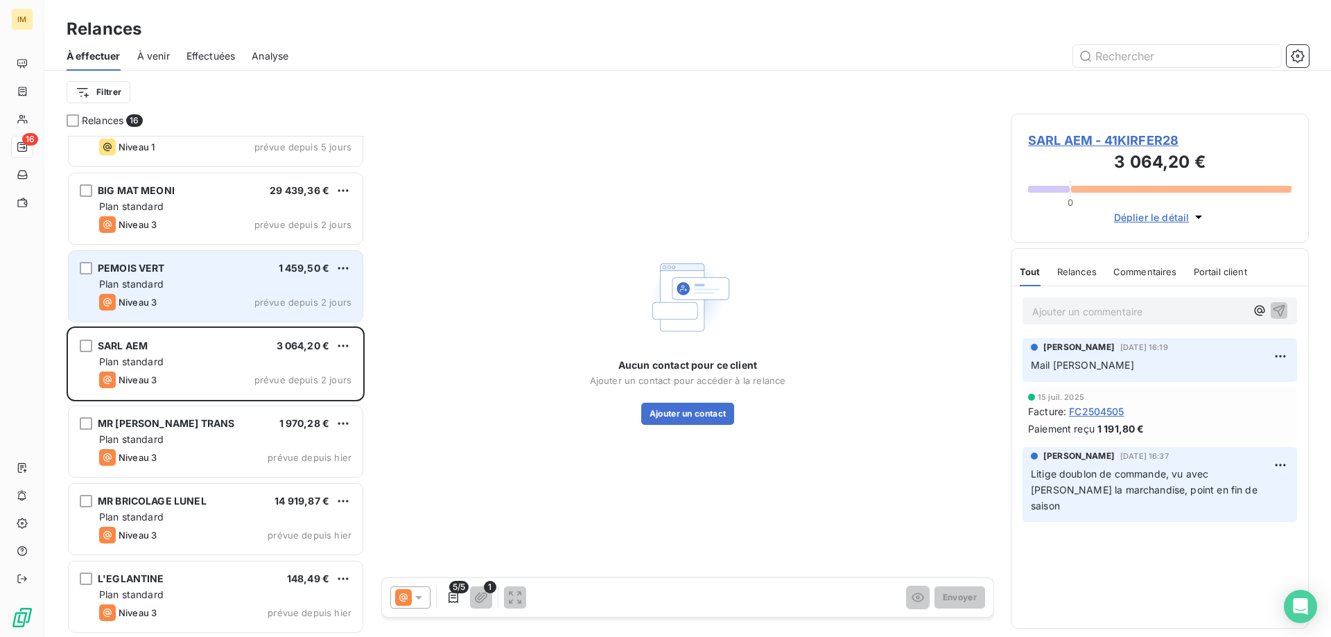
click at [272, 306] on span "prévue depuis 2 jours" at bounding box center [302, 302] width 97 height 11
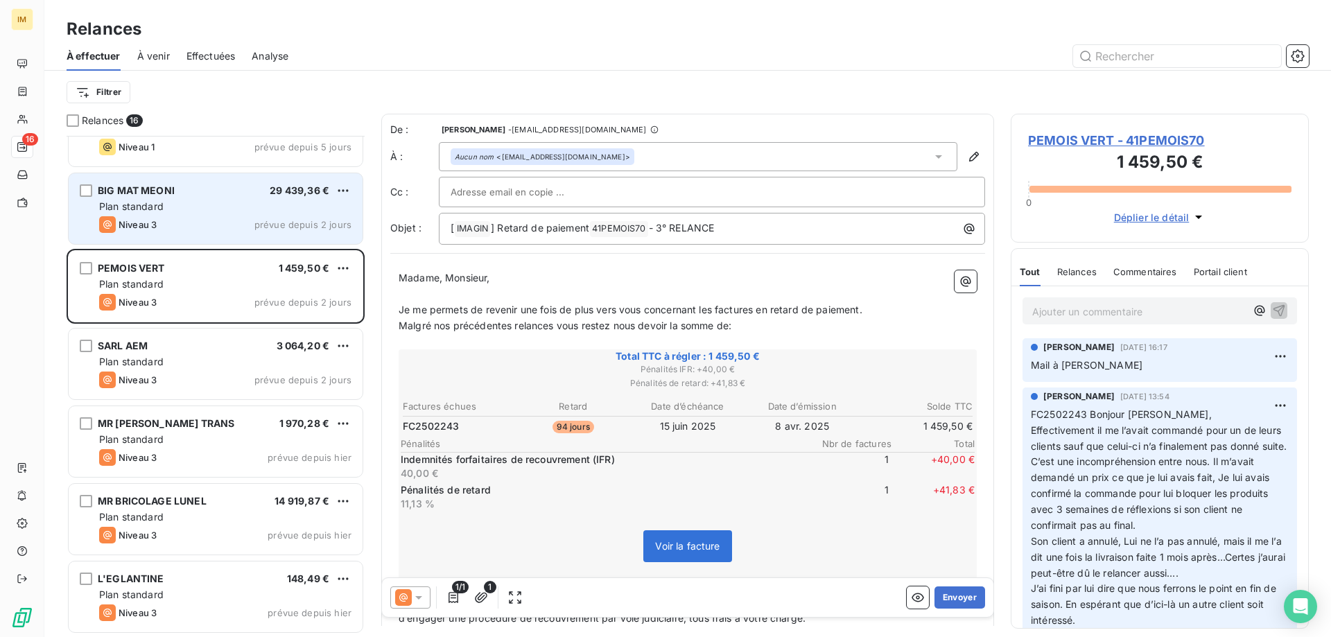
click at [277, 223] on span "prévue depuis 2 jours" at bounding box center [302, 224] width 97 height 11
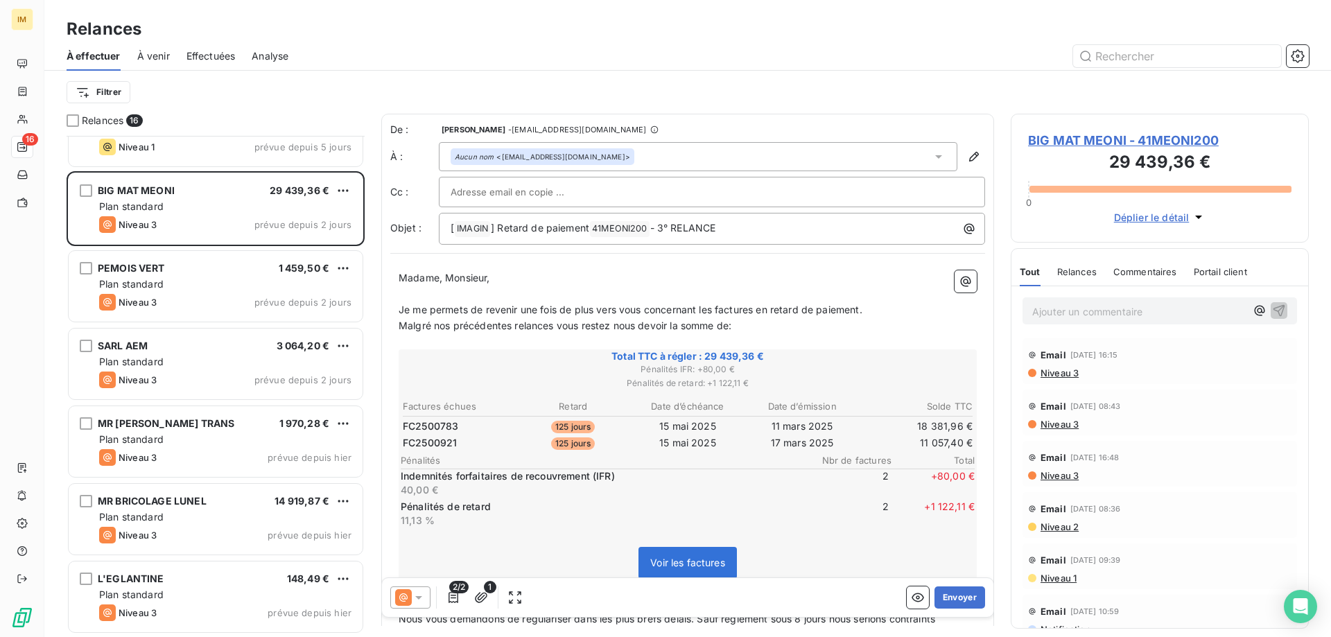
click at [1038, 374] on div "Niveau 3" at bounding box center [1053, 372] width 51 height 11
click at [1044, 372] on span "Niveau 3" at bounding box center [1059, 372] width 40 height 11
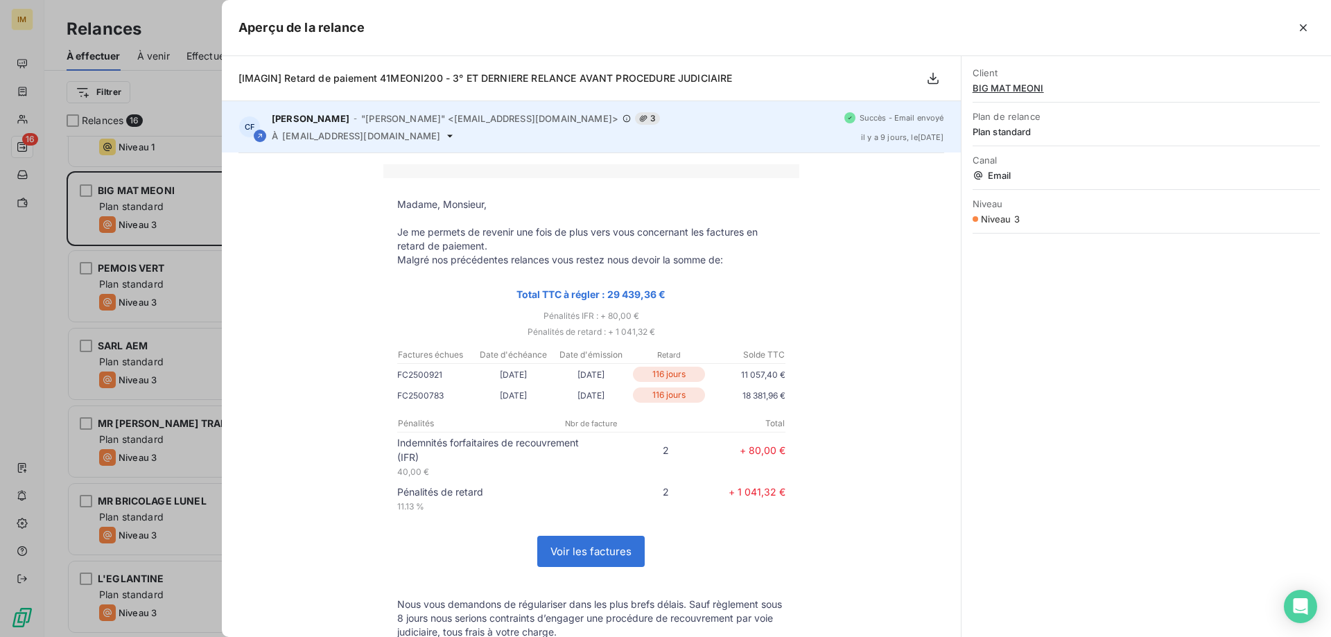
click at [360, 131] on span "facturationfournisseur@cofaq.fr" at bounding box center [361, 135] width 158 height 11
click at [447, 137] on icon at bounding box center [450, 135] width 6 height 3
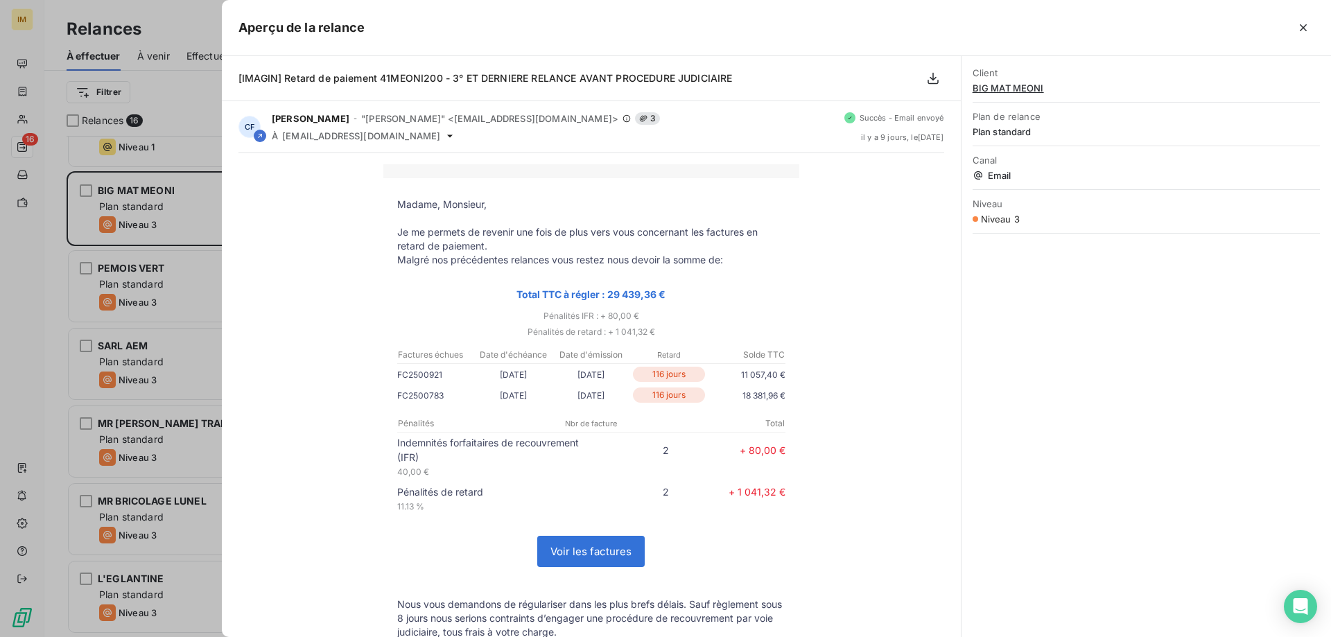
click at [383, 290] on td "Total TTC à régler : 29 439,36 €" at bounding box center [591, 294] width 416 height 27
click at [147, 197] on div at bounding box center [665, 318] width 1331 height 637
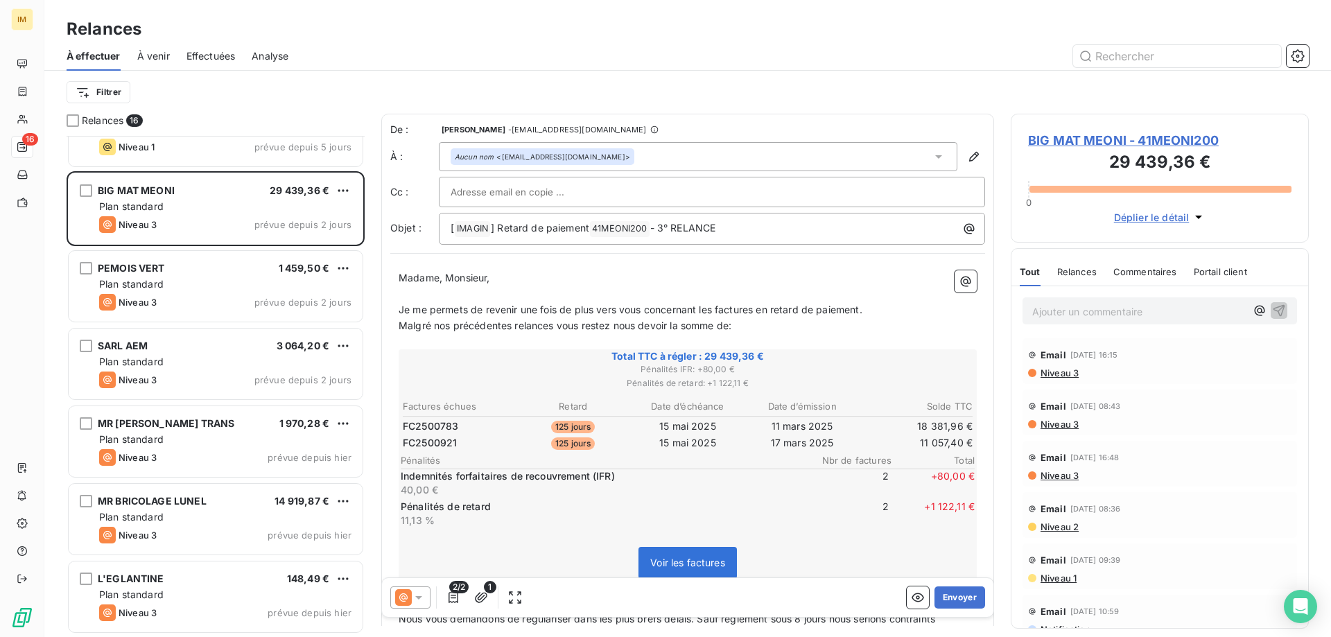
click at [403, 294] on p "﻿" at bounding box center [688, 294] width 578 height 16
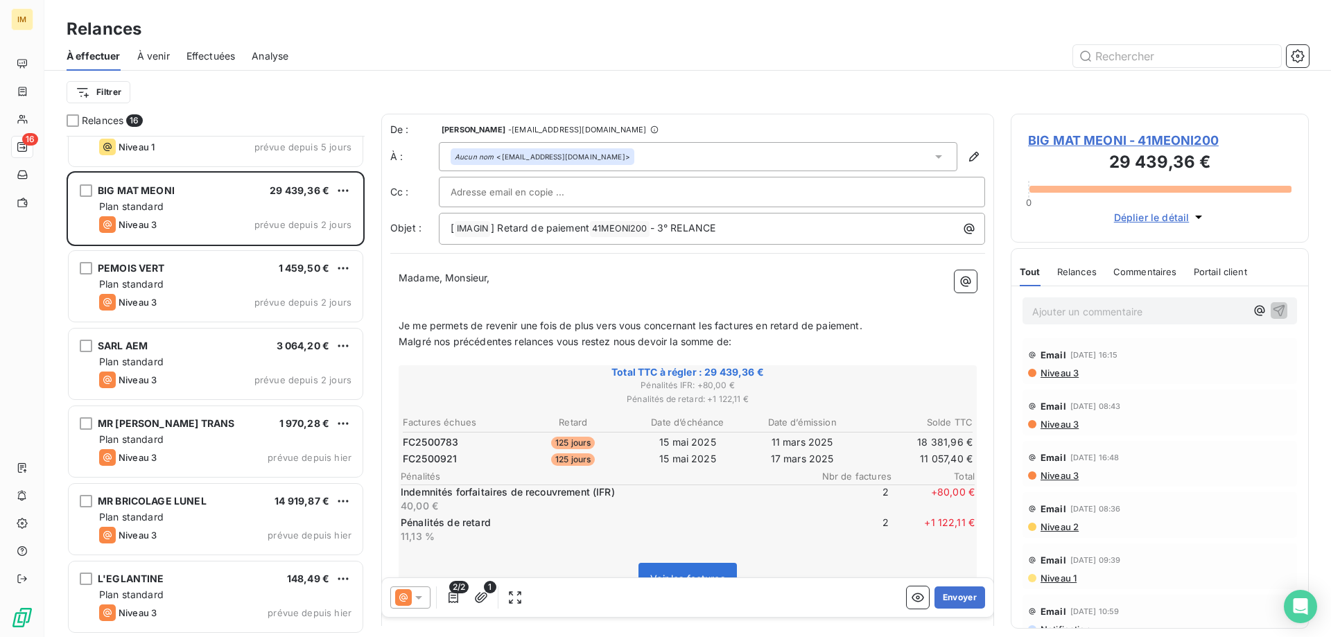
click at [648, 151] on div "Aucun nom <facturationfournisseur@cofaq.fr>" at bounding box center [698, 156] width 519 height 29
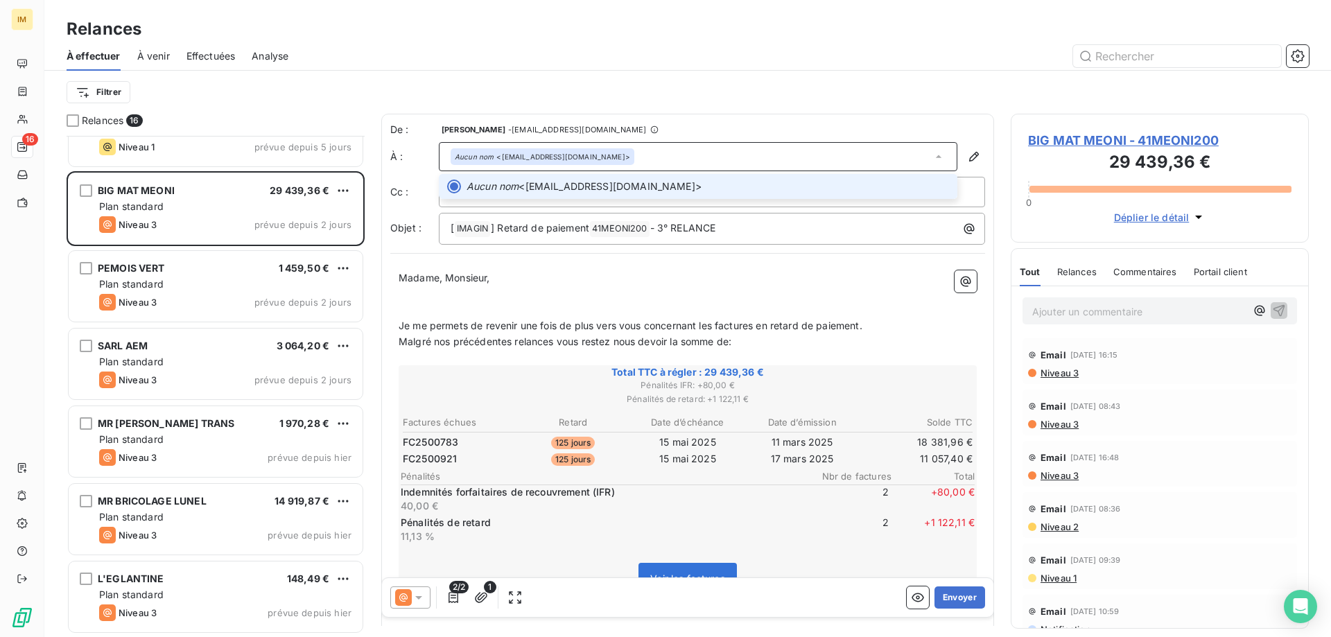
click at [747, 186] on span "Aucun nom <facturationfournisseur@cofaq.fr>" at bounding box center [708, 187] width 483 height 14
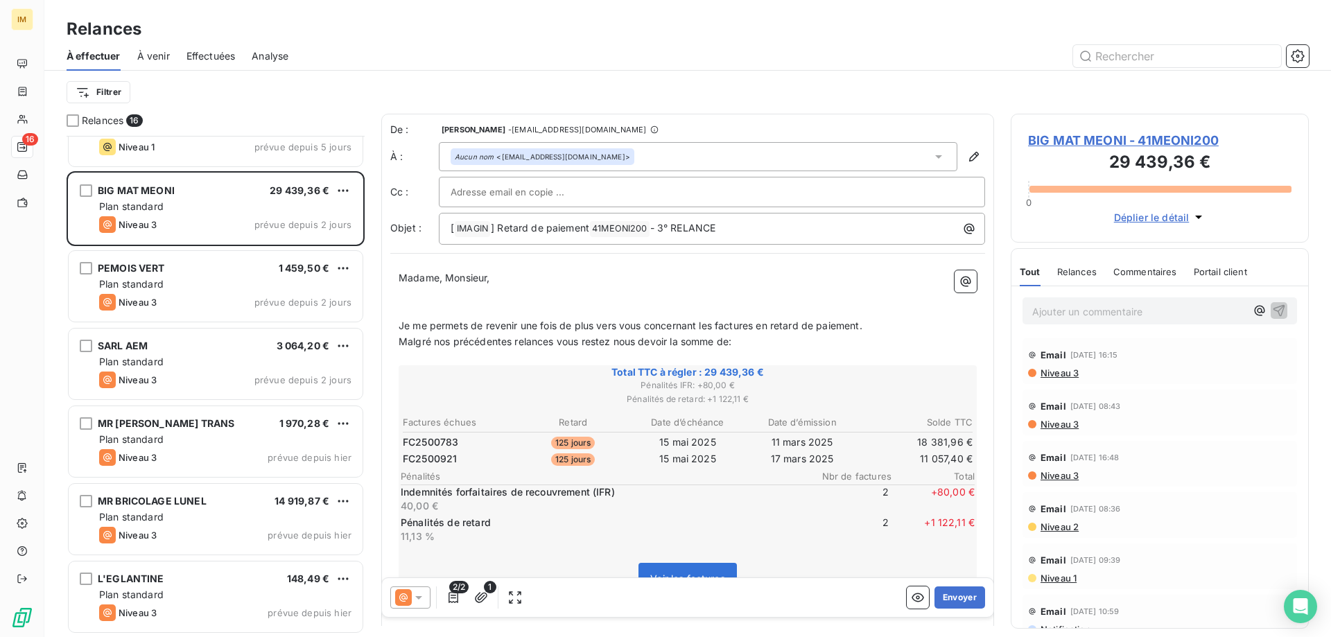
click at [675, 154] on div "Aucun nom <facturationfournisseur@cofaq.fr>" at bounding box center [698, 156] width 519 height 29
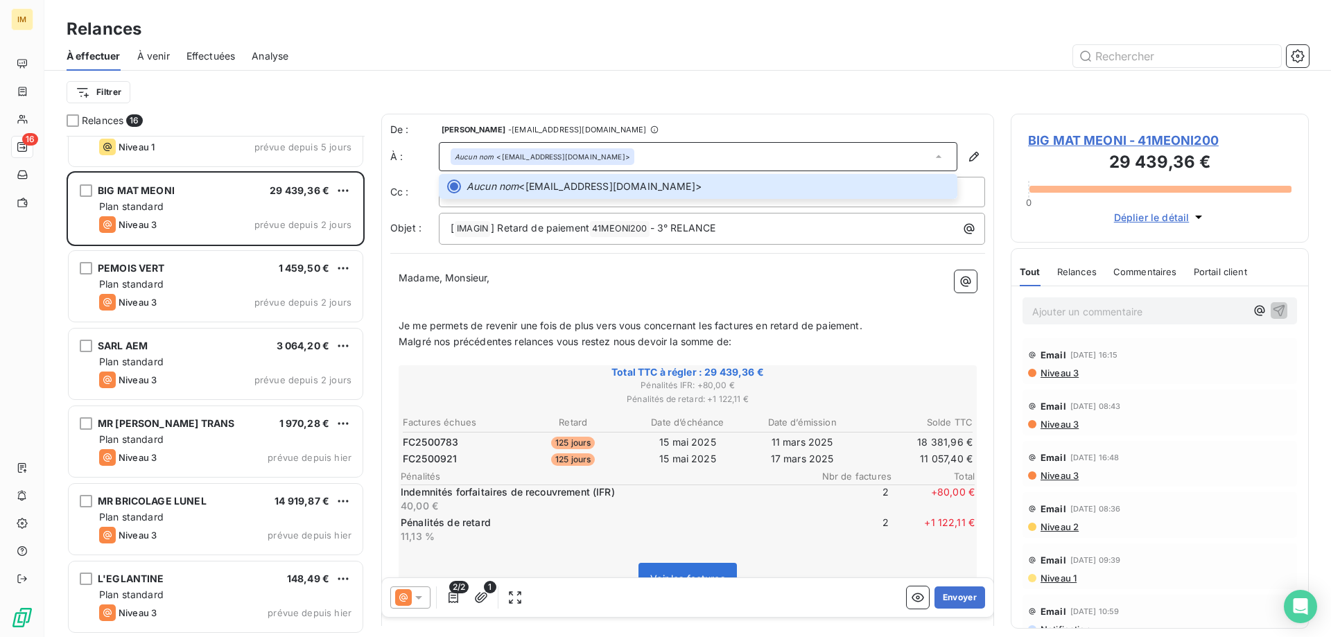
click at [679, 267] on div "Madame, Monsieur, ﻿ ﻿ Je me permets de revenir une fois de plus vers vous conce…" at bounding box center [687, 591] width 595 height 659
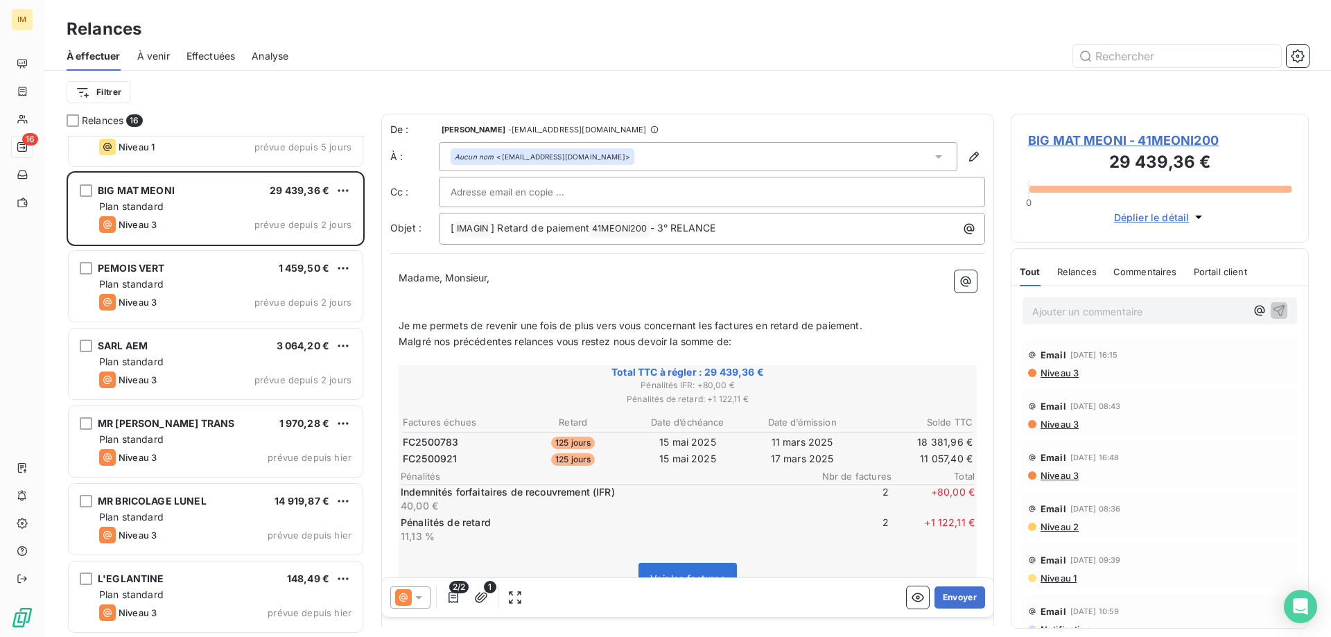
click at [689, 191] on div at bounding box center [712, 192] width 523 height 21
paste input "comptabricopro@meonifreres.fr"
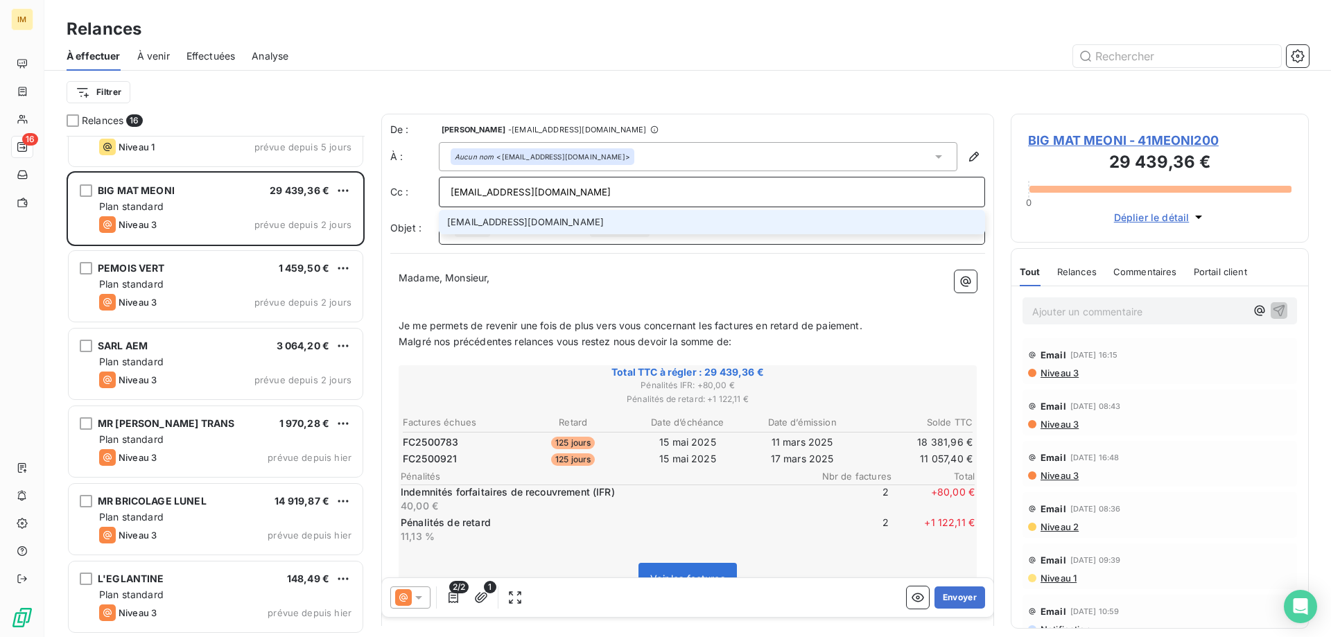
type input "comptabricopro@meonifreres.fr"
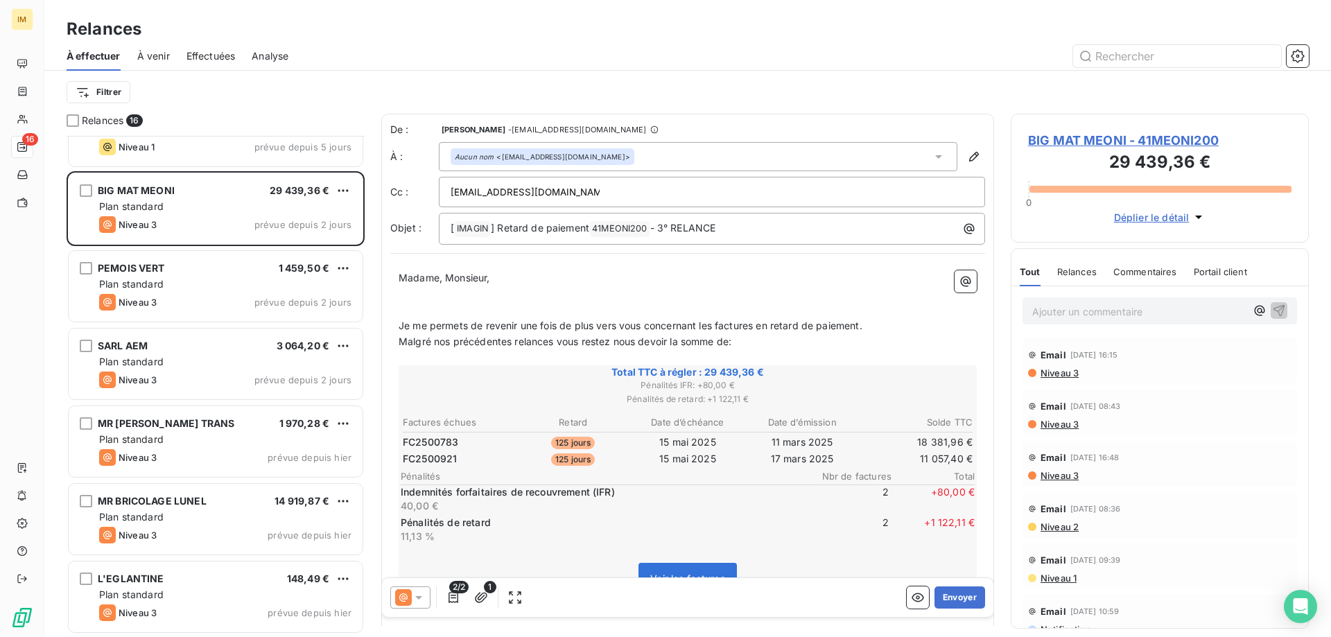
click at [407, 303] on p "﻿" at bounding box center [688, 310] width 578 height 16
click at [397, 275] on div "Madame, Monsieur, ﻿ ﻿ Je me permets de revenir une fois de plus vers vous conce…" at bounding box center [687, 591] width 595 height 659
click at [399, 276] on span "Madame, Monsieur," at bounding box center [445, 278] width 92 height 12
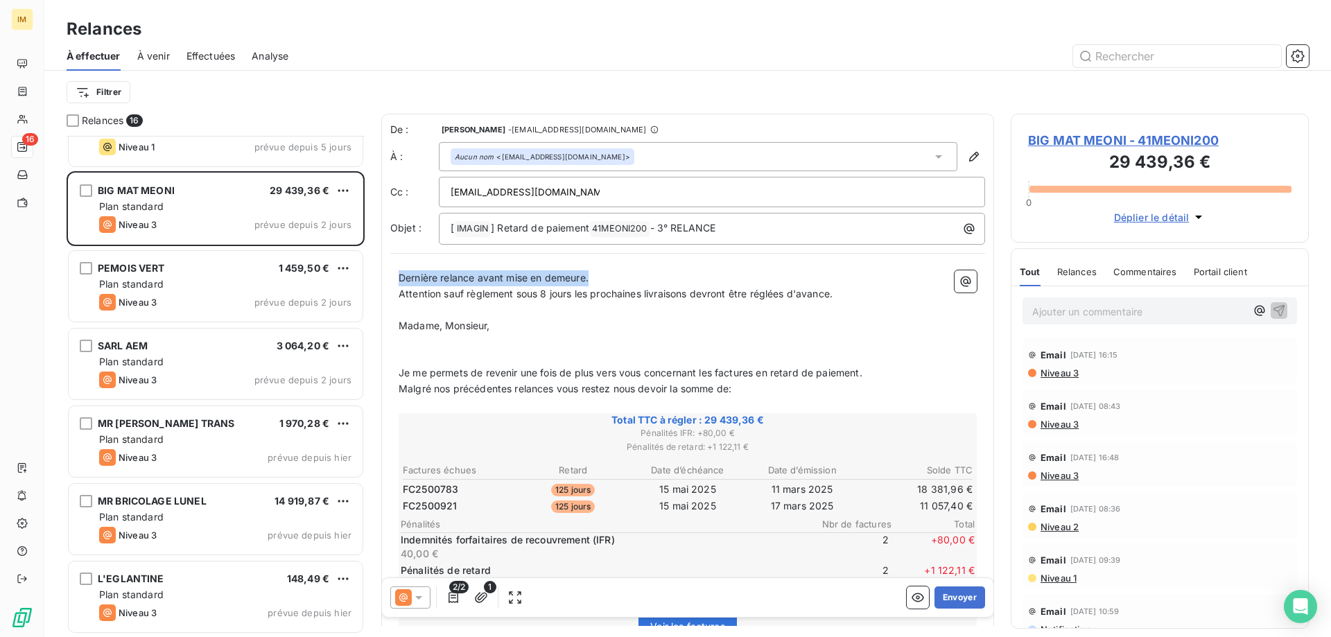
drag, startPoint x: 597, startPoint y: 279, endPoint x: 401, endPoint y: 283, distance: 195.5
click at [401, 283] on p "Dernière relance avant mise en demeure." at bounding box center [688, 278] width 578 height 16
click at [957, 594] on button "Envoyer" at bounding box center [960, 598] width 51 height 22
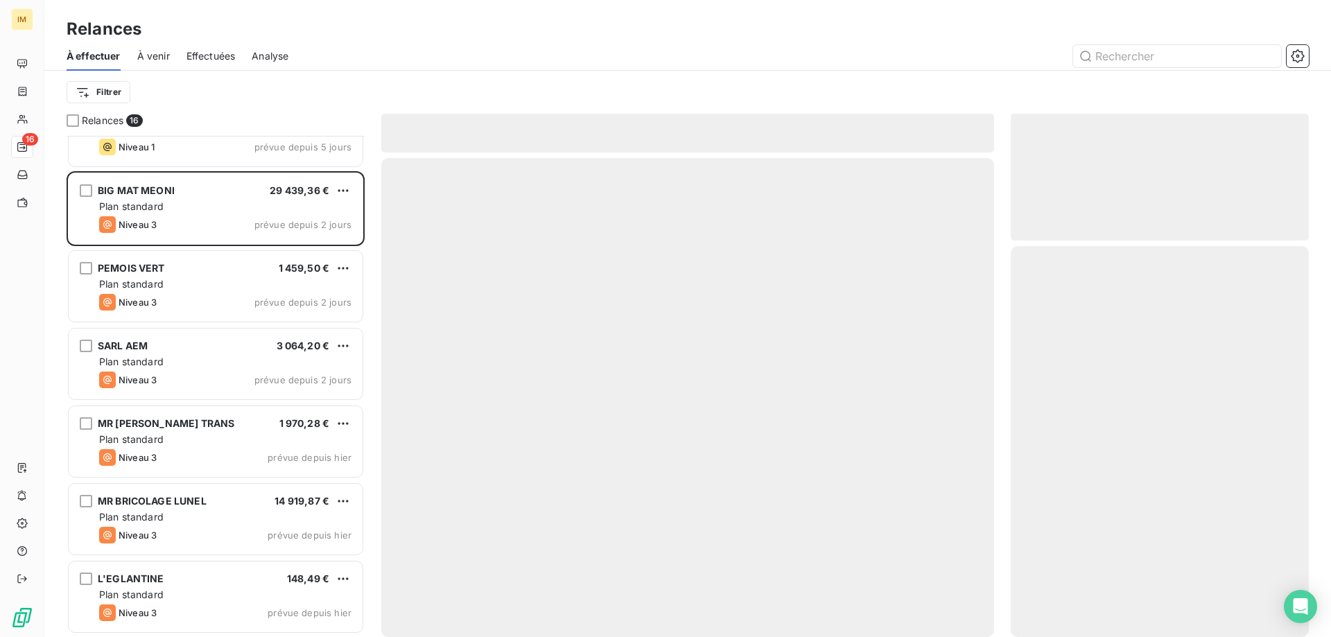
scroll to position [663, 0]
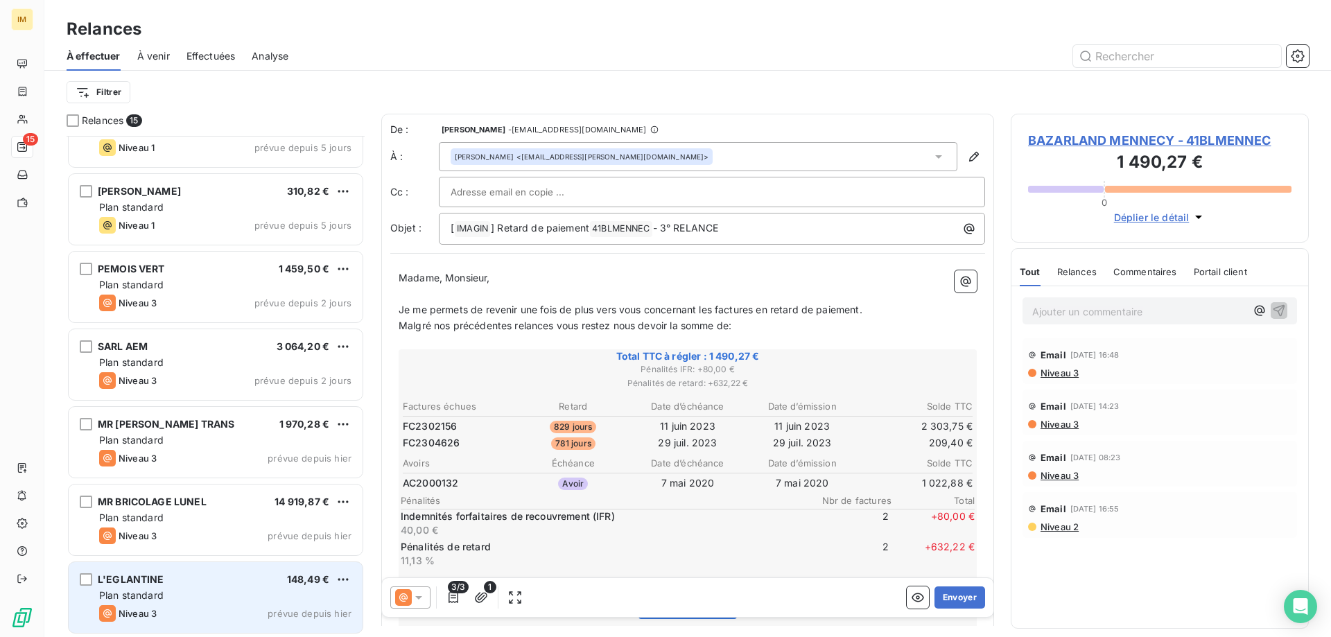
click at [241, 589] on div "Plan standard" at bounding box center [225, 596] width 252 height 14
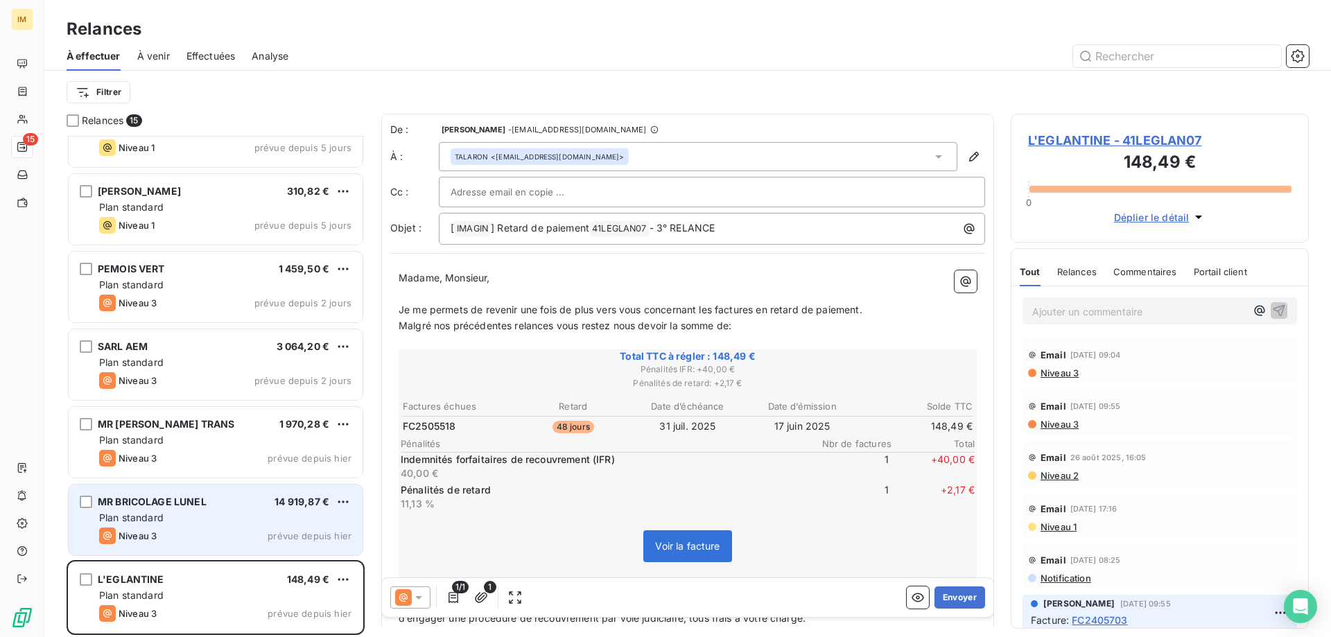
click at [309, 507] on span "14 919,87 €" at bounding box center [302, 502] width 55 height 12
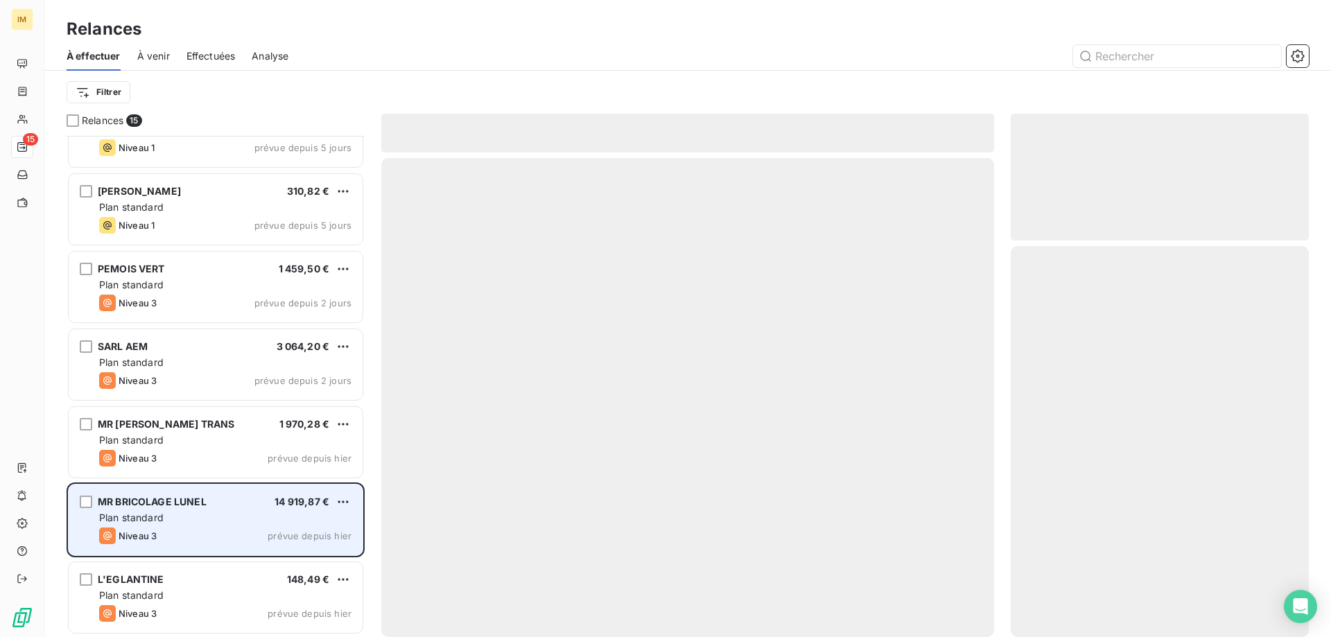
scroll to position [664, 0]
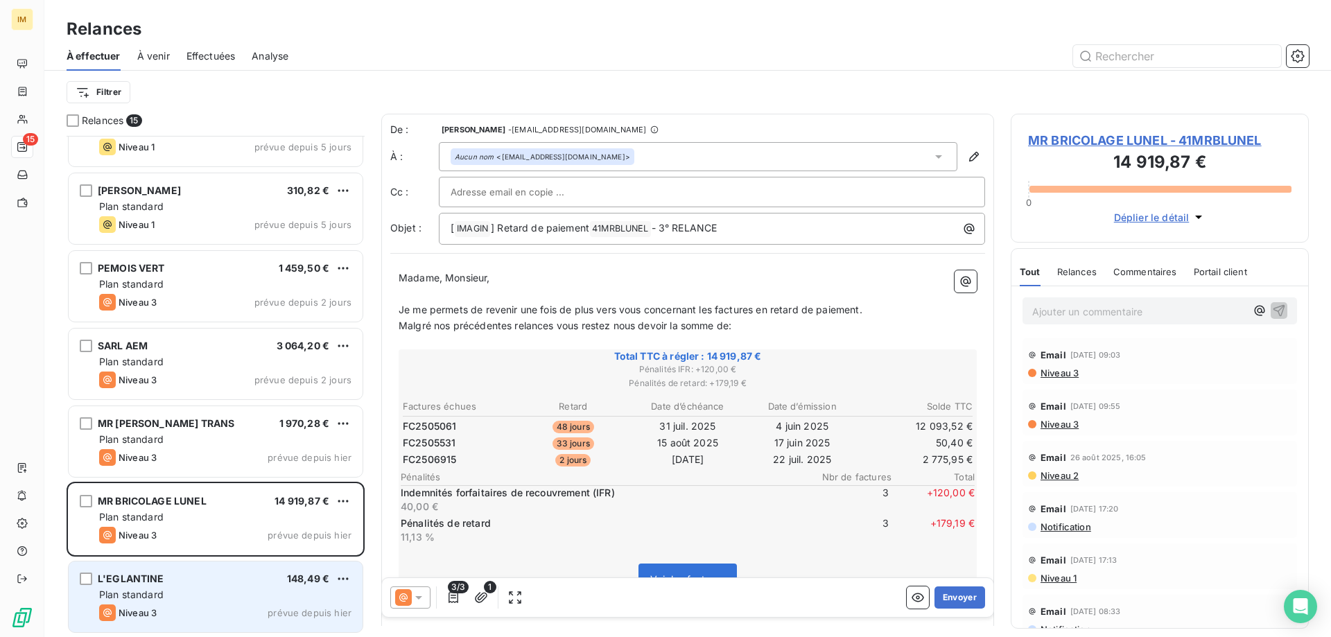
click at [305, 578] on span "148,49 €" at bounding box center [308, 579] width 42 height 12
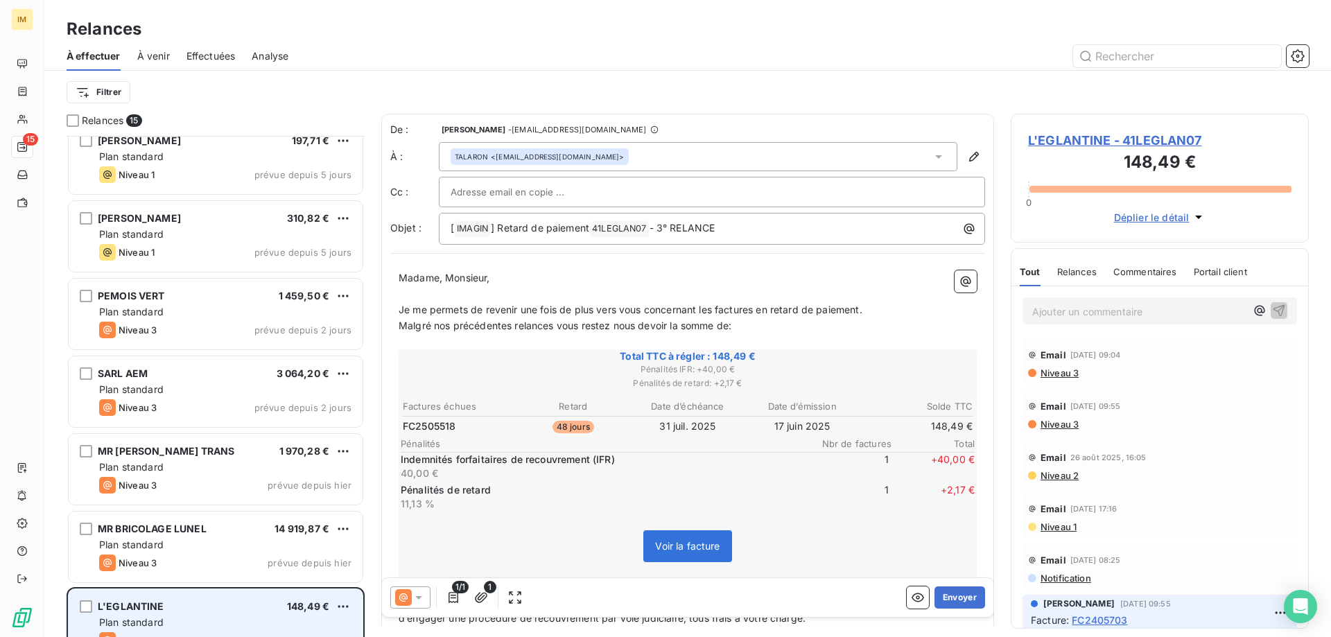
scroll to position [609, 0]
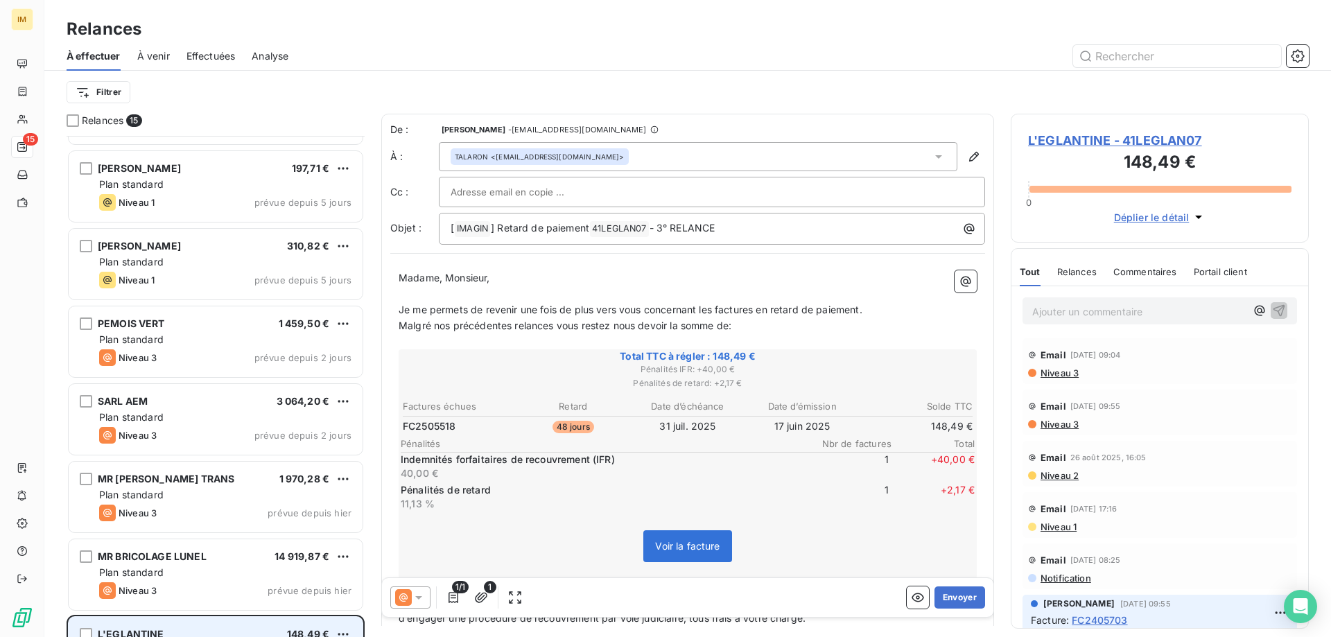
click at [305, 578] on div "Plan standard" at bounding box center [225, 573] width 252 height 14
